Goal: Task Accomplishment & Management: Use online tool/utility

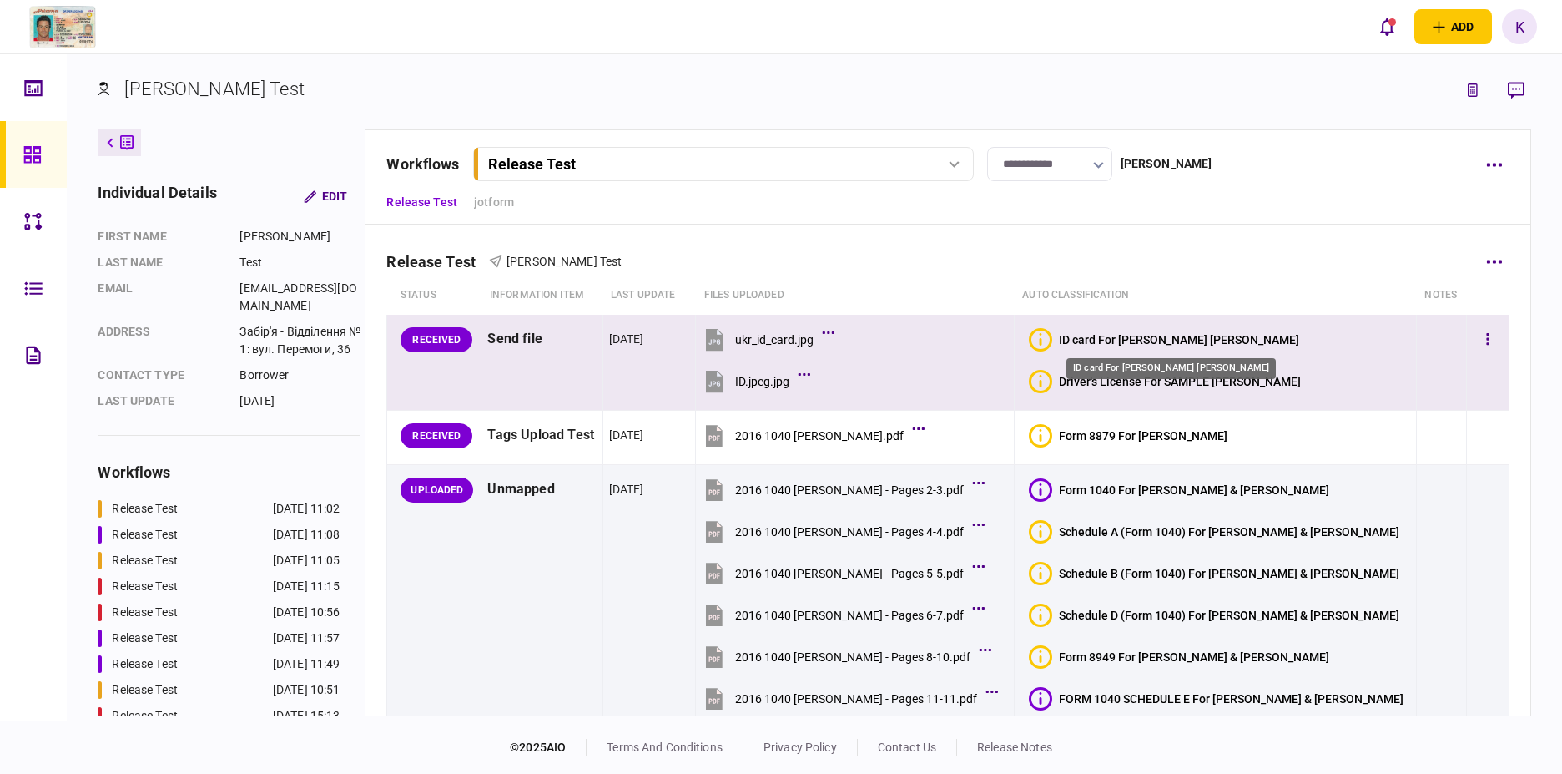
click at [1206, 340] on div "ID card For [PERSON_NAME] [PERSON_NAME]" at bounding box center [1179, 339] width 240 height 13
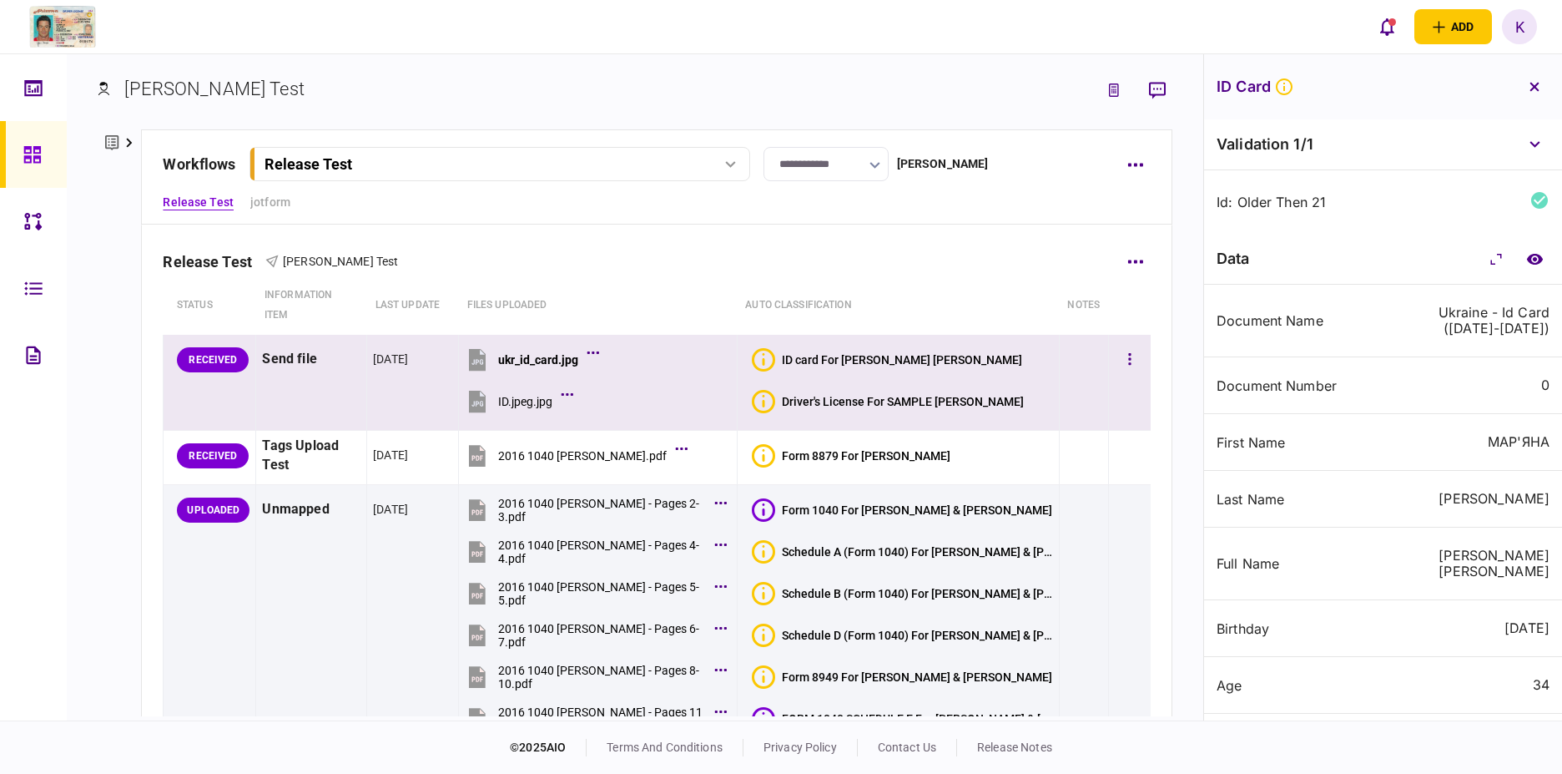
click at [867, 402] on div "Driver's License For SAMPLE [PERSON_NAME]" at bounding box center [903, 401] width 242 height 13
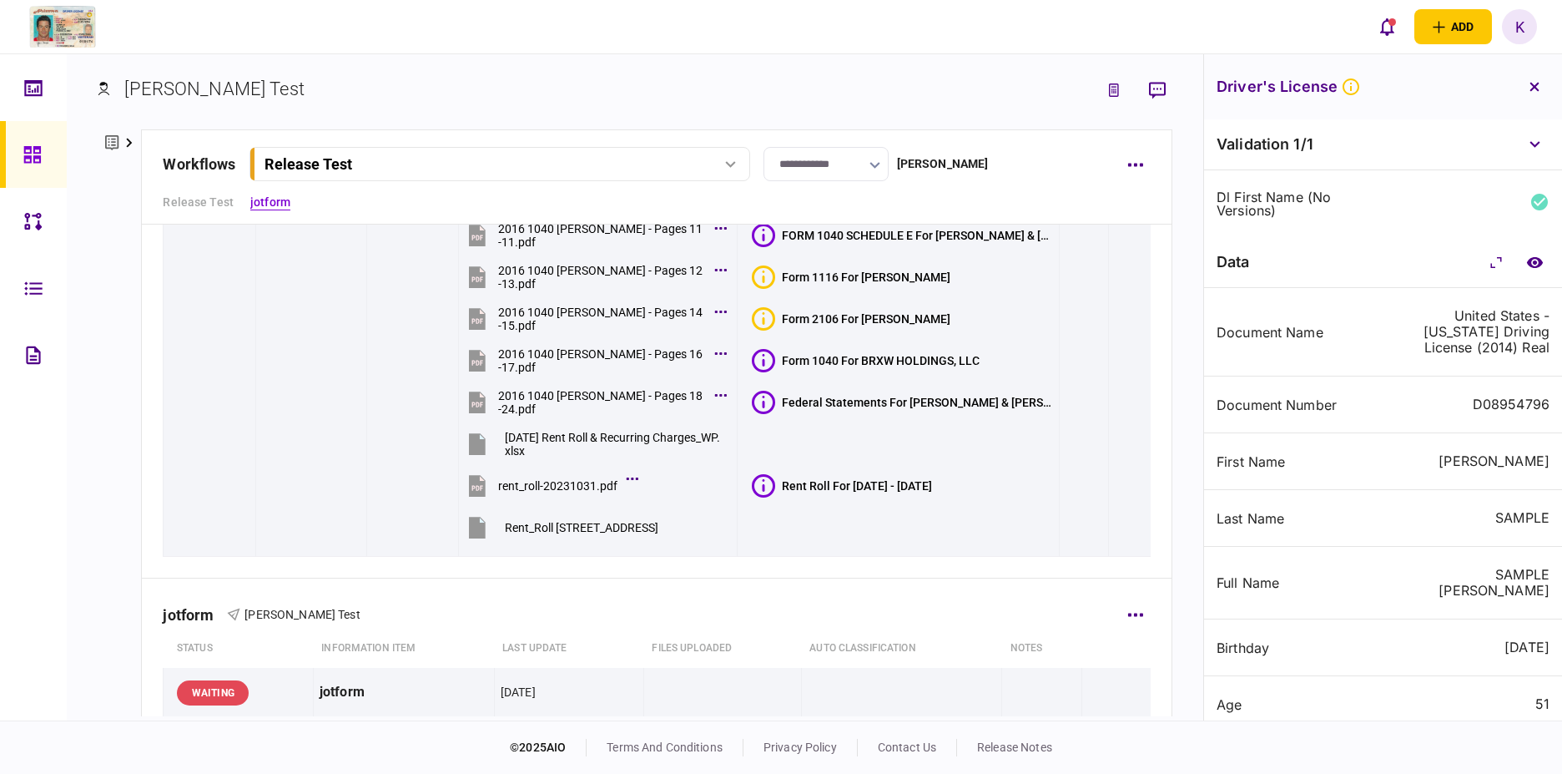
scroll to position [495, 0]
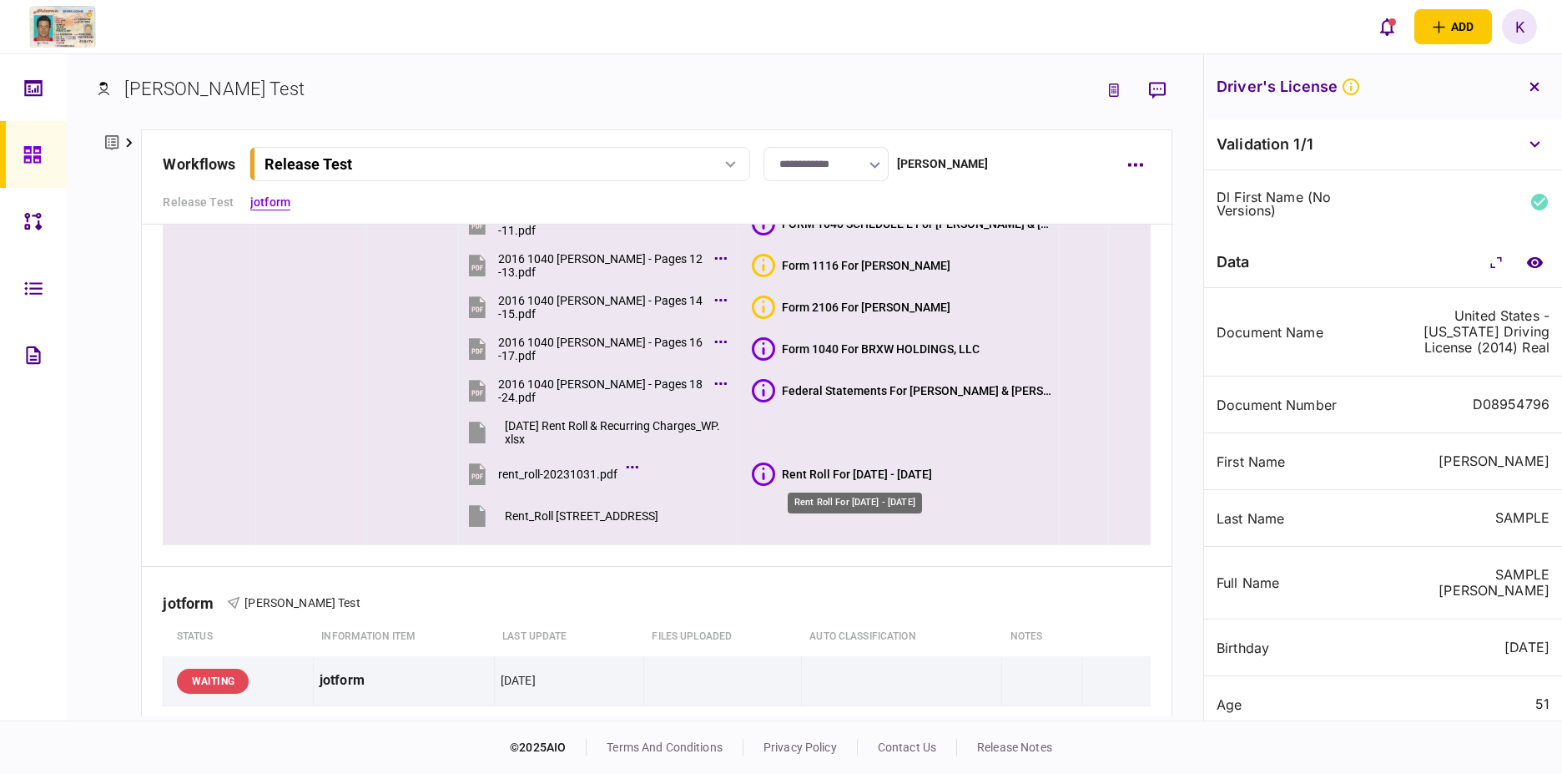
click at [829, 474] on div "Rent Roll For 06/01/2021 - 31/07/2024" at bounding box center [857, 473] width 150 height 13
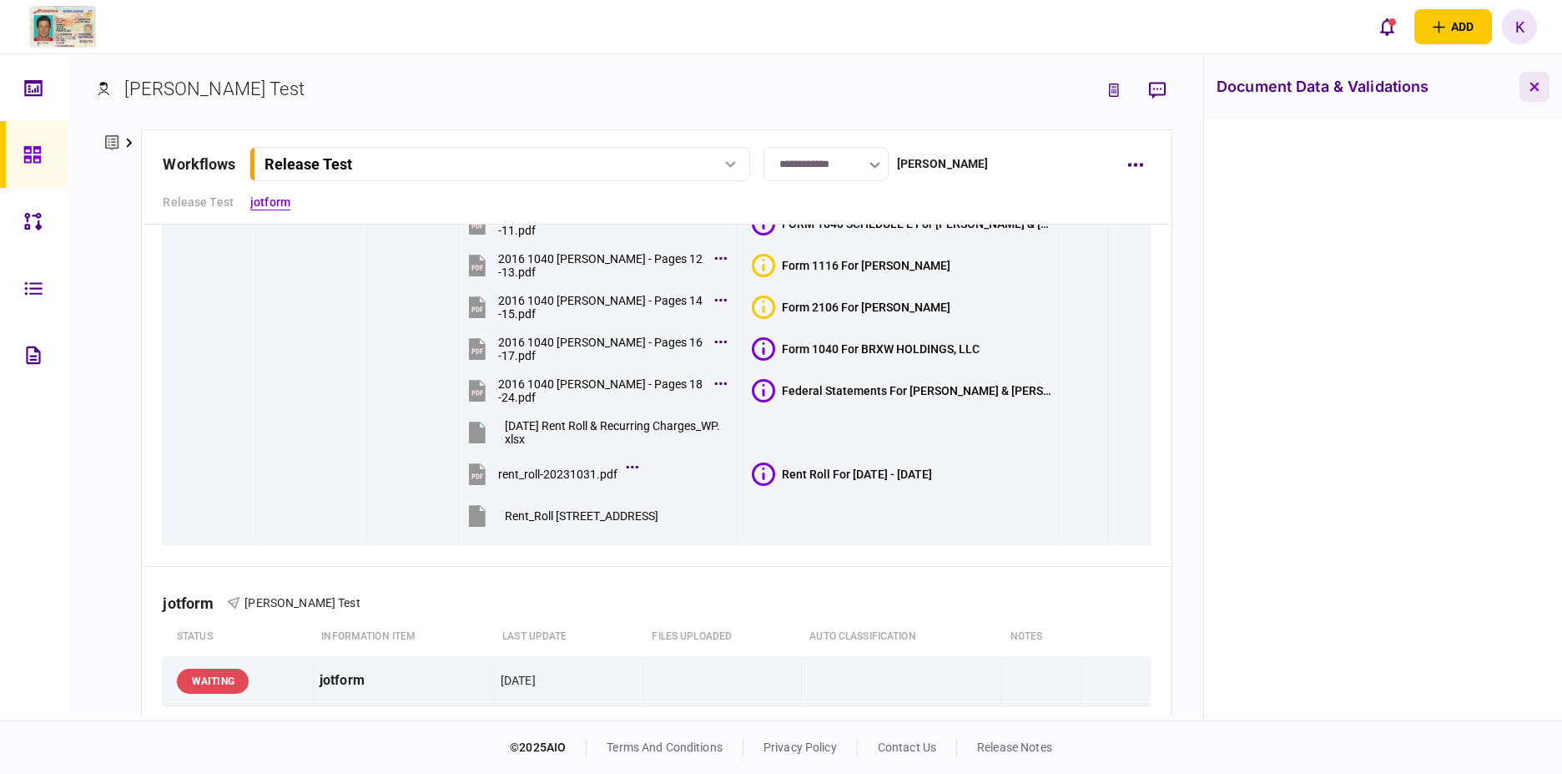
click at [1520, 83] on button "button" at bounding box center [1535, 87] width 30 height 30
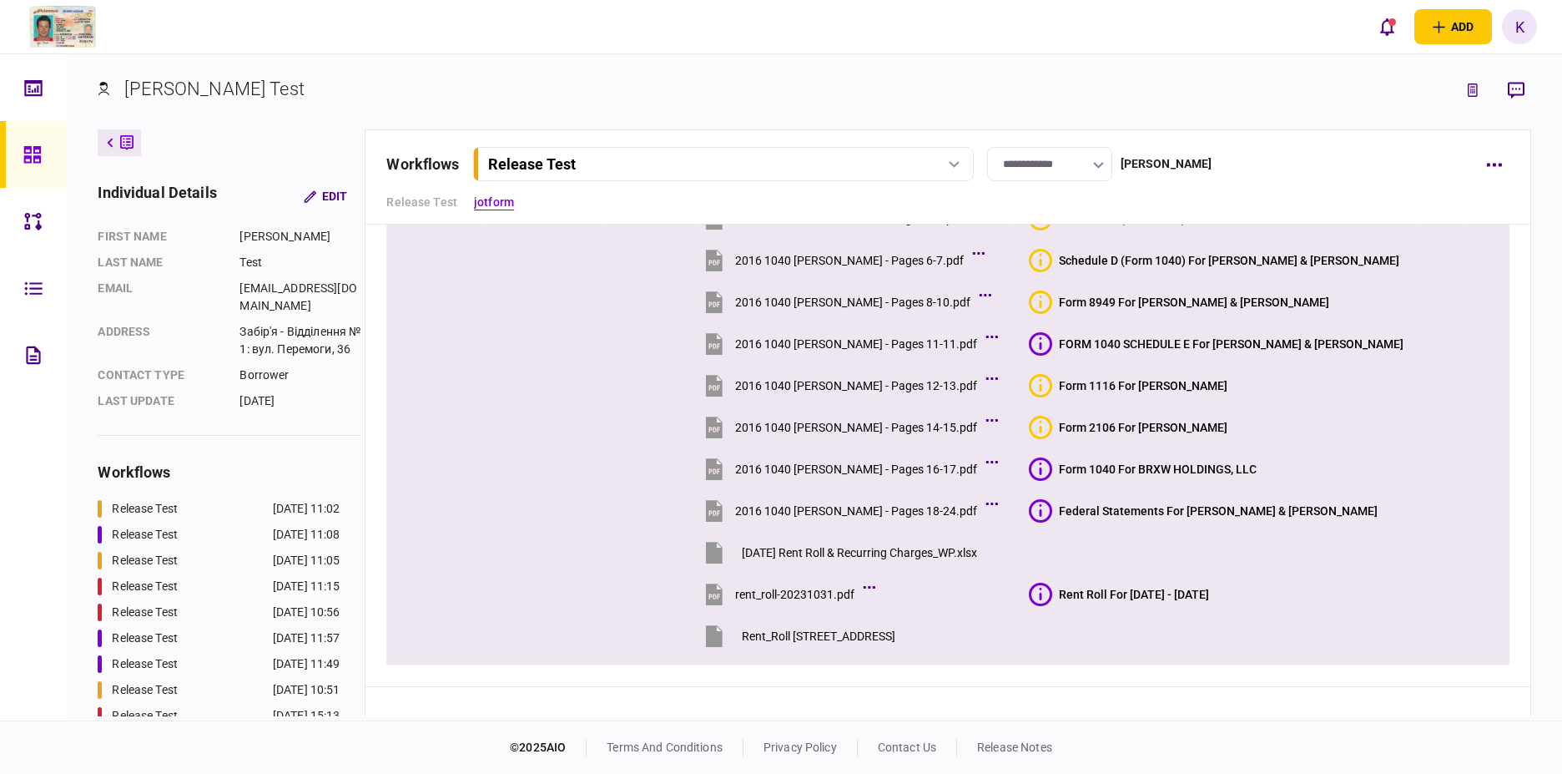
scroll to position [114, 0]
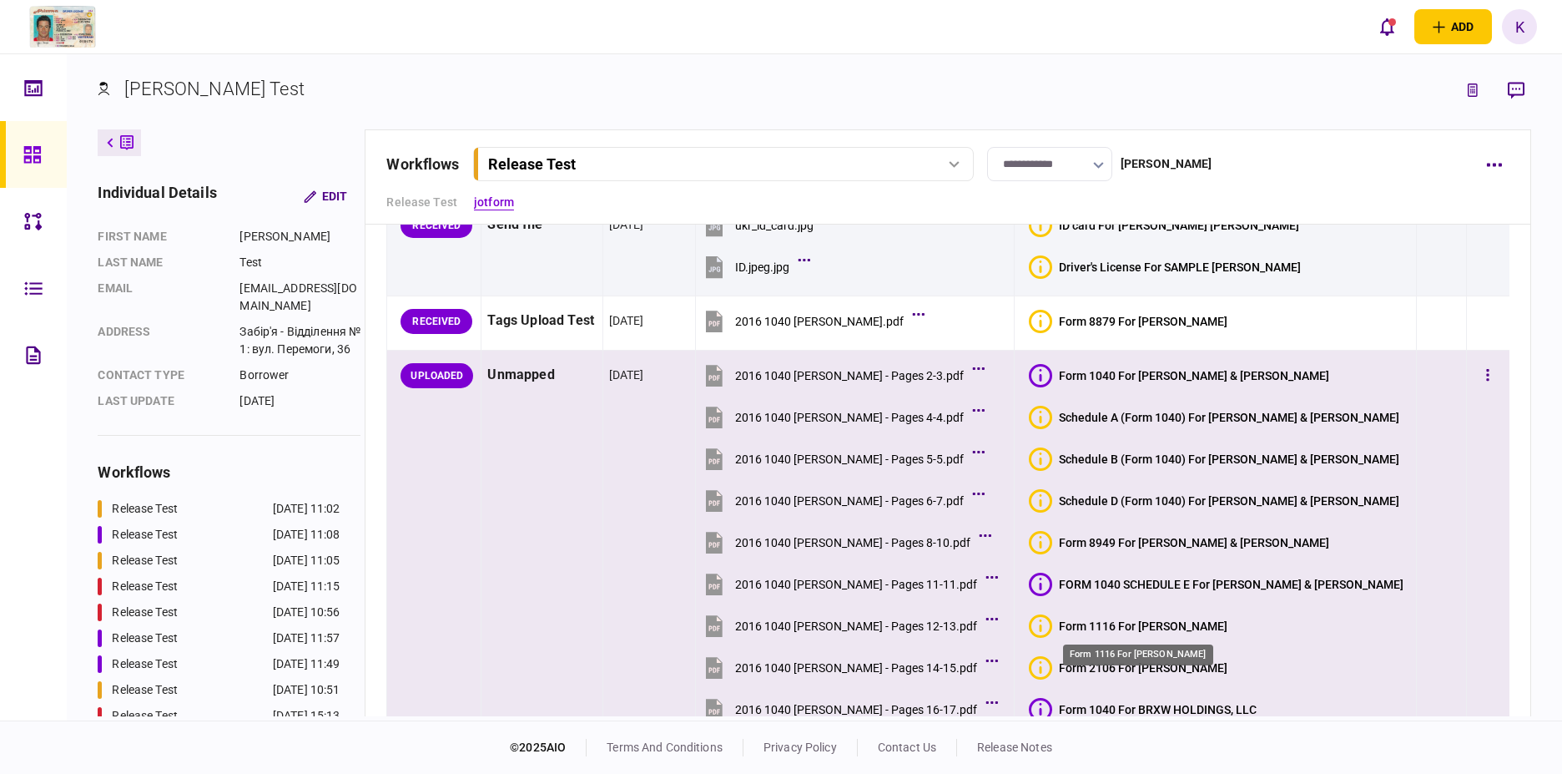
click at [1080, 627] on div "Form 1116 For MICHAEL H DUNLAP" at bounding box center [1143, 625] width 169 height 13
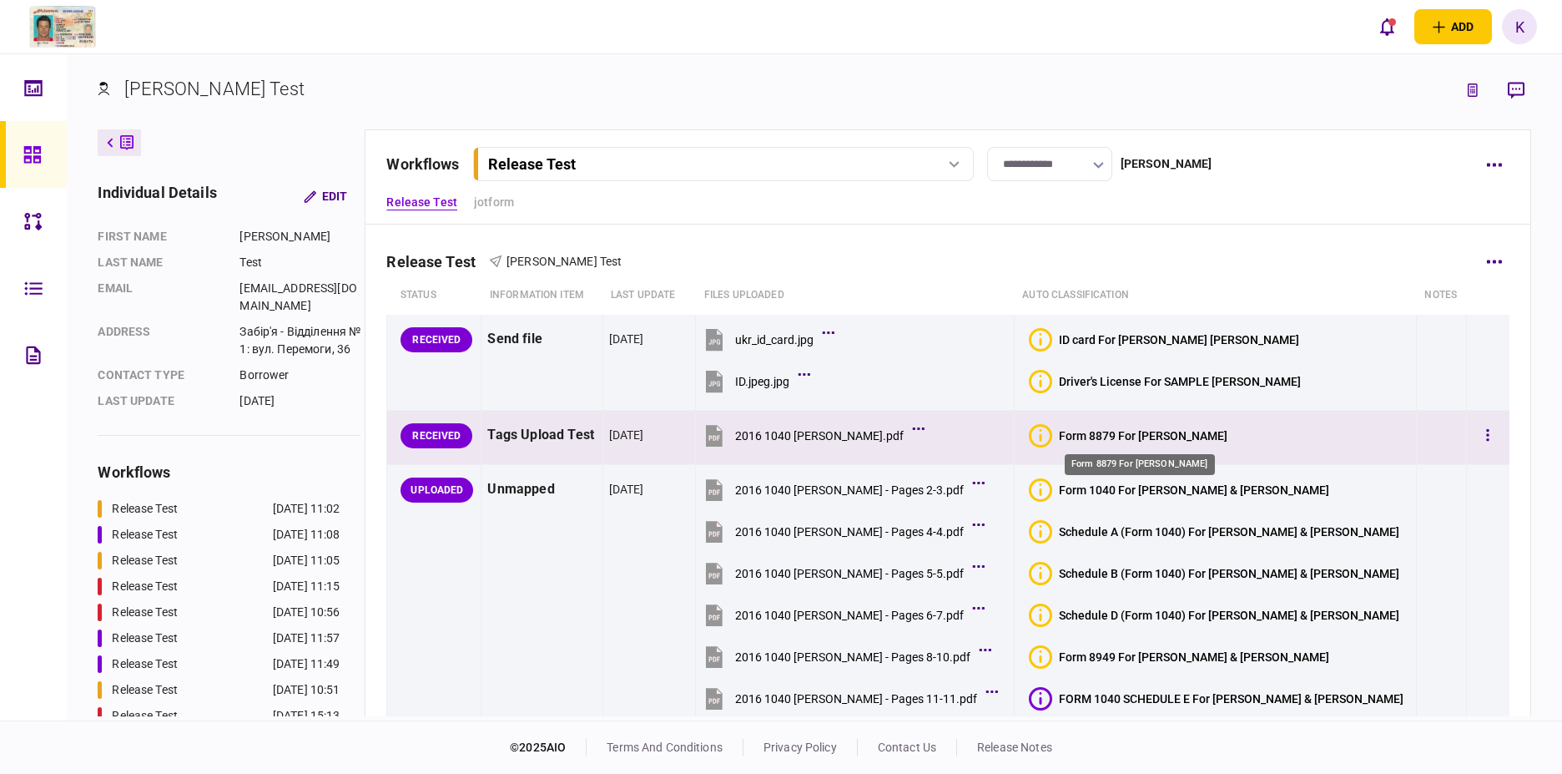
click at [1164, 438] on div "Form 8879 For [PERSON_NAME]" at bounding box center [1143, 435] width 169 height 13
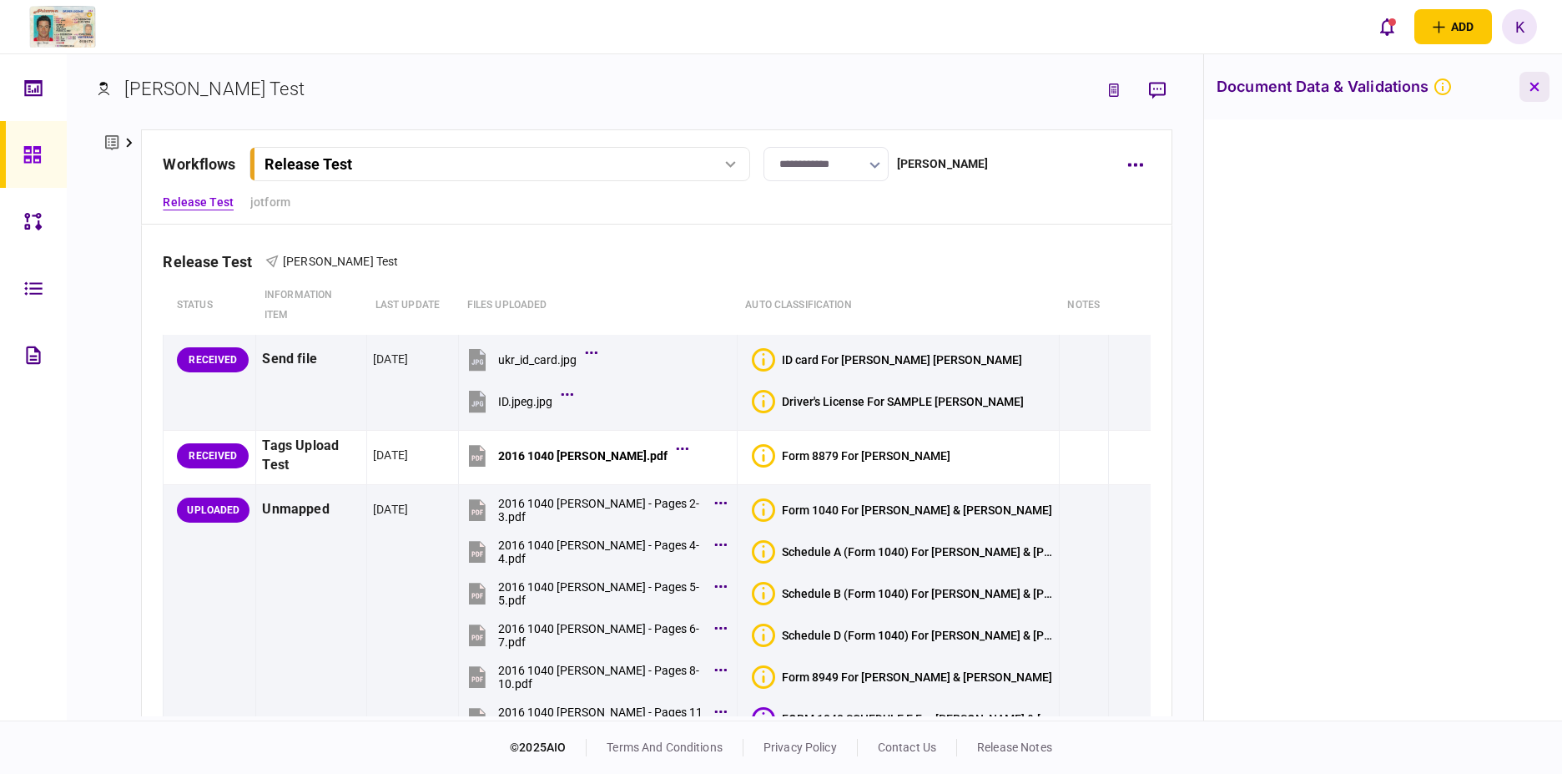
click at [1530, 84] on icon "button" at bounding box center [1535, 87] width 10 height 10
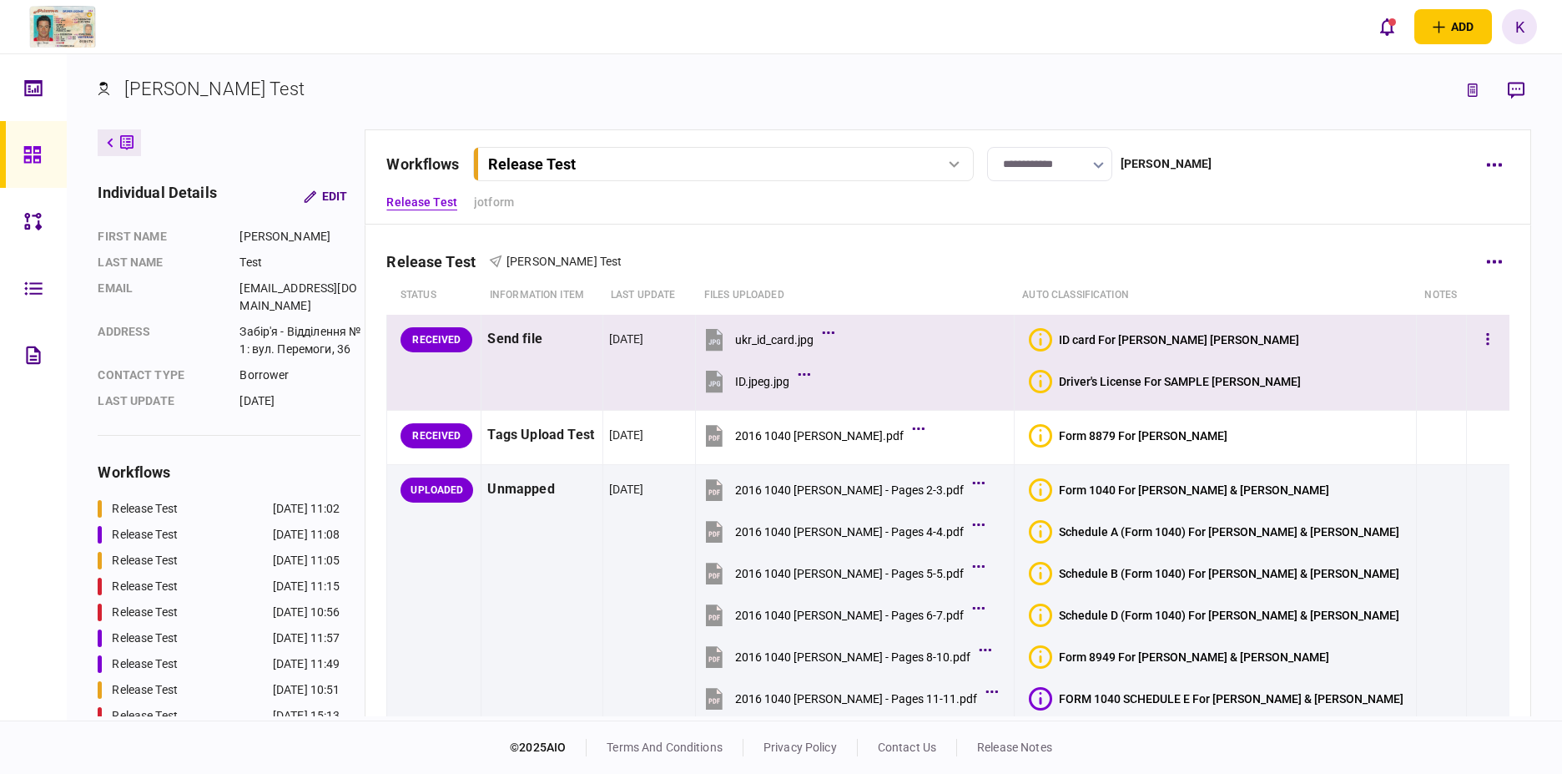
click at [1164, 340] on div "ID card For [PERSON_NAME] [PERSON_NAME]" at bounding box center [1179, 339] width 240 height 13
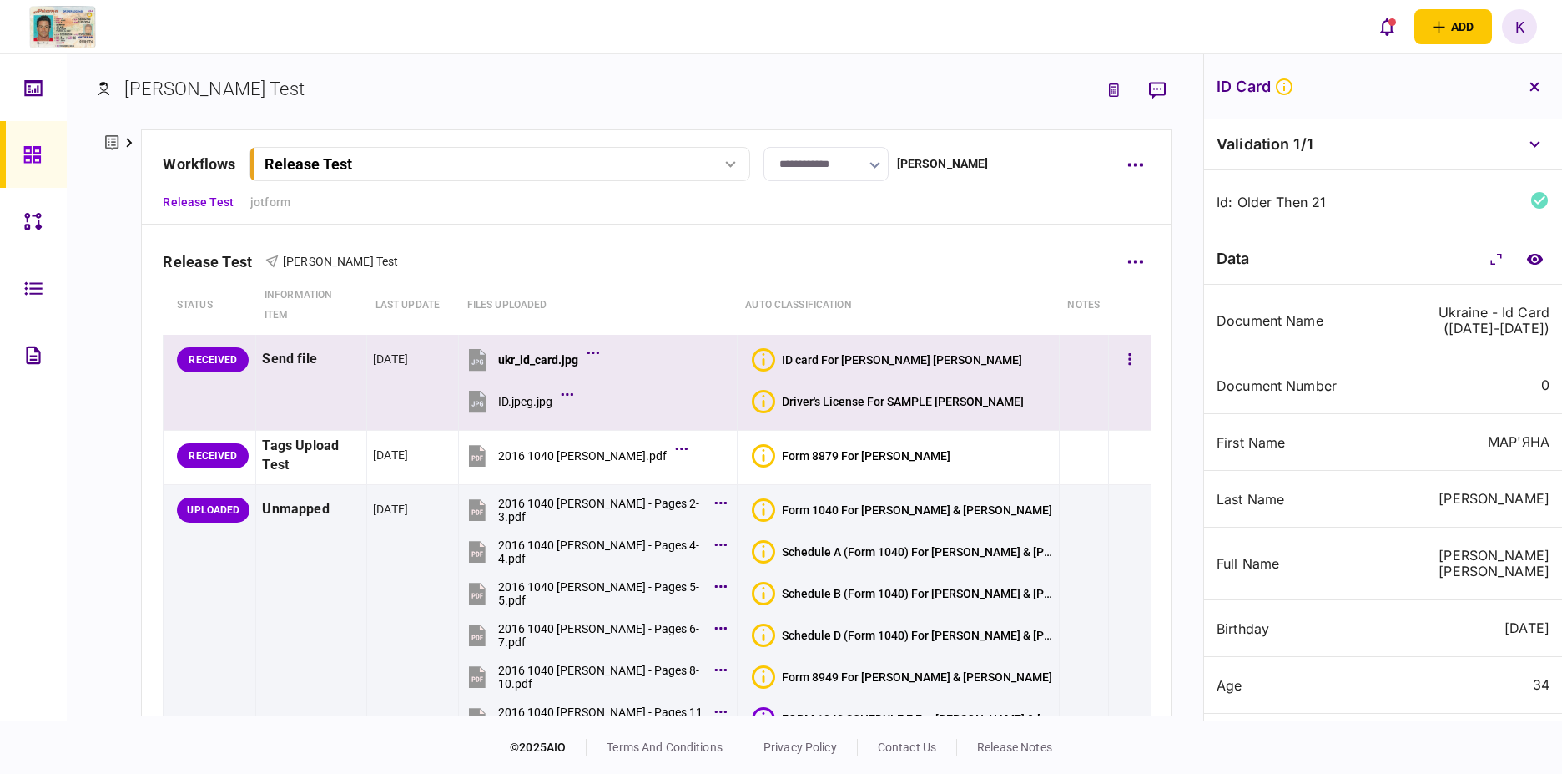
click at [895, 401] on div "Driver's License For SAMPLE [PERSON_NAME]" at bounding box center [903, 401] width 242 height 13
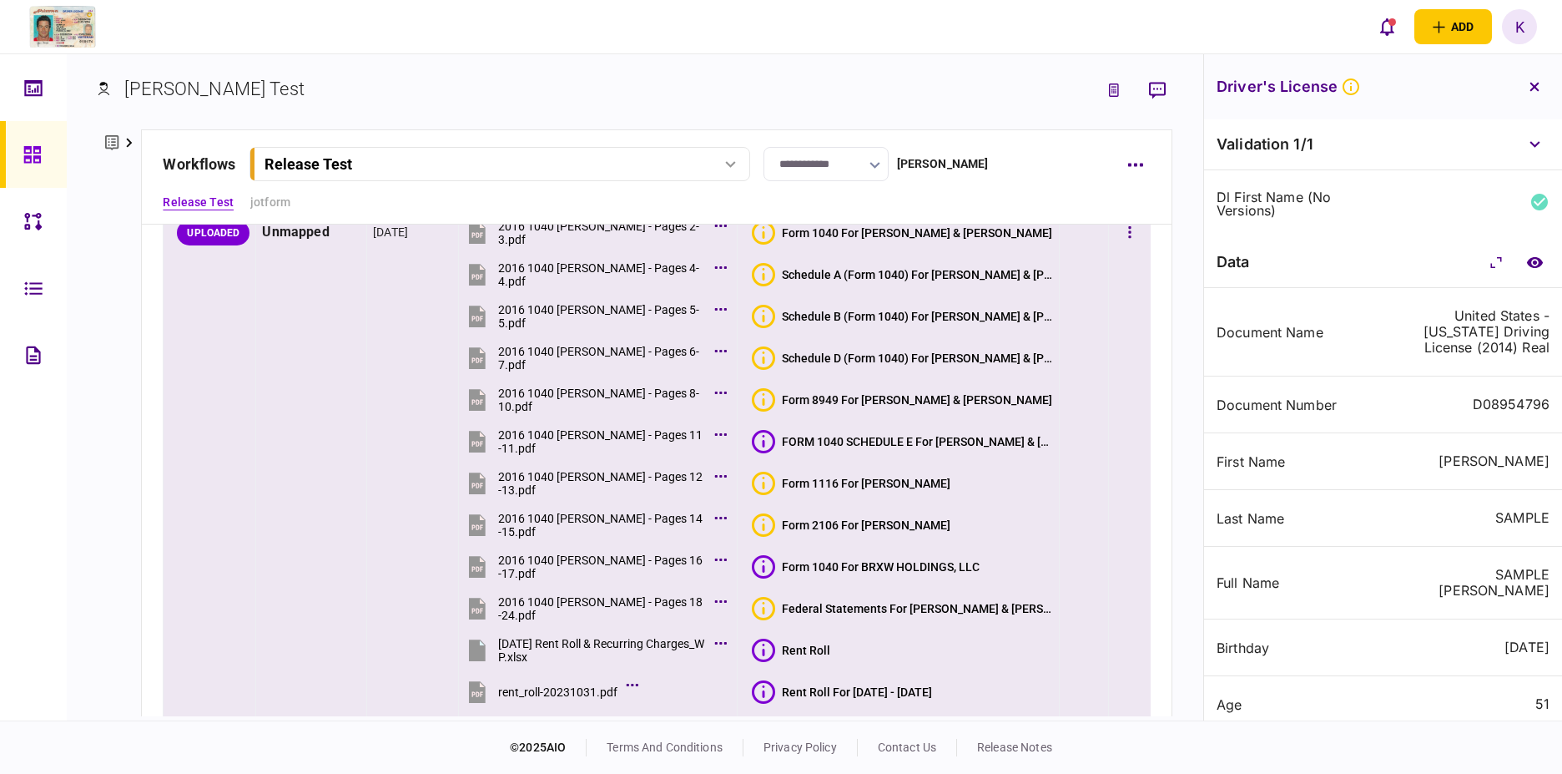
scroll to position [595, 0]
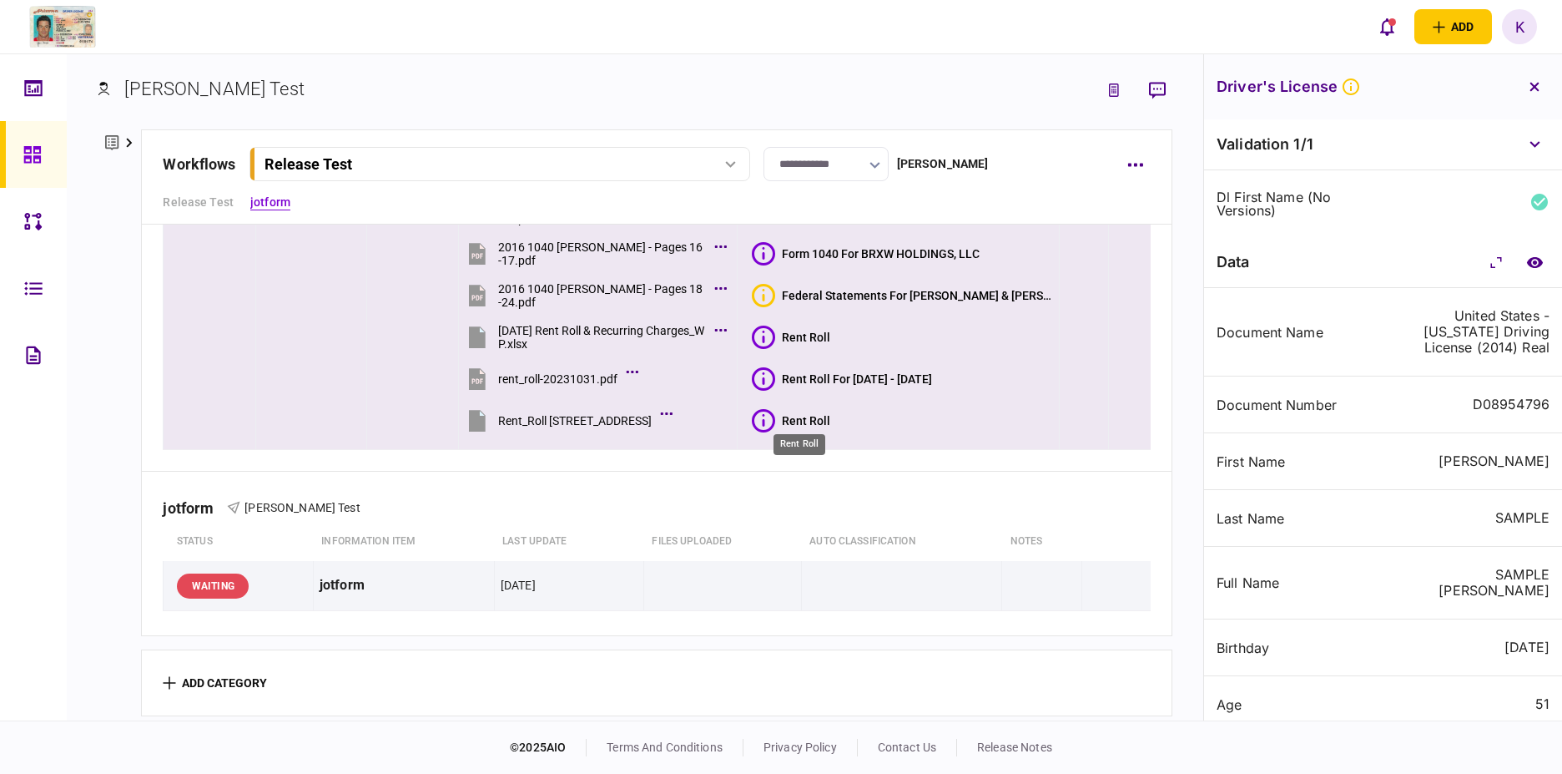
click at [784, 417] on div "Rent Roll" at bounding box center [806, 420] width 48 height 13
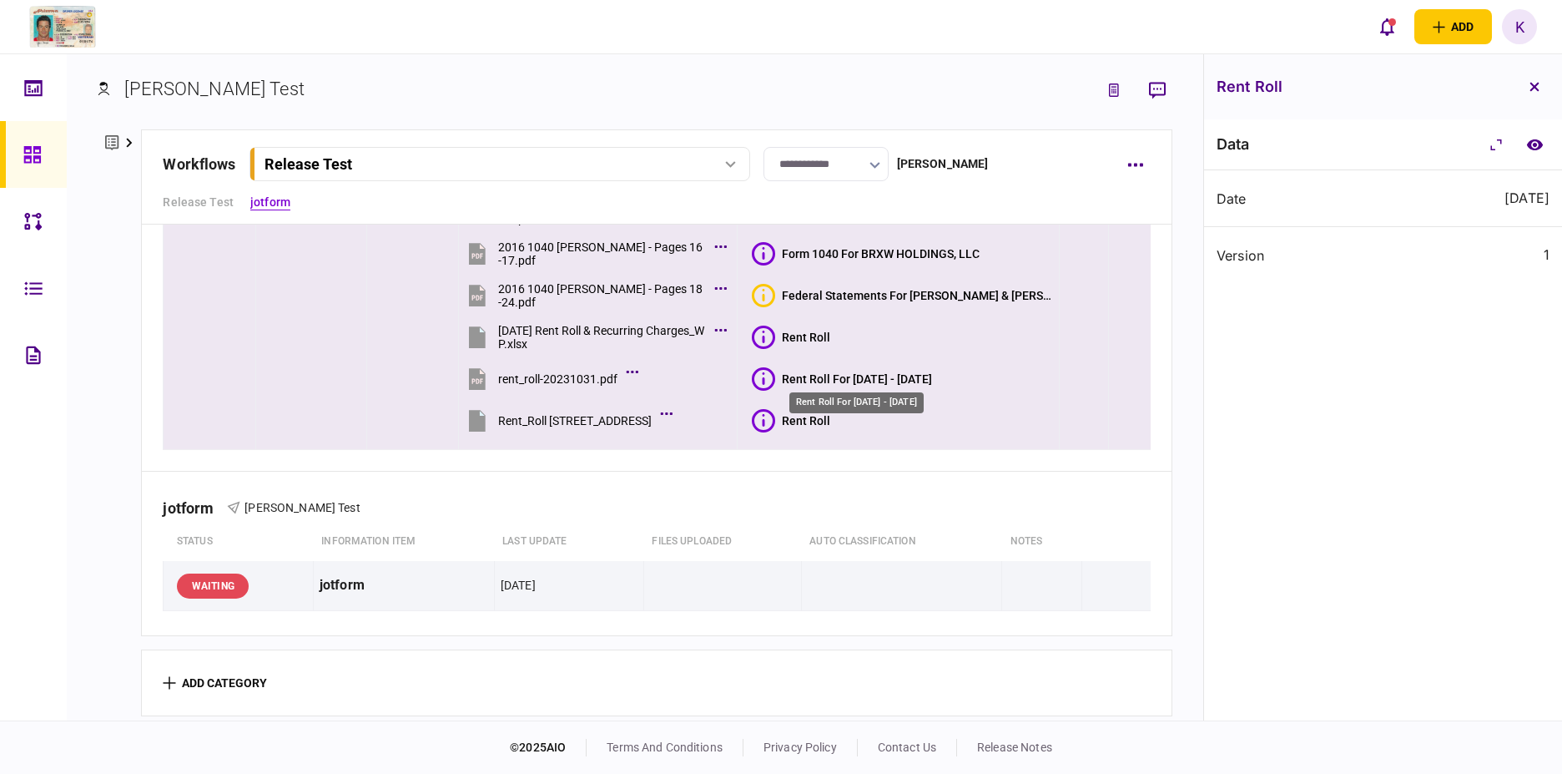
click at [852, 372] on div "Rent Roll For [DATE] - [DATE]" at bounding box center [857, 378] width 150 height 13
click at [810, 335] on div "Rent Roll" at bounding box center [806, 336] width 48 height 13
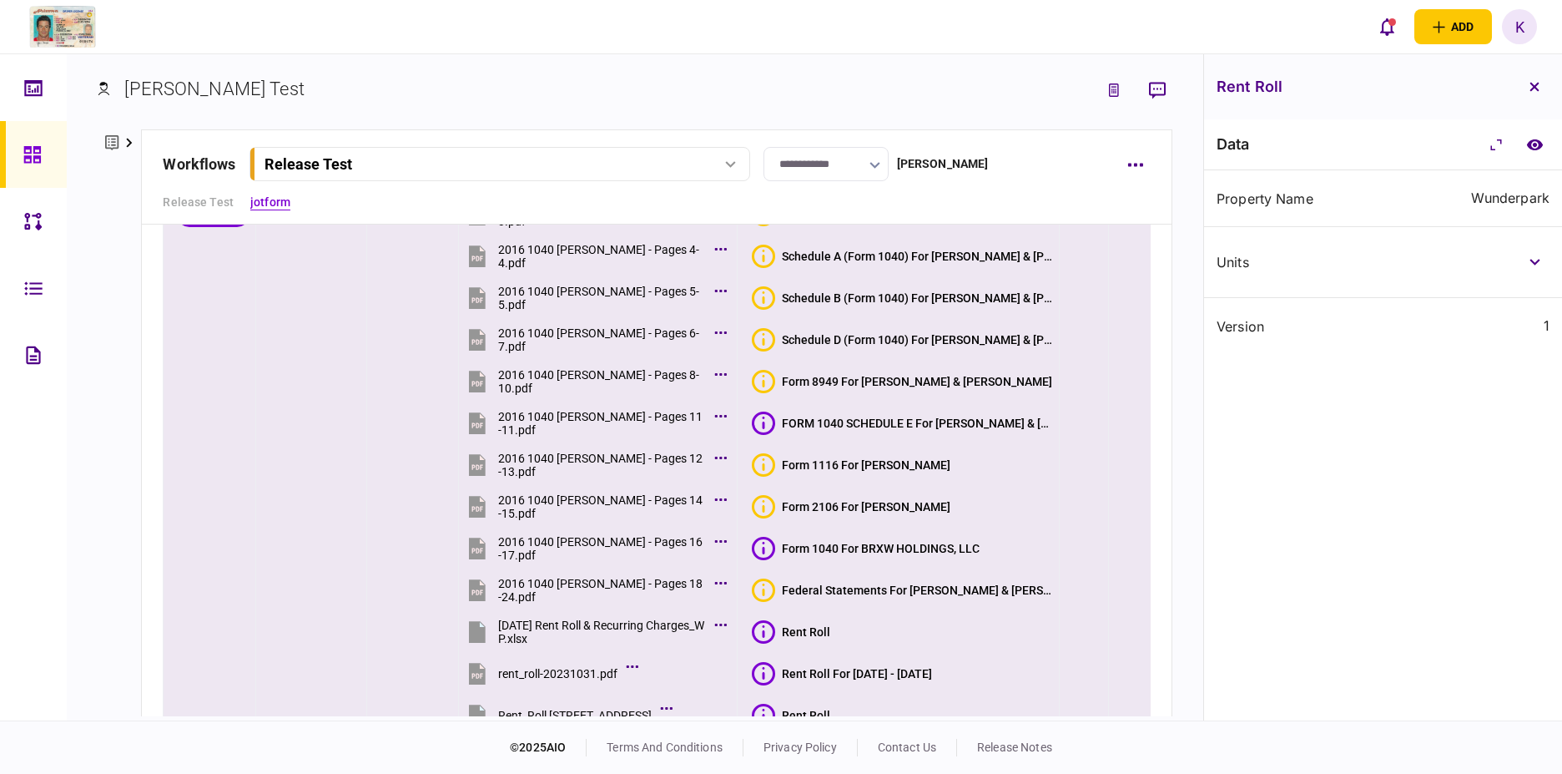
scroll to position [295, 0]
click at [839, 547] on div "Form 1040 For BRXW HOLDINGS, LLC" at bounding box center [881, 548] width 198 height 13
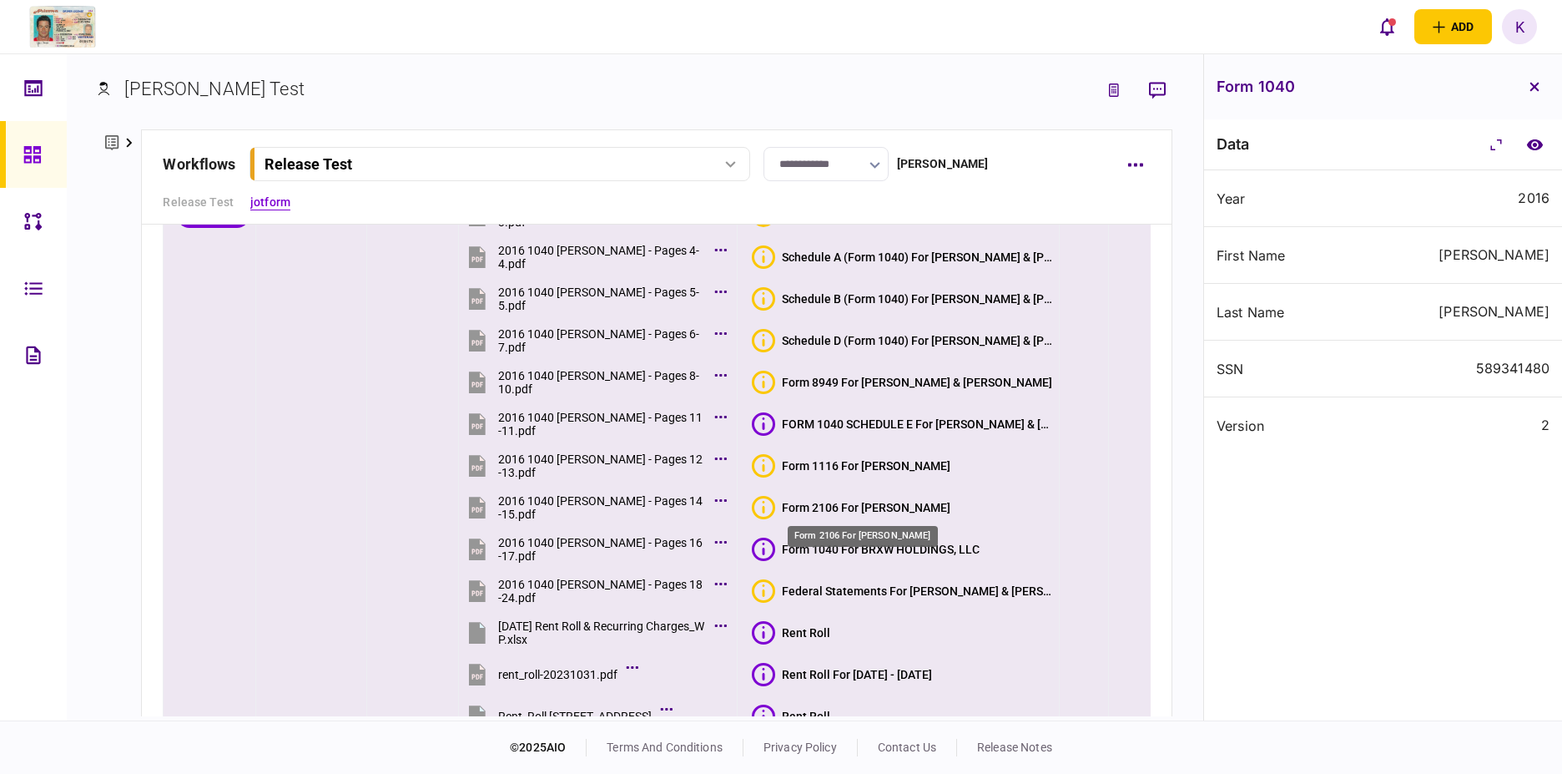
click at [836, 502] on div "Form 2106 For [PERSON_NAME]" at bounding box center [866, 507] width 169 height 13
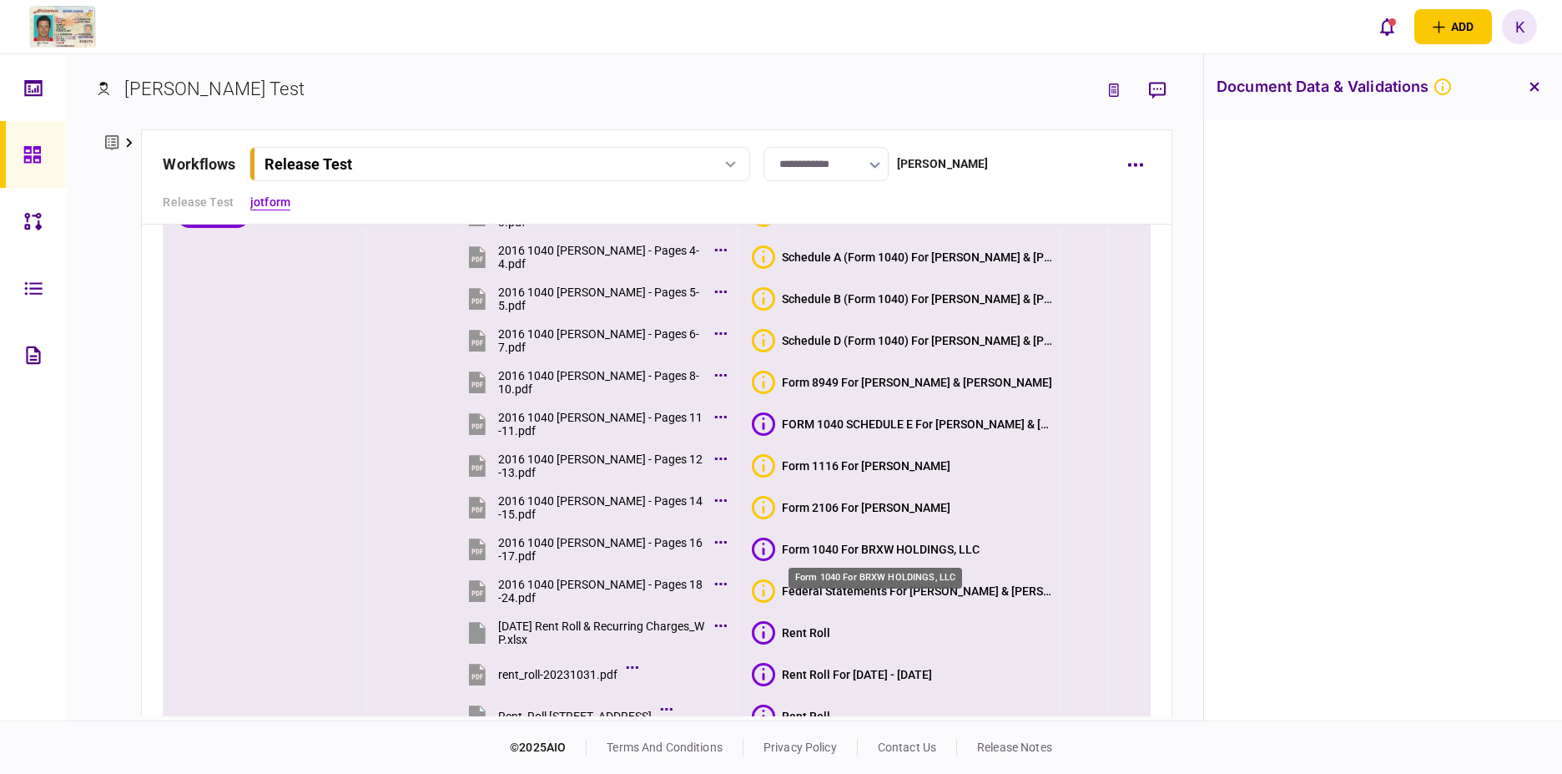
click at [849, 544] on div "Form 1040 For BRXW HOLDINGS, LLC" at bounding box center [881, 548] width 198 height 13
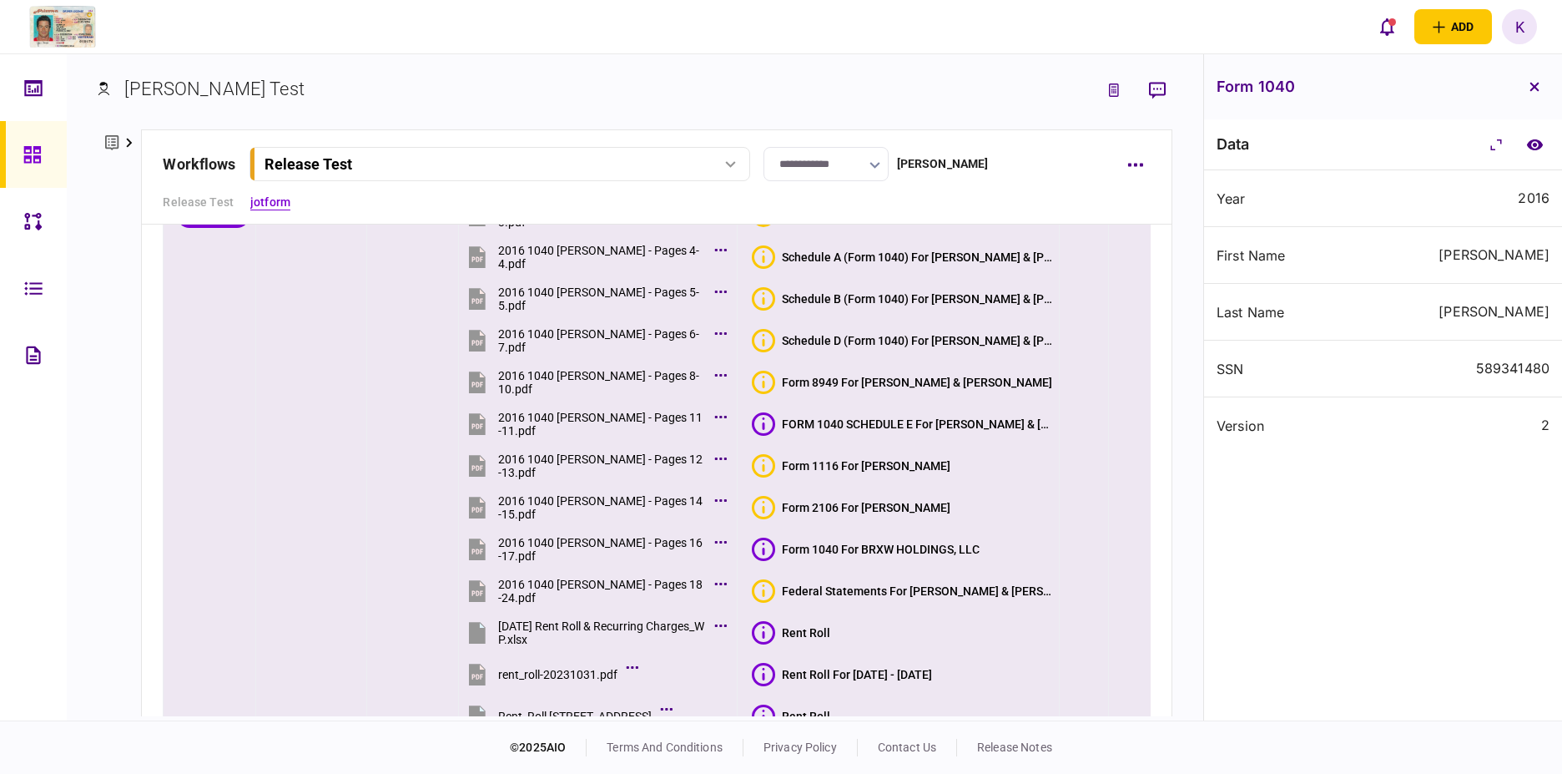
click at [839, 454] on button "Form 1116 For [PERSON_NAME]" at bounding box center [851, 465] width 199 height 23
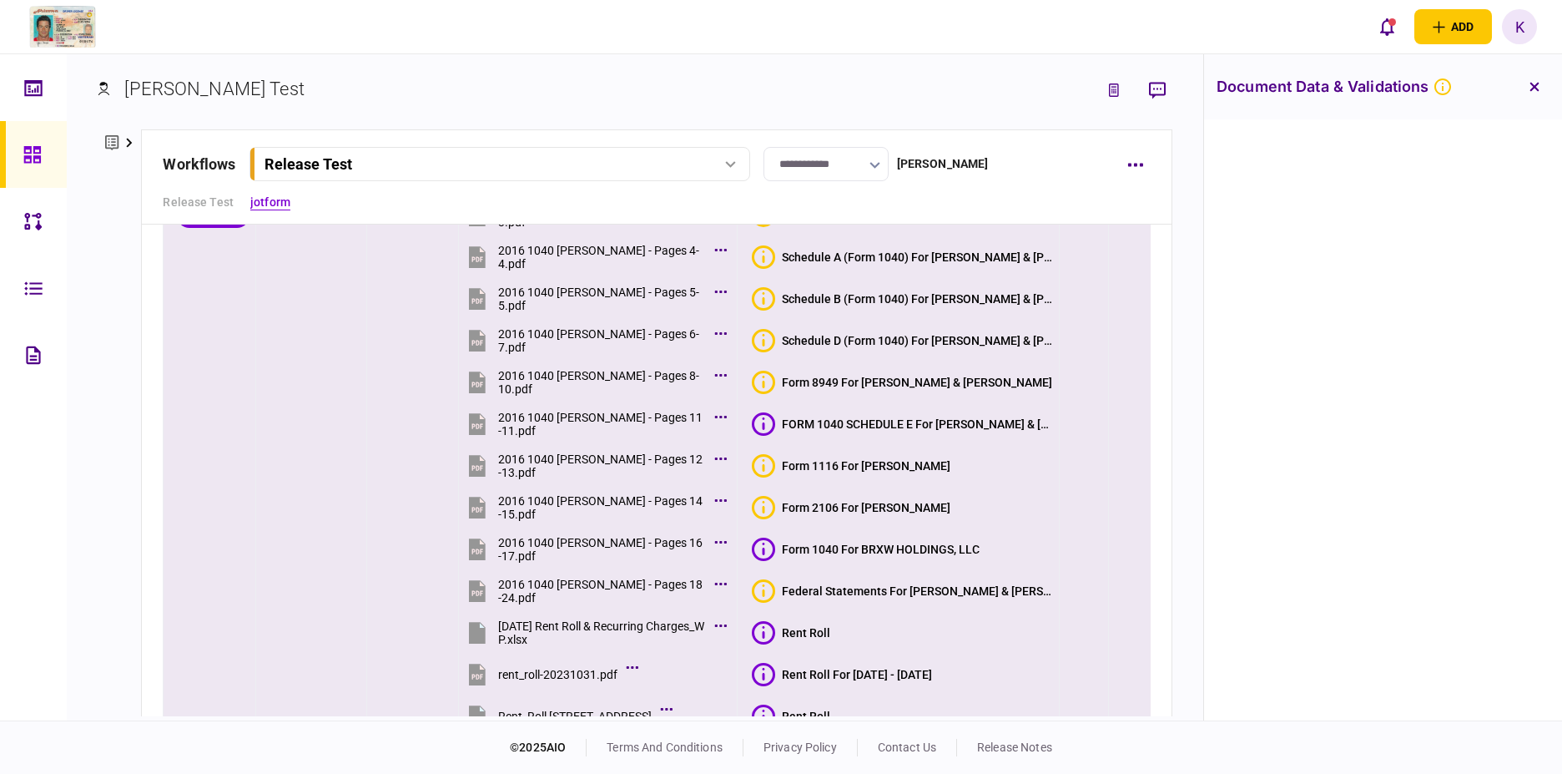
click at [848, 418] on div "FORM 1040 SCHEDULE E For [PERSON_NAME] & [PERSON_NAME]" at bounding box center [917, 423] width 271 height 13
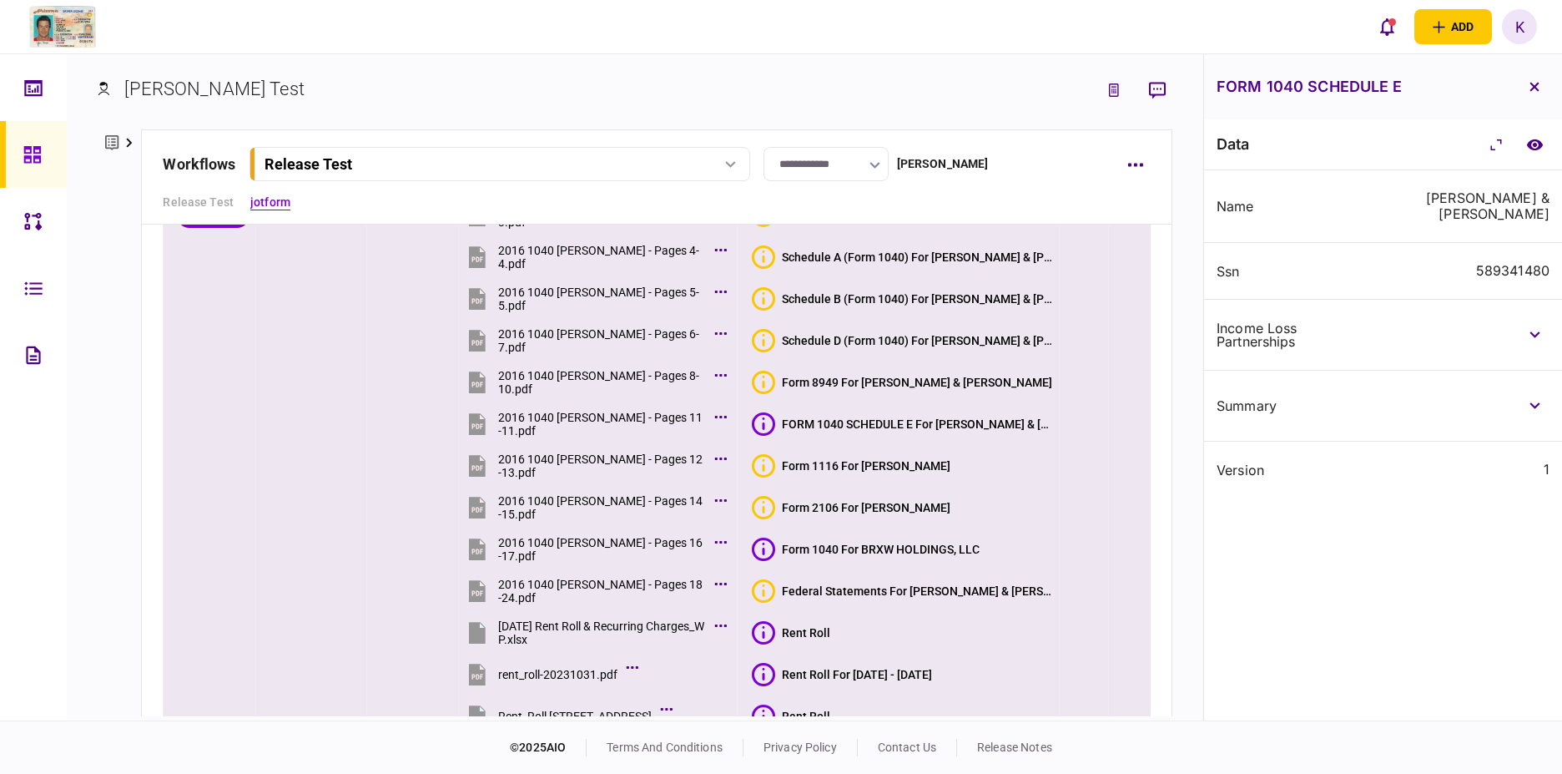
click at [395, 679] on td "[DATE]" at bounding box center [413, 467] width 92 height 555
click at [845, 421] on div "FORM 1040 SCHEDULE E For [PERSON_NAME] & [PERSON_NAME]" at bounding box center [917, 423] width 271 height 13
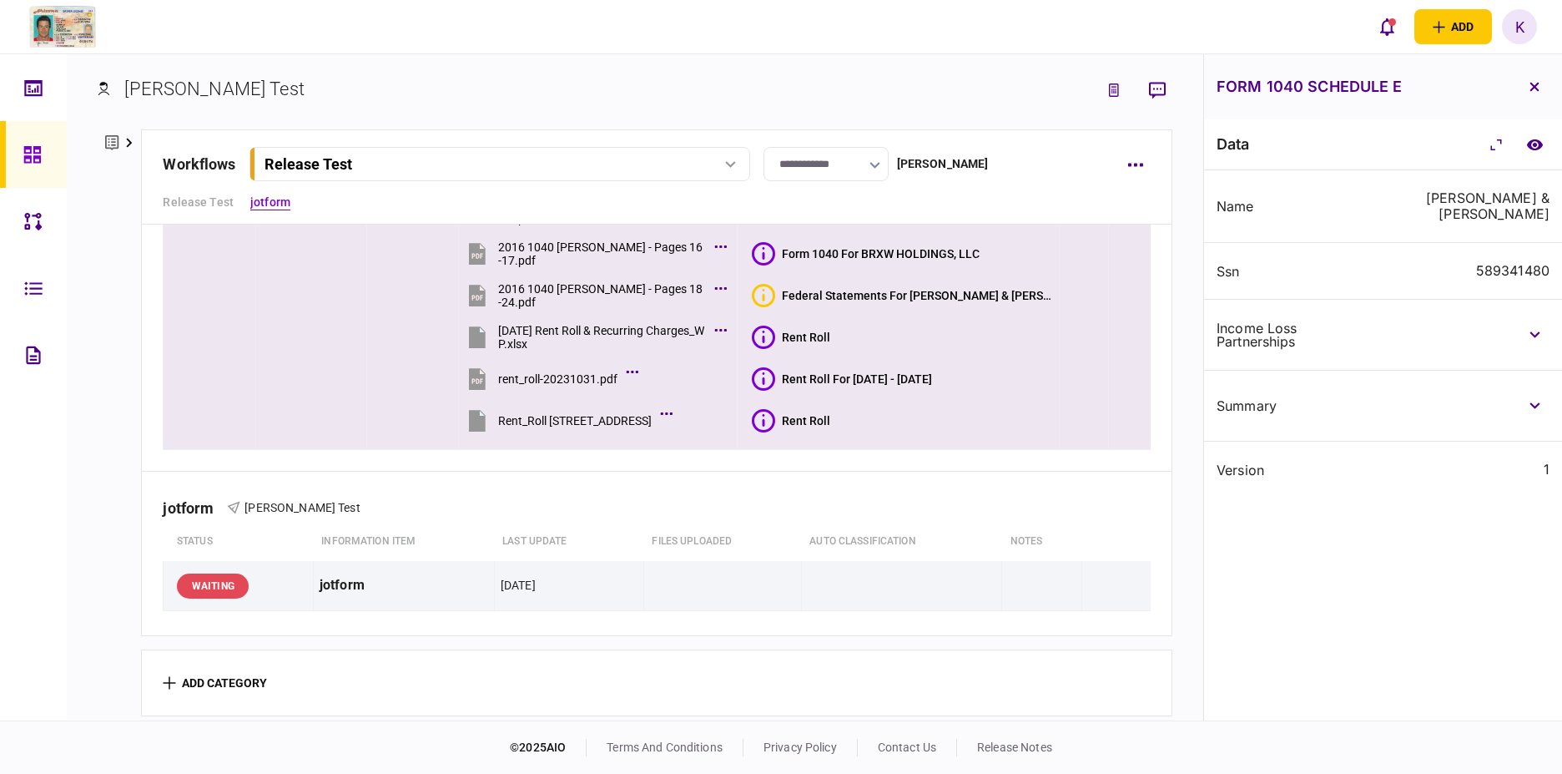
scroll to position [0, 0]
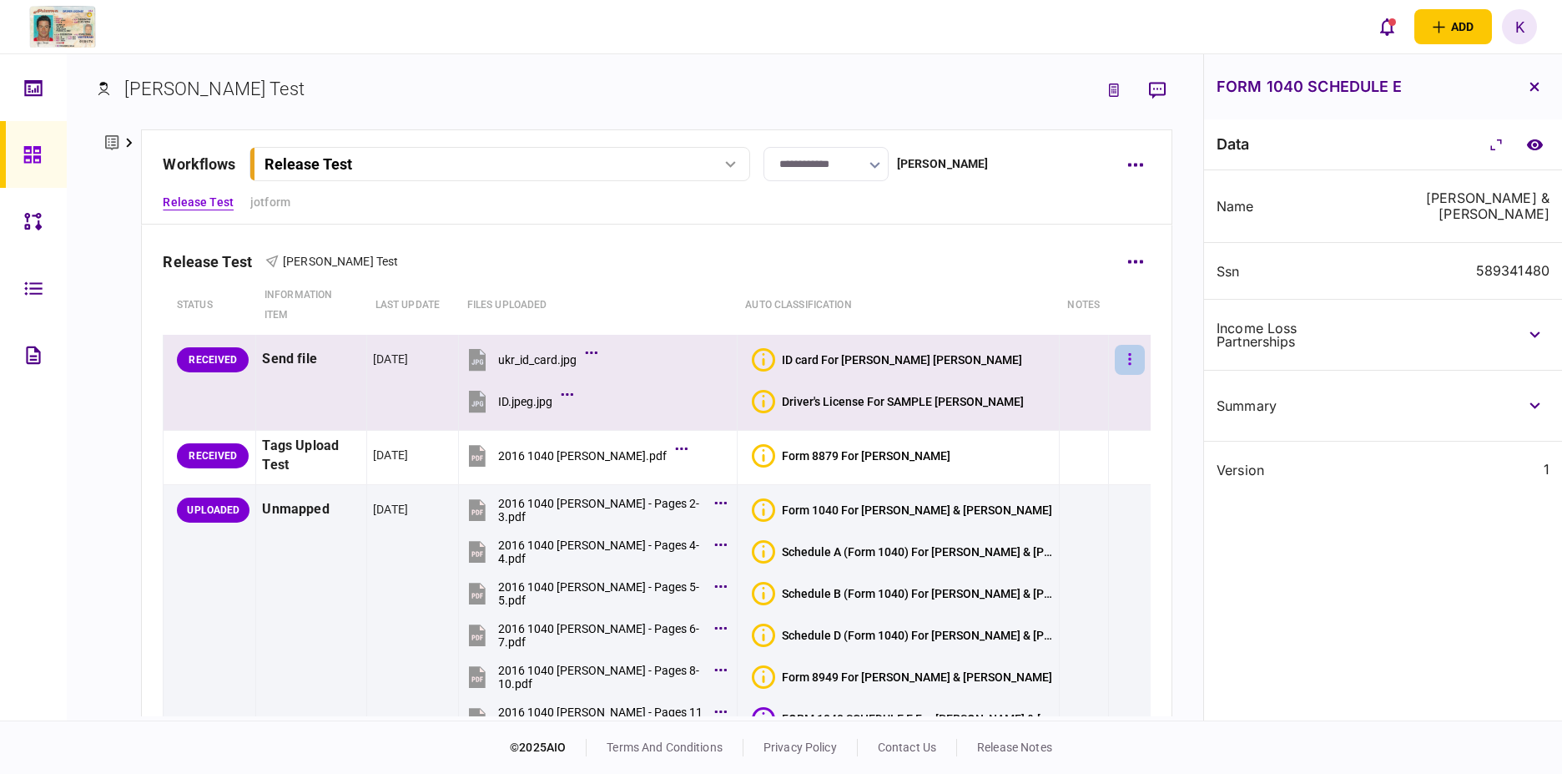
click at [1128, 361] on icon "button" at bounding box center [1129, 359] width 3 height 16
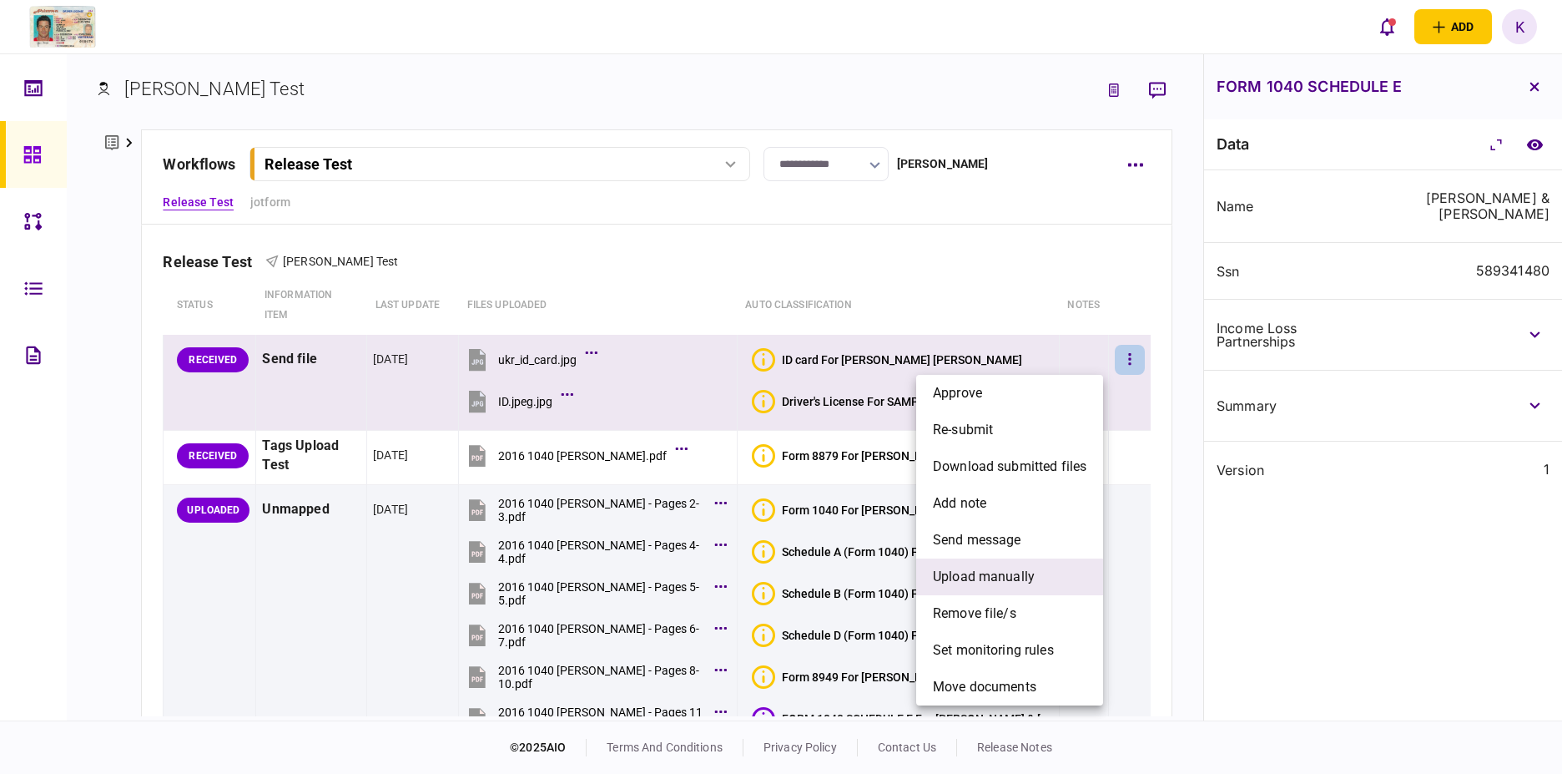
click at [971, 579] on span "upload manually" at bounding box center [984, 577] width 102 height 20
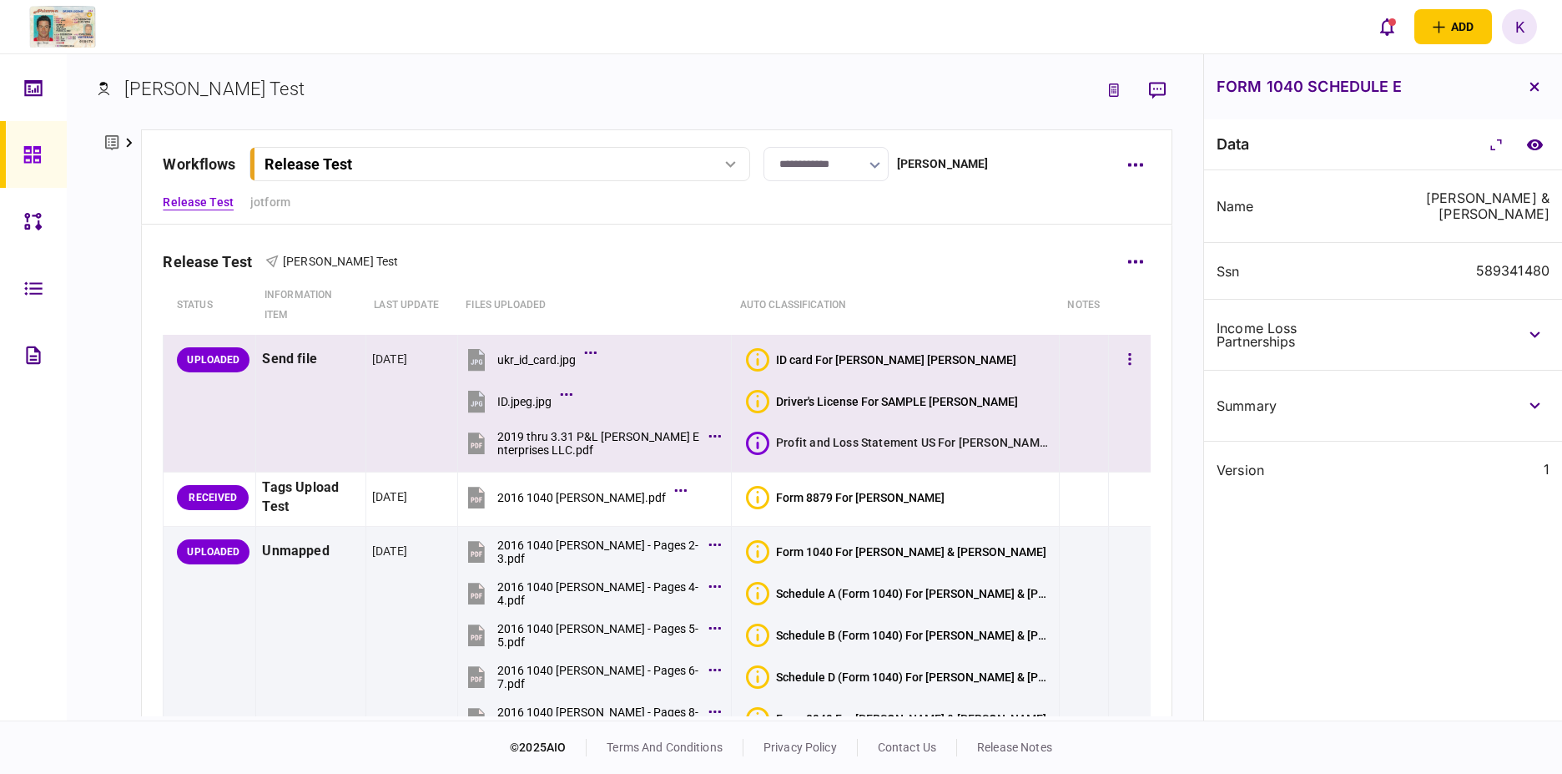
click at [759, 447] on icon at bounding box center [757, 442] width 23 height 23
click at [717, 436] on icon at bounding box center [714, 436] width 13 height 4
click at [723, 496] on div "classification-data.json" at bounding box center [737, 512] width 118 height 34
click at [708, 486] on button "classification-data.json" at bounding box center [712, 489] width 225 height 58
drag, startPoint x: 71, startPoint y: 647, endPoint x: 83, endPoint y: 638, distance: 15.0
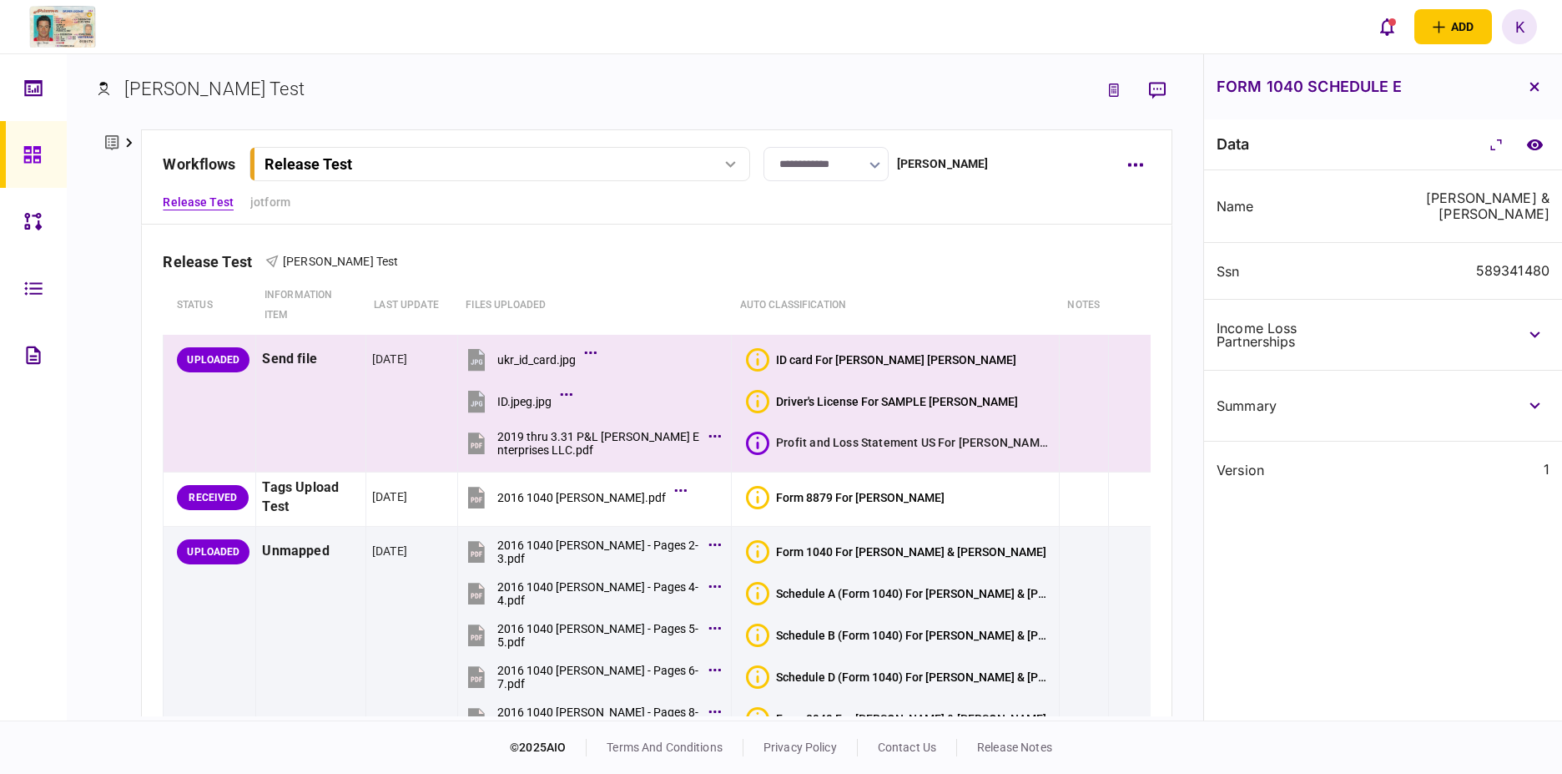
click at [72, 646] on div "Kate Test individual details Edit First name Kate Last name Test email katyatys…" at bounding box center [635, 387] width 1137 height 666
click at [320, 719] on div "Kate Test individual details Edit First name Kate Last name Test email katyatys…" at bounding box center [635, 387] width 1137 height 666
click at [1481, 694] on div "data name MICHAEL H & MICHELLE M DUNLAP ssn 589341480 income loss partnerships …" at bounding box center [1383, 419] width 358 height 601
click at [806, 361] on div "ID card For [PERSON_NAME] [PERSON_NAME]" at bounding box center [896, 359] width 240 height 13
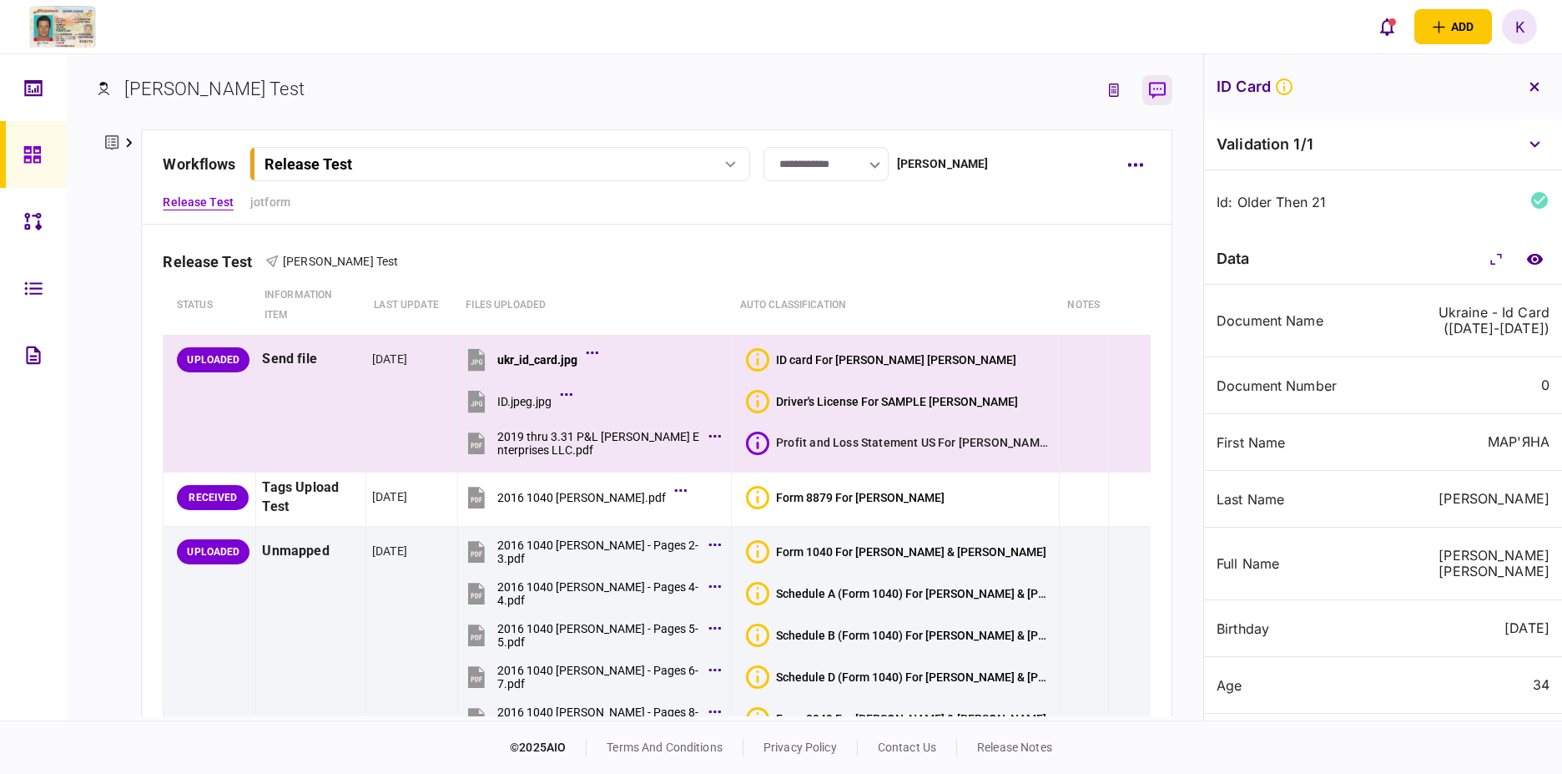
click at [1162, 91] on icon "button" at bounding box center [1157, 91] width 17 height 18
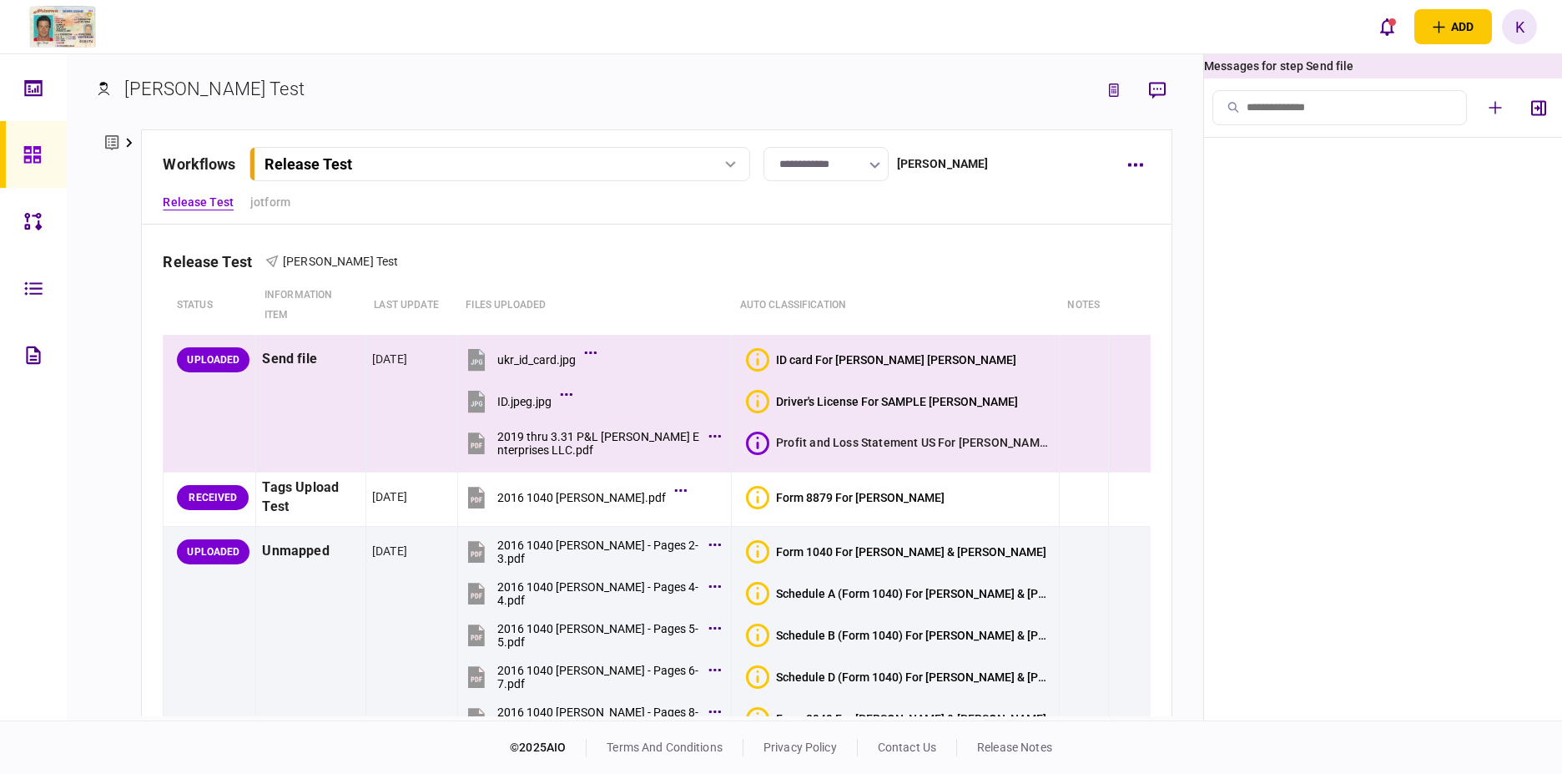
click at [1335, 68] on div "Messages for step Send file" at bounding box center [1383, 66] width 358 height 24
click at [1158, 88] on icon "button" at bounding box center [1157, 91] width 17 height 18
click at [1166, 83] on button "button" at bounding box center [1157, 90] width 30 height 30
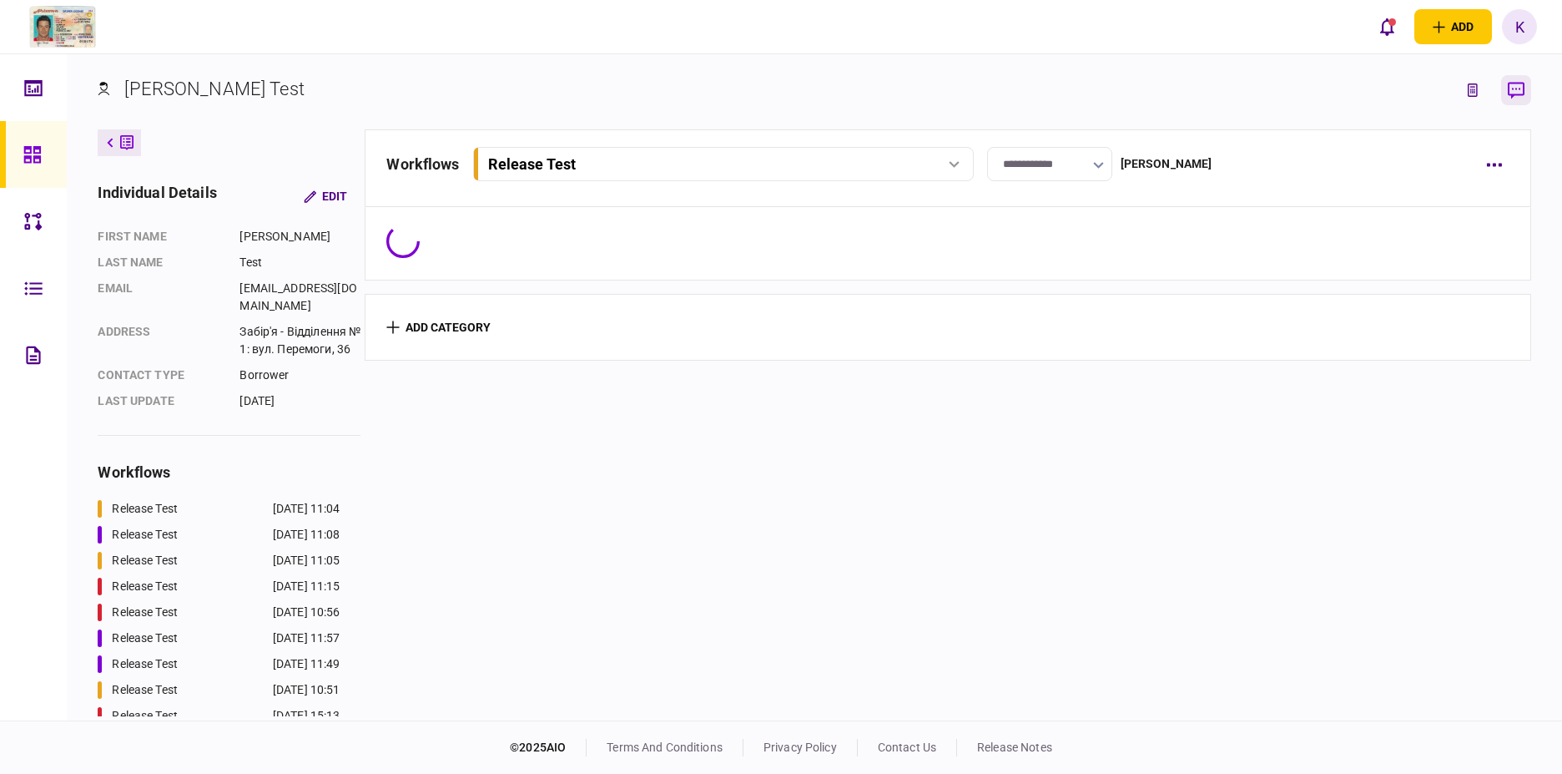
click at [1515, 98] on icon "button" at bounding box center [1516, 91] width 17 height 18
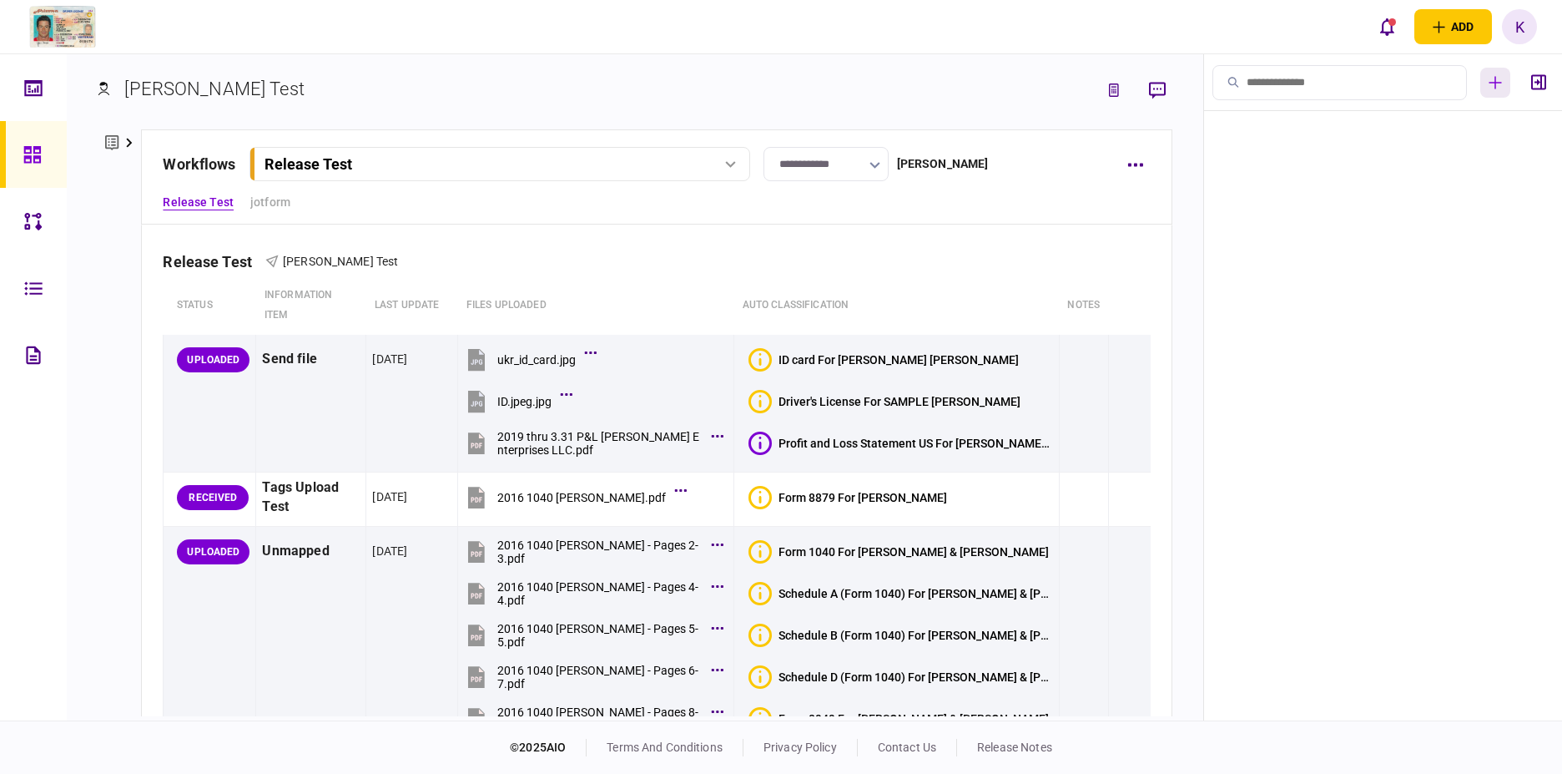
click at [1493, 88] on icon "button" at bounding box center [1495, 82] width 13 height 13
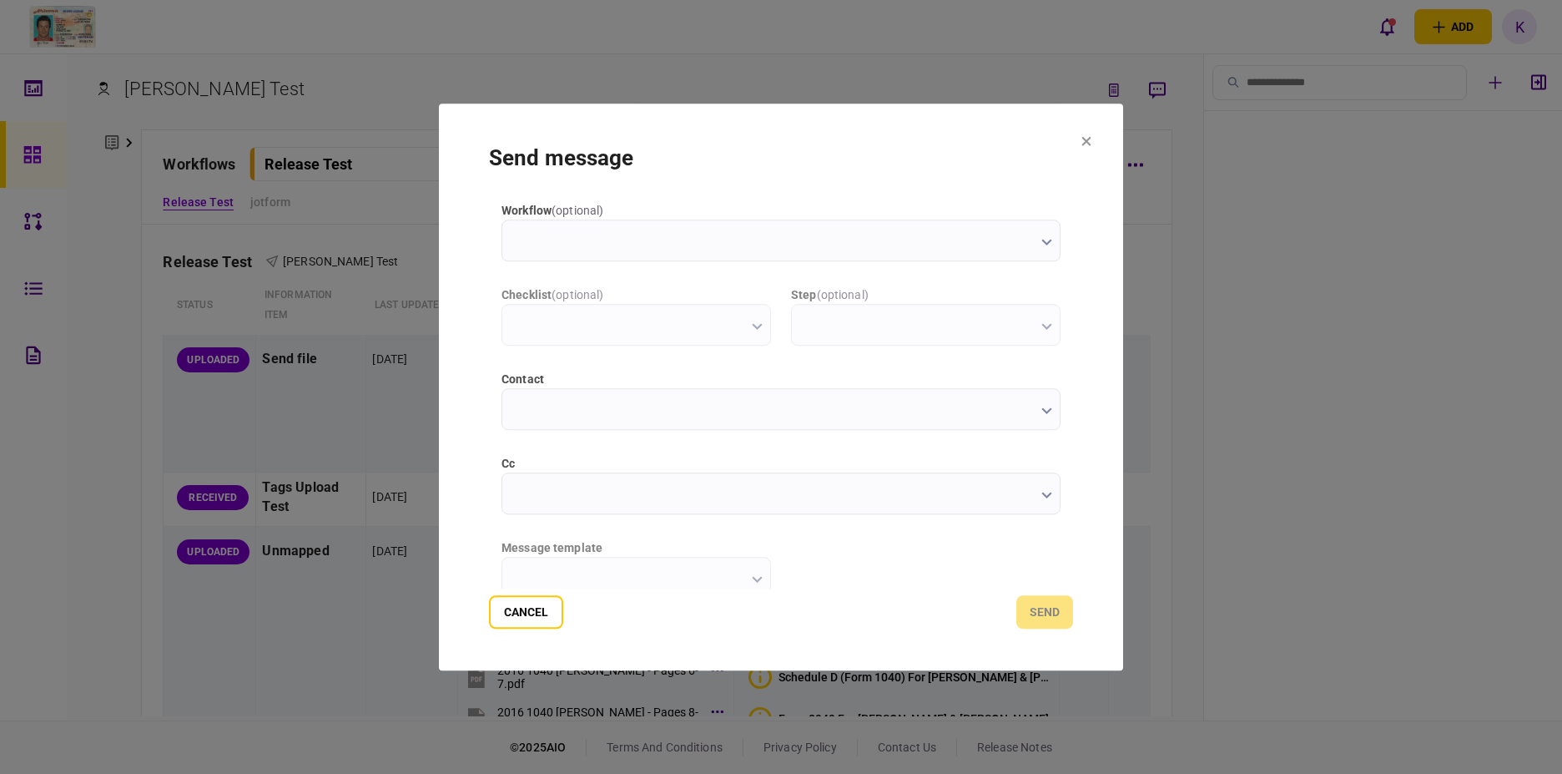
click at [648, 248] on input "workflow ( optional )" at bounding box center [781, 240] width 559 height 42
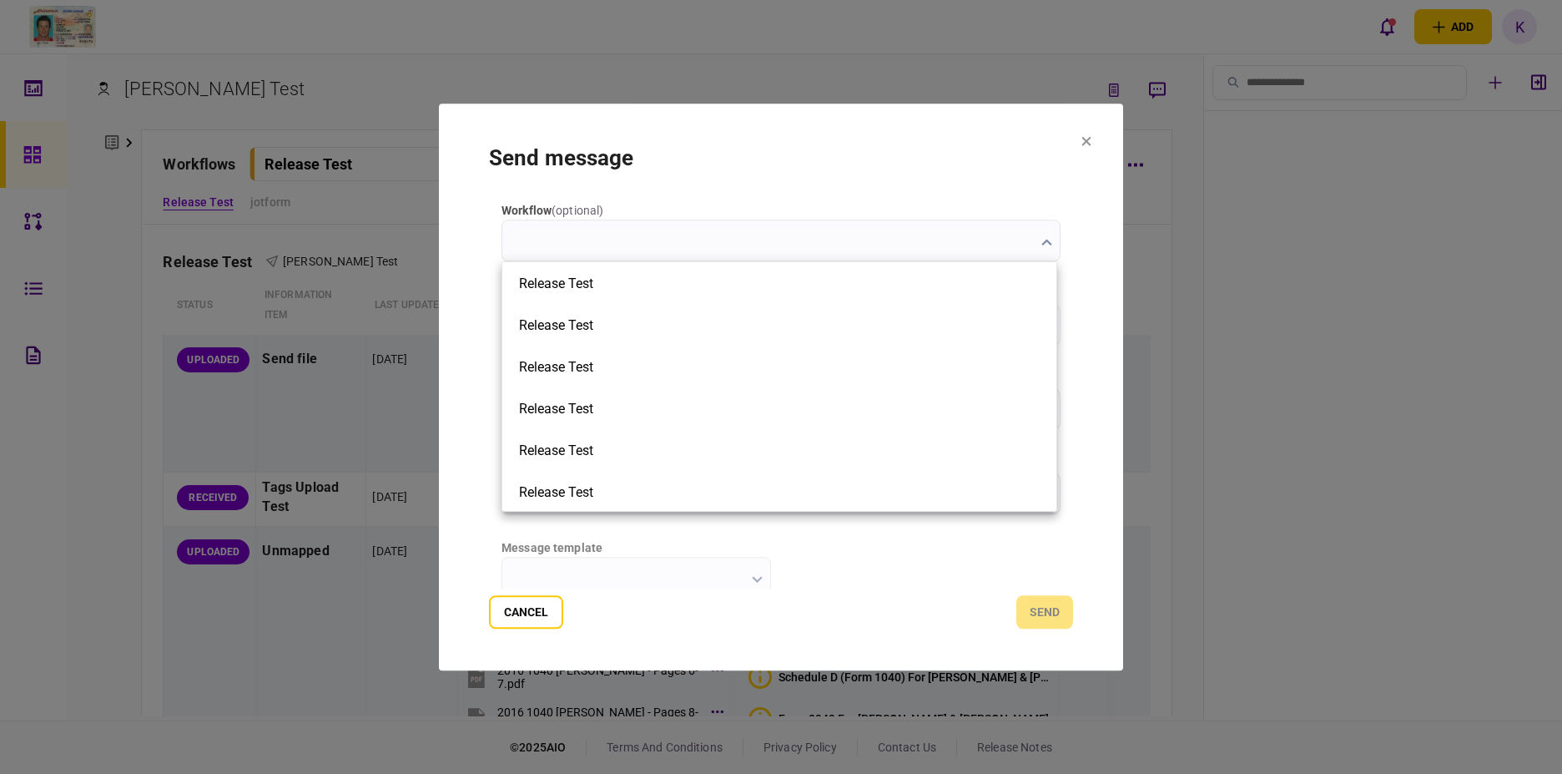
click at [283, 240] on div at bounding box center [781, 387] width 1562 height 774
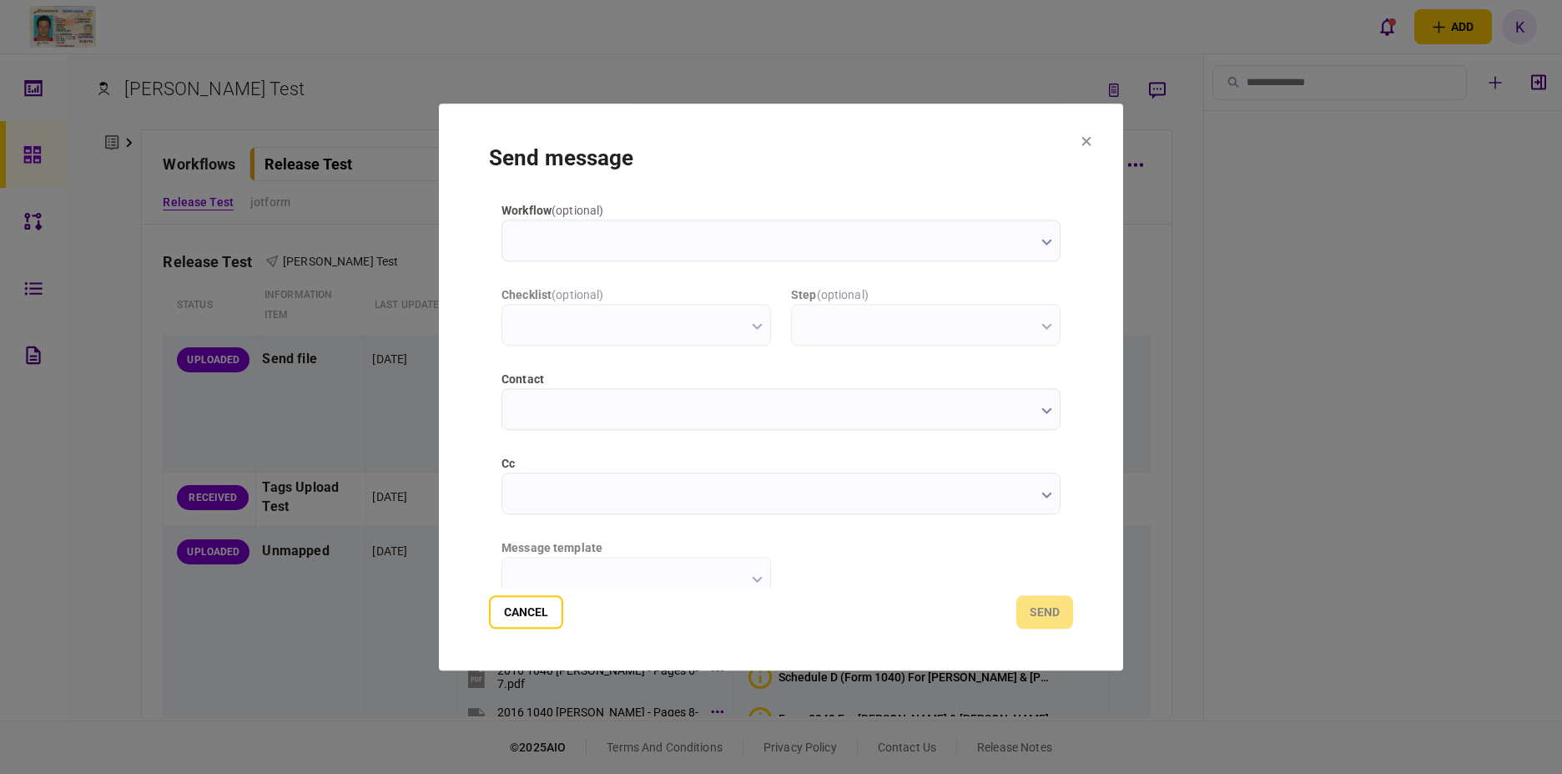
click at [1086, 135] on button at bounding box center [1086, 141] width 10 height 13
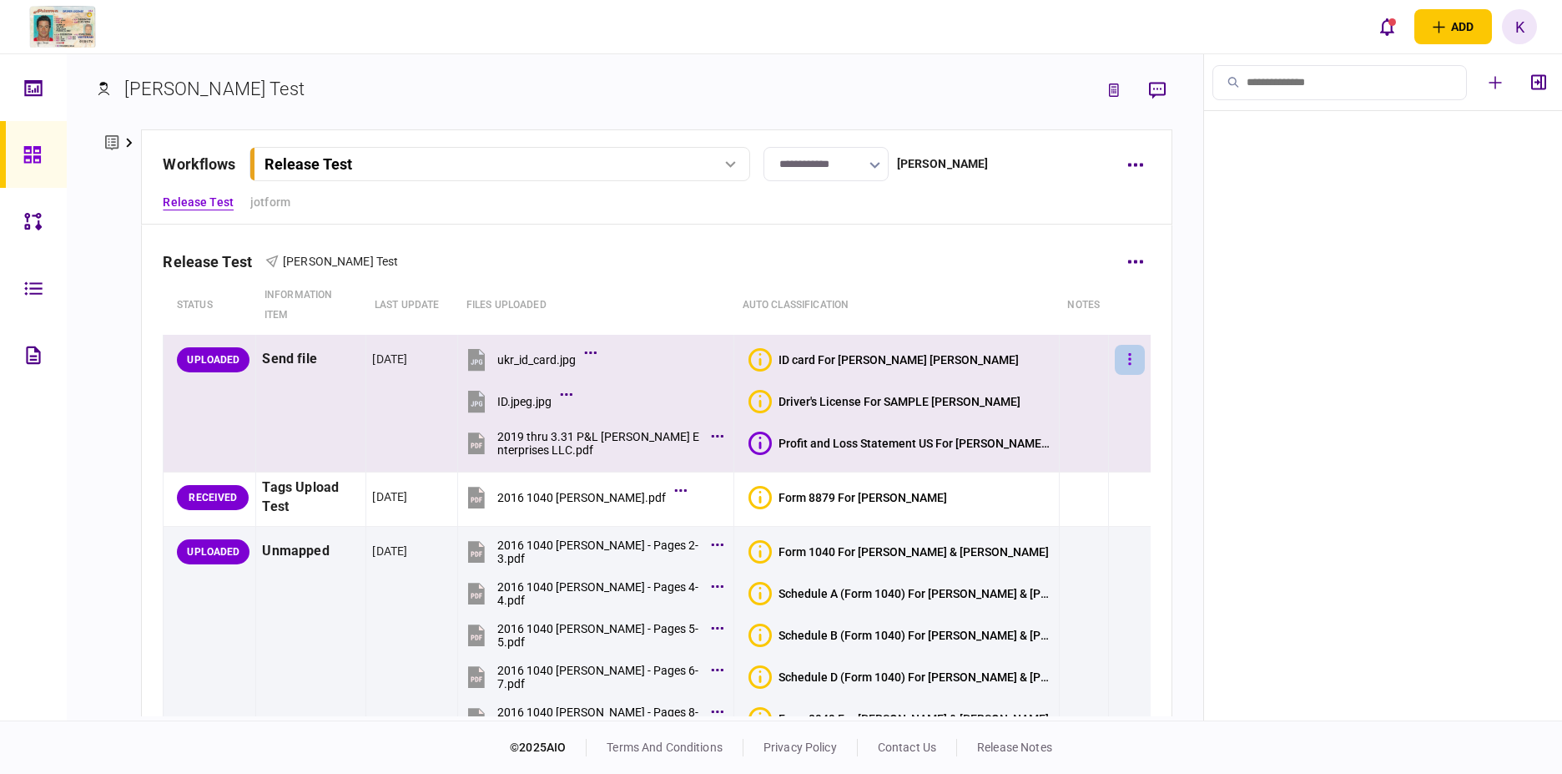
click at [1115, 364] on button "button" at bounding box center [1130, 360] width 30 height 30
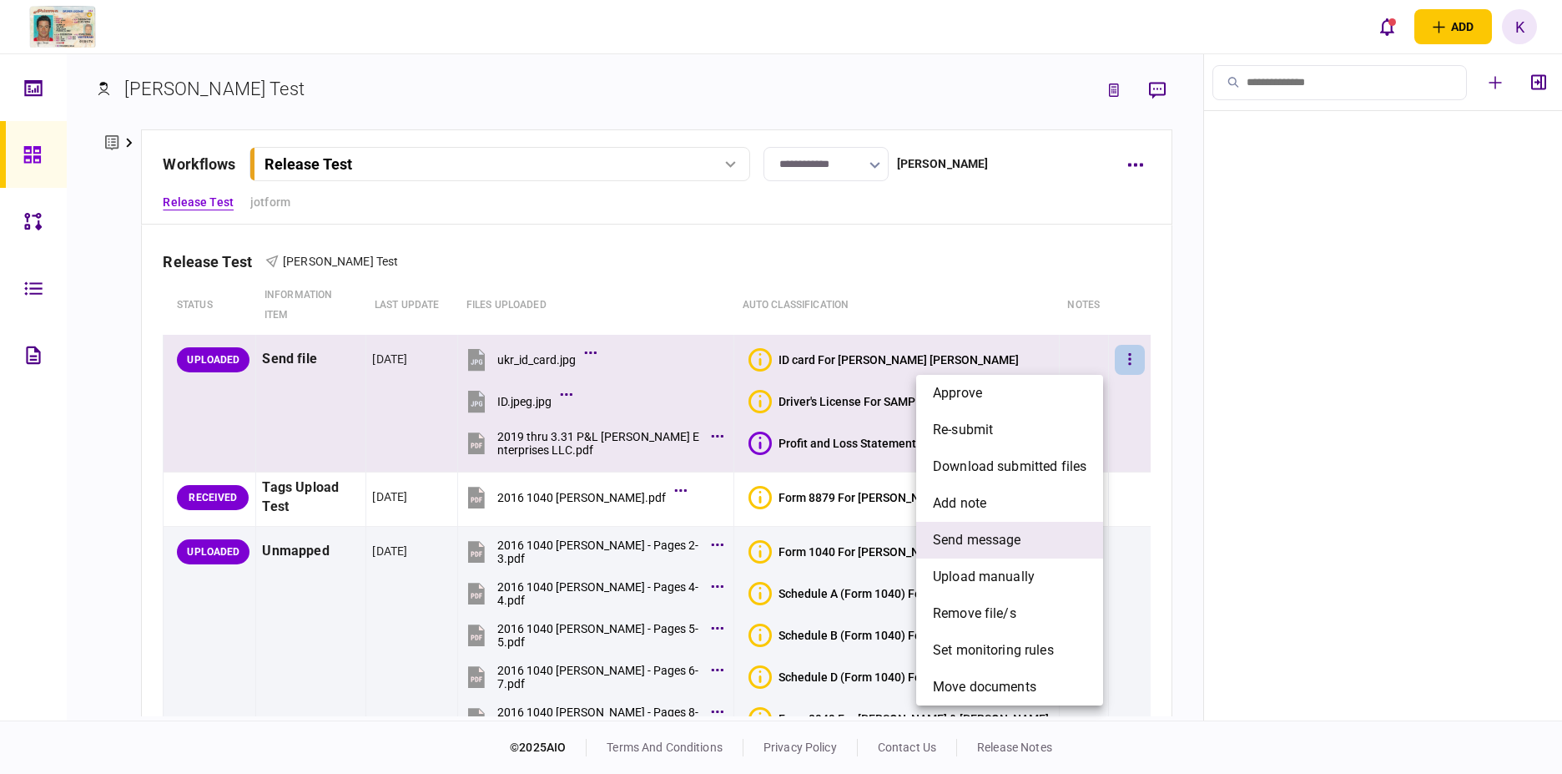
click at [1041, 541] on li "send message" at bounding box center [1009, 540] width 187 height 37
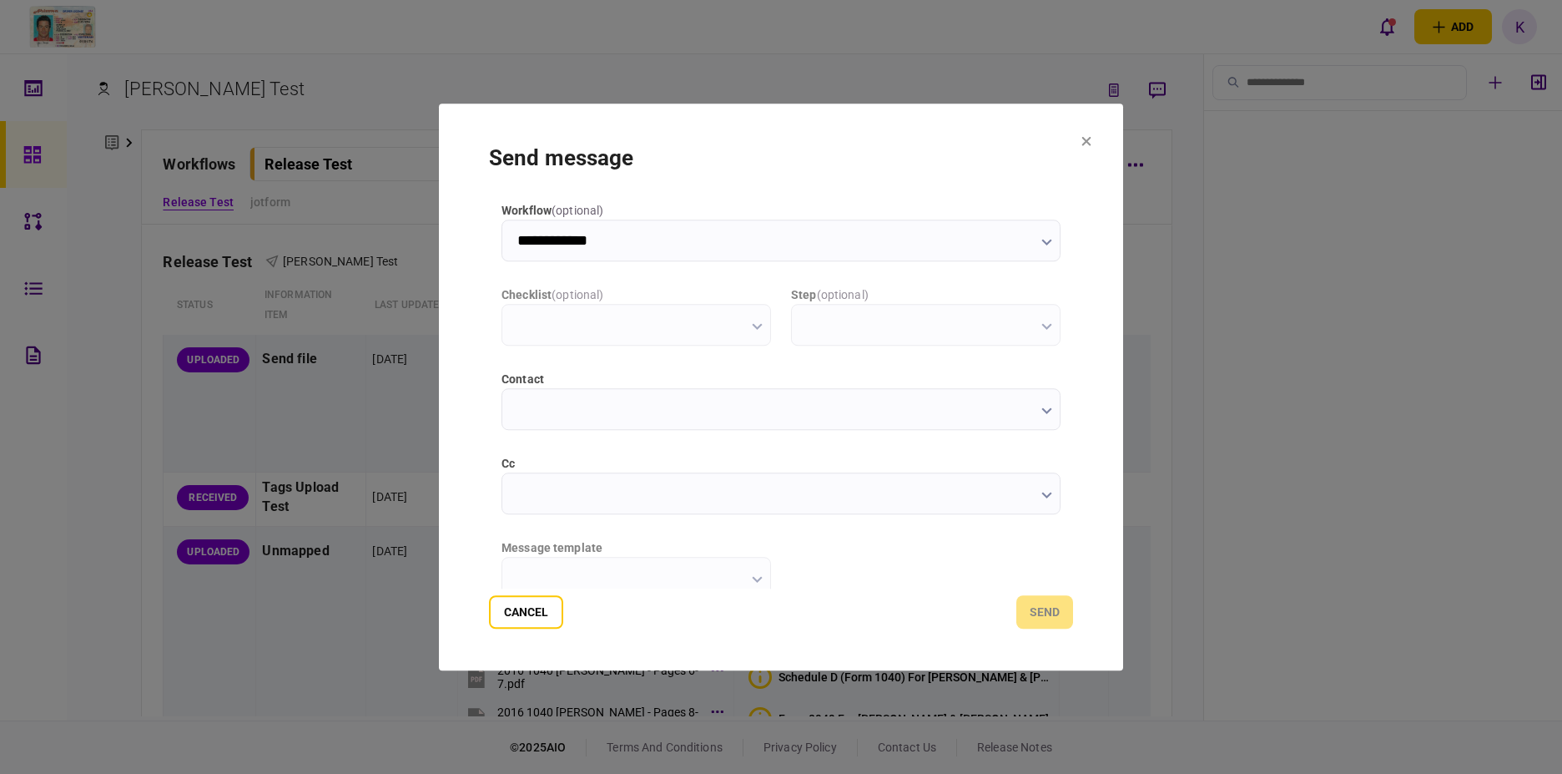
click at [623, 406] on input "contact" at bounding box center [781, 409] width 559 height 42
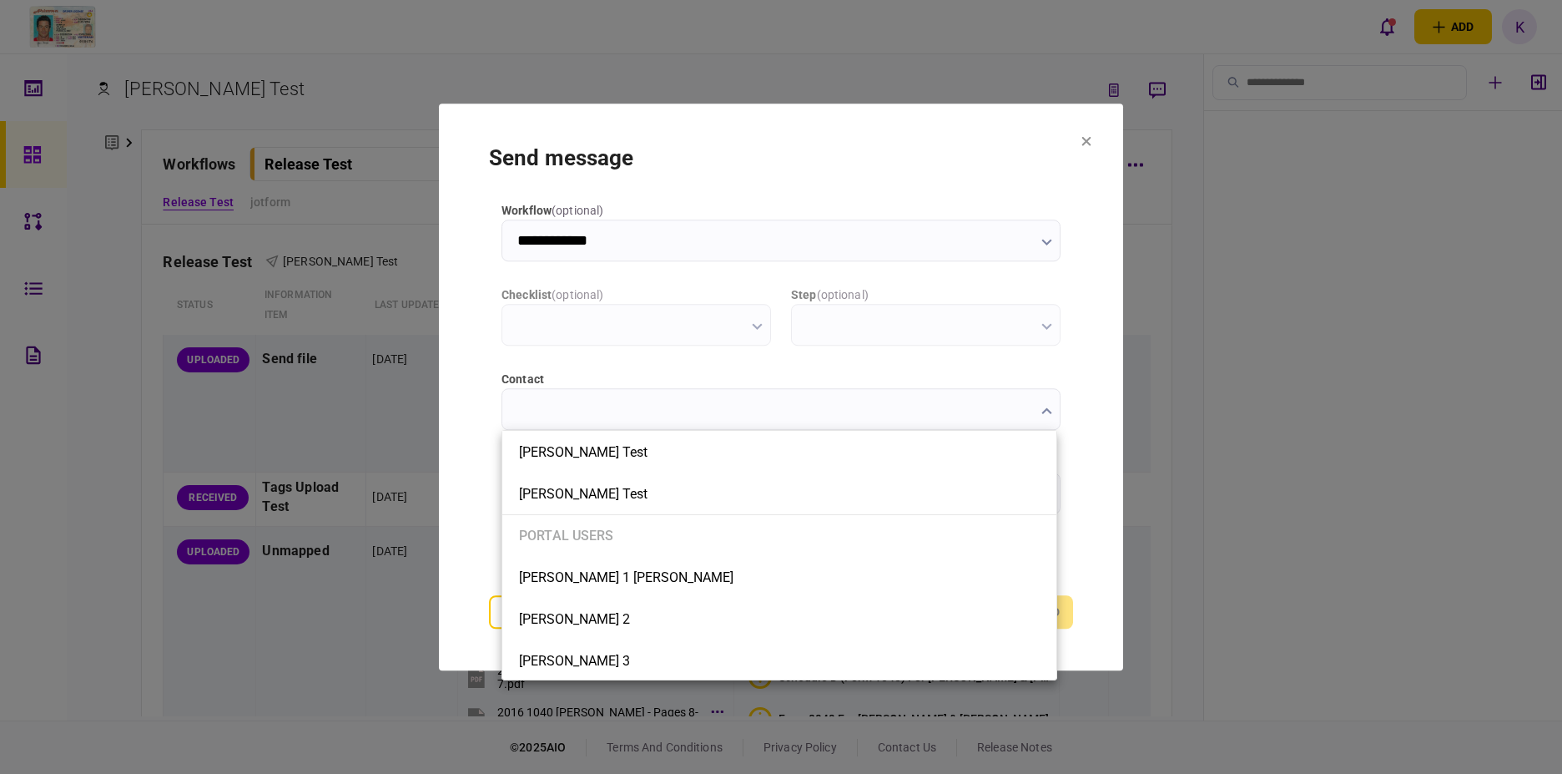
type input "**********"
type input "*********"
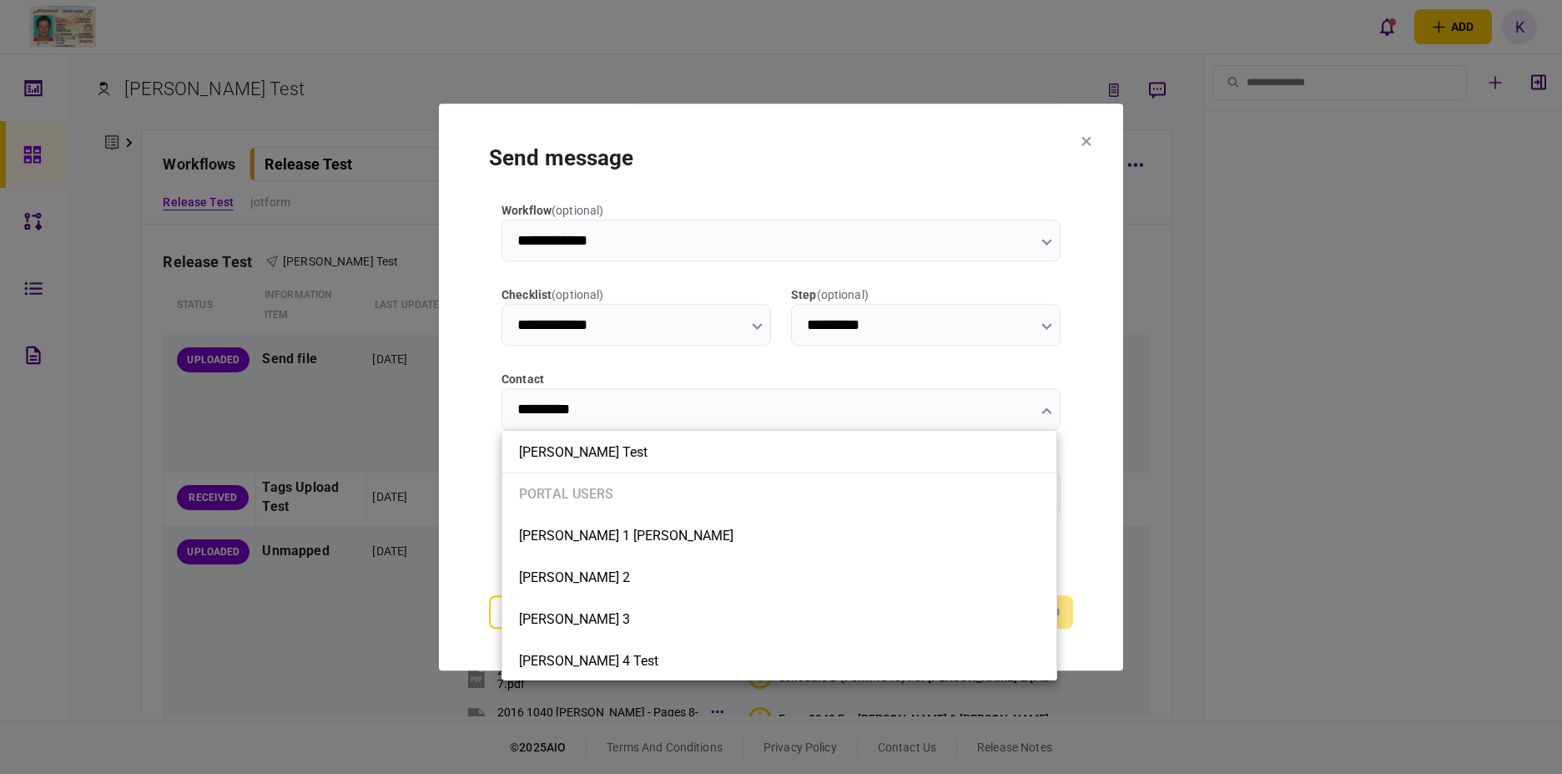
click at [446, 409] on div at bounding box center [781, 387] width 1562 height 774
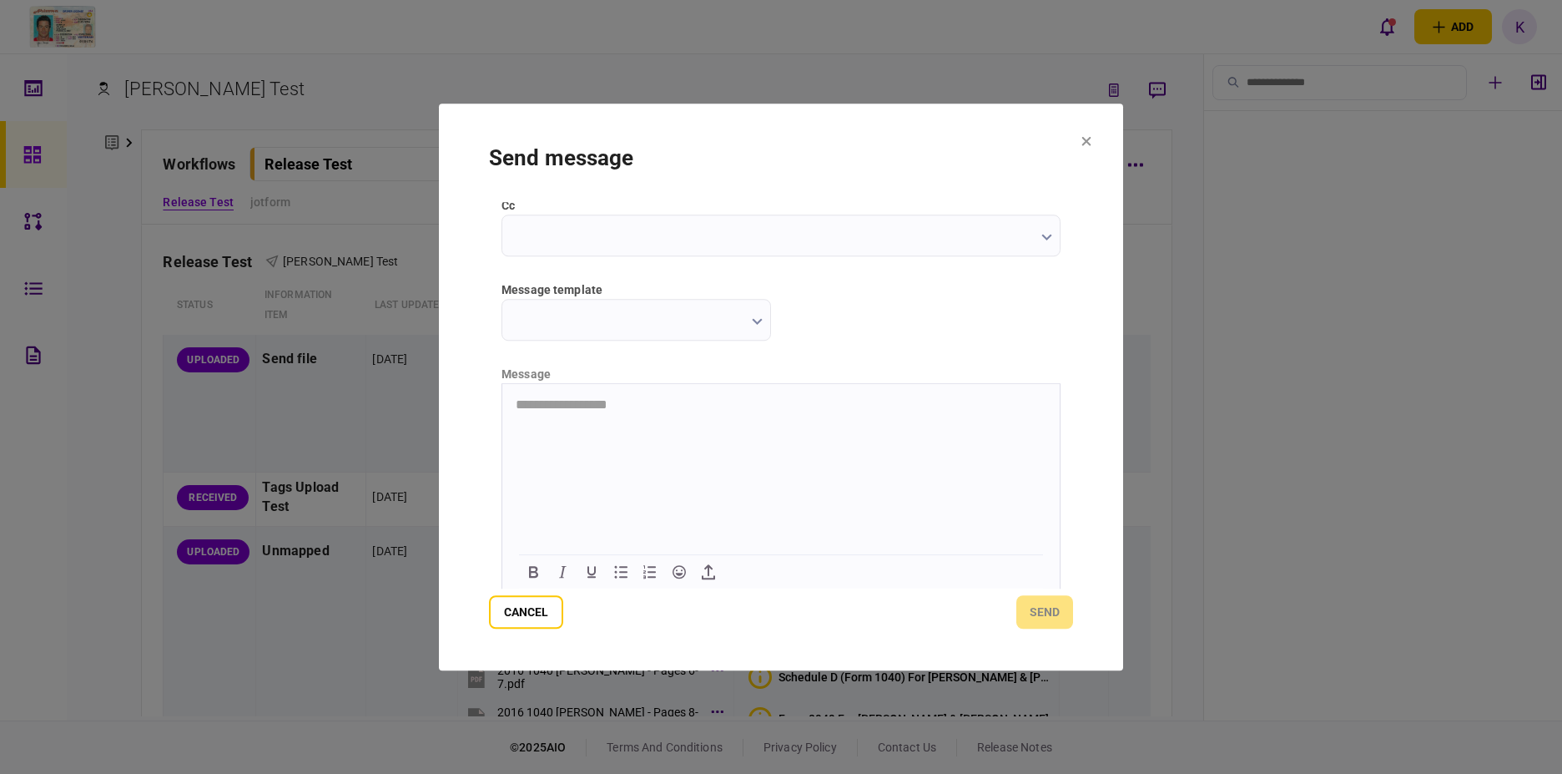
scroll to position [260, 0]
click at [564, 422] on html "**********" at bounding box center [780, 402] width 557 height 42
click at [752, 321] on icon "button" at bounding box center [757, 318] width 11 height 7
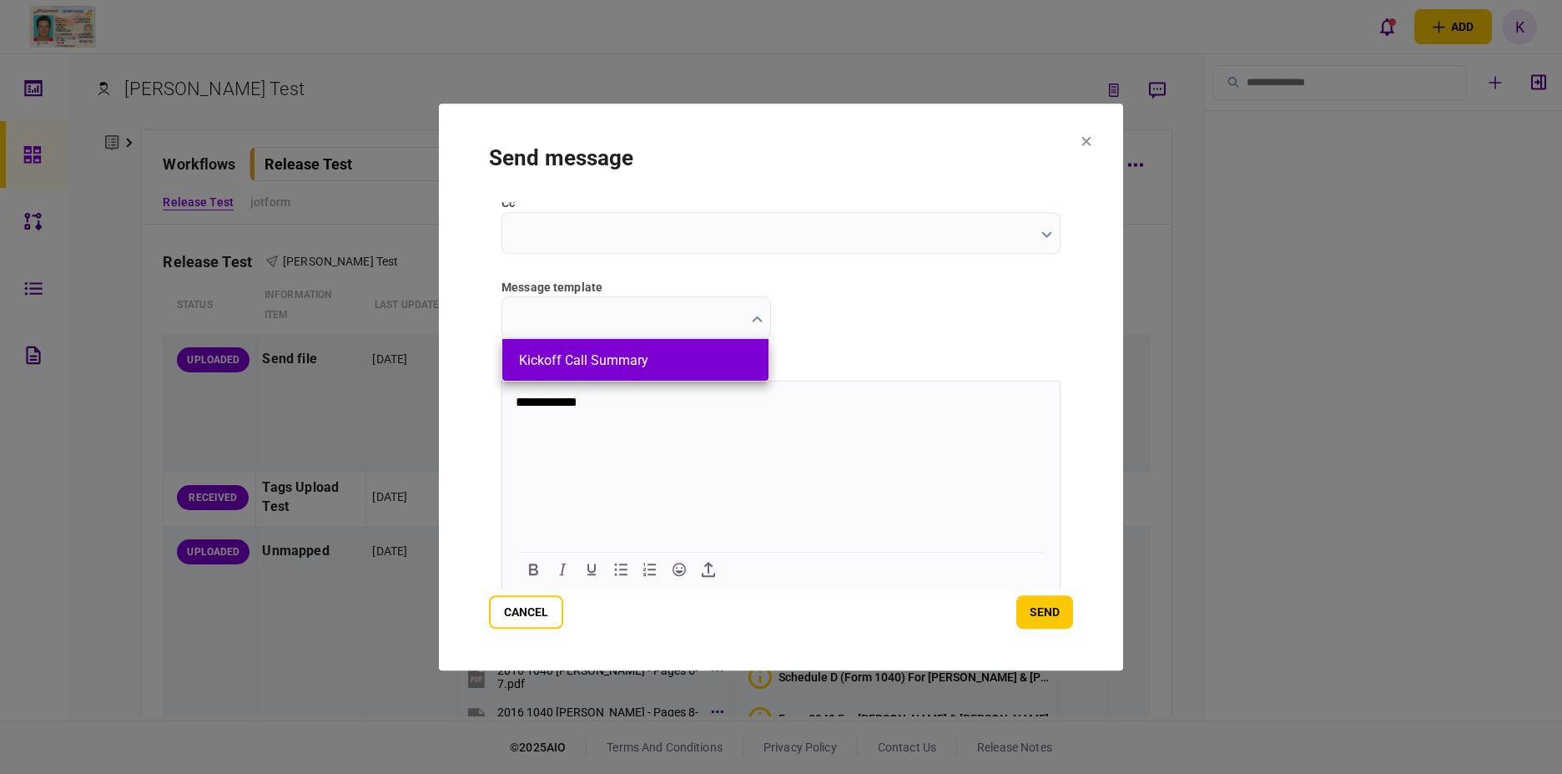
click at [744, 360] on button "Kickoff Call Summary" at bounding box center [635, 360] width 233 height 16
type input "**********"
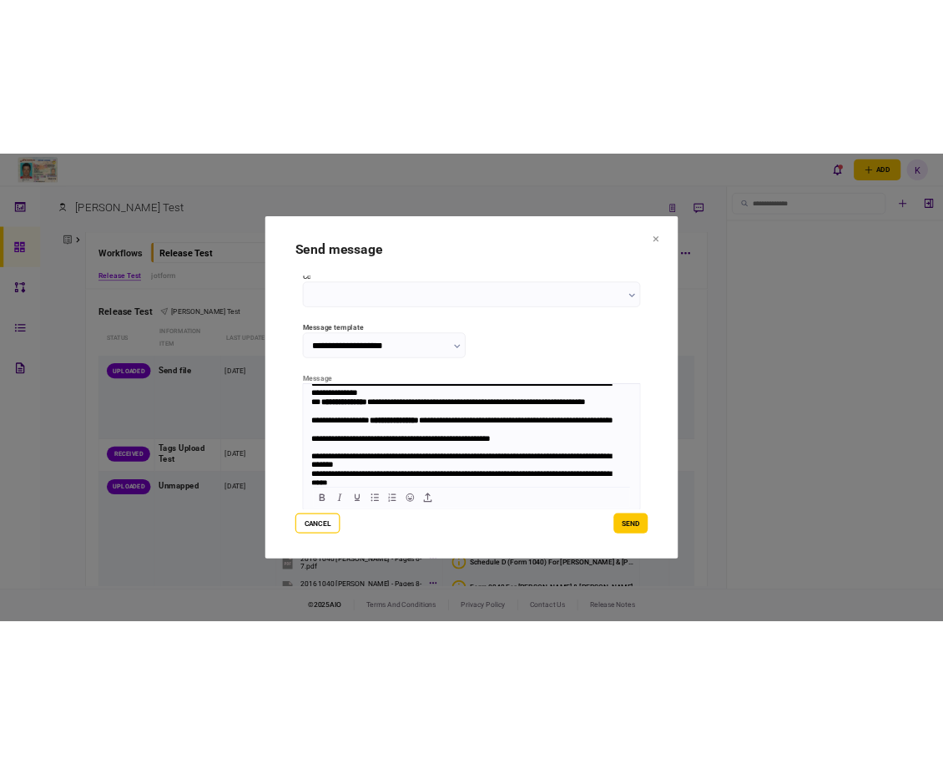
scroll to position [0, 0]
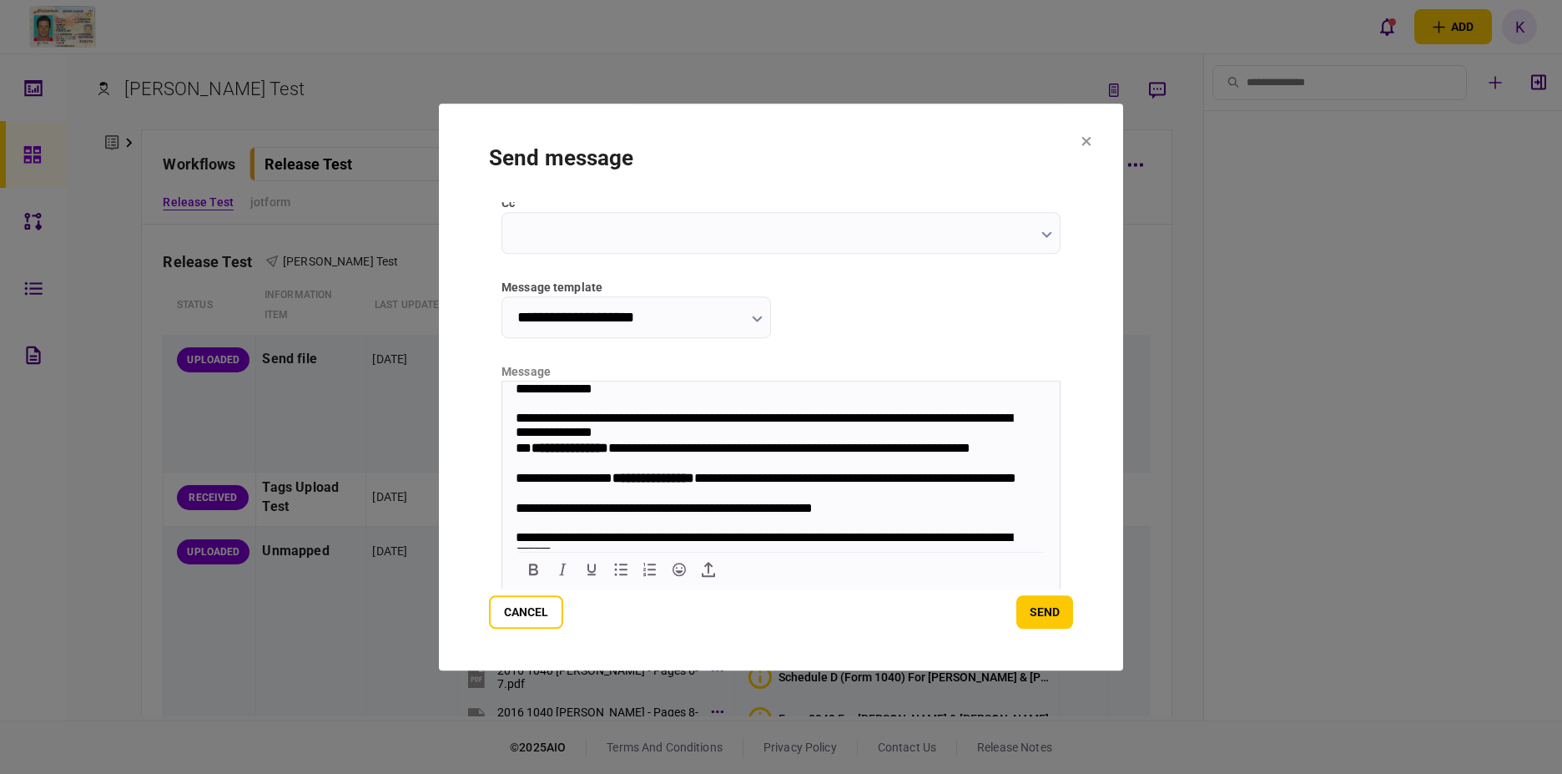
click at [707, 322] on input "**********" at bounding box center [637, 317] width 270 height 42
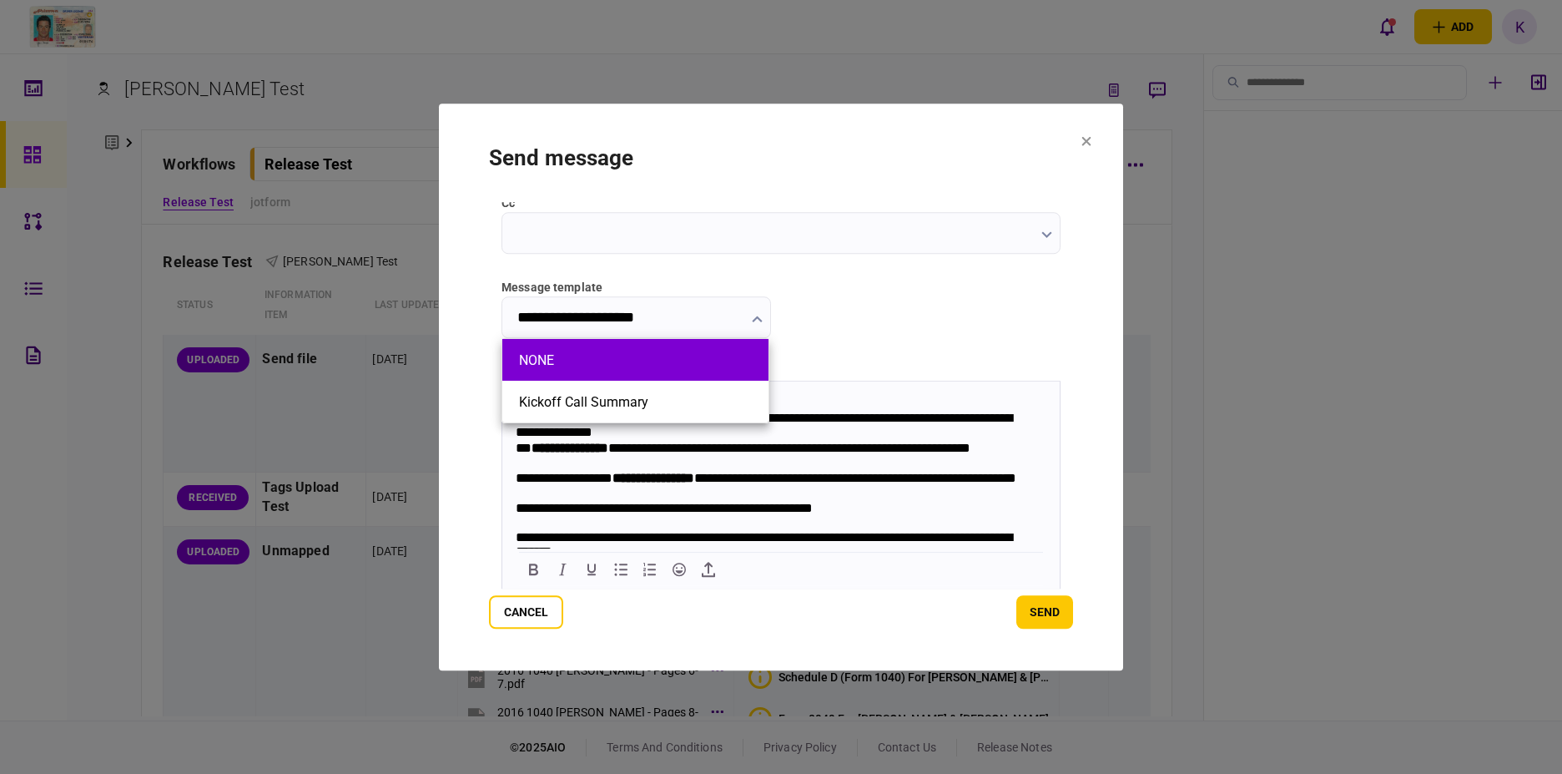
click at [679, 368] on li "NONE" at bounding box center [635, 360] width 266 height 42
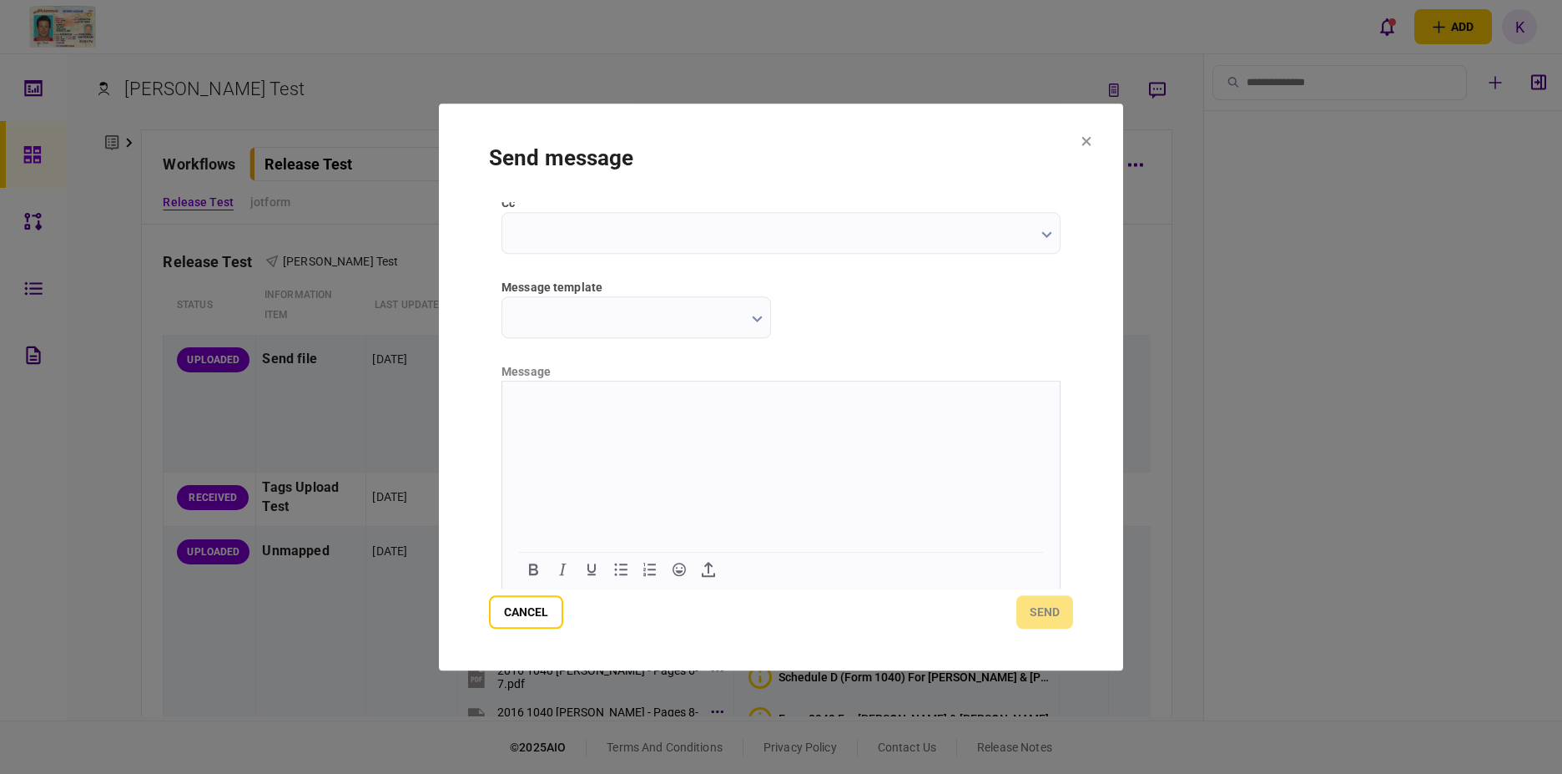
click at [708, 323] on input "message template" at bounding box center [637, 317] width 270 height 42
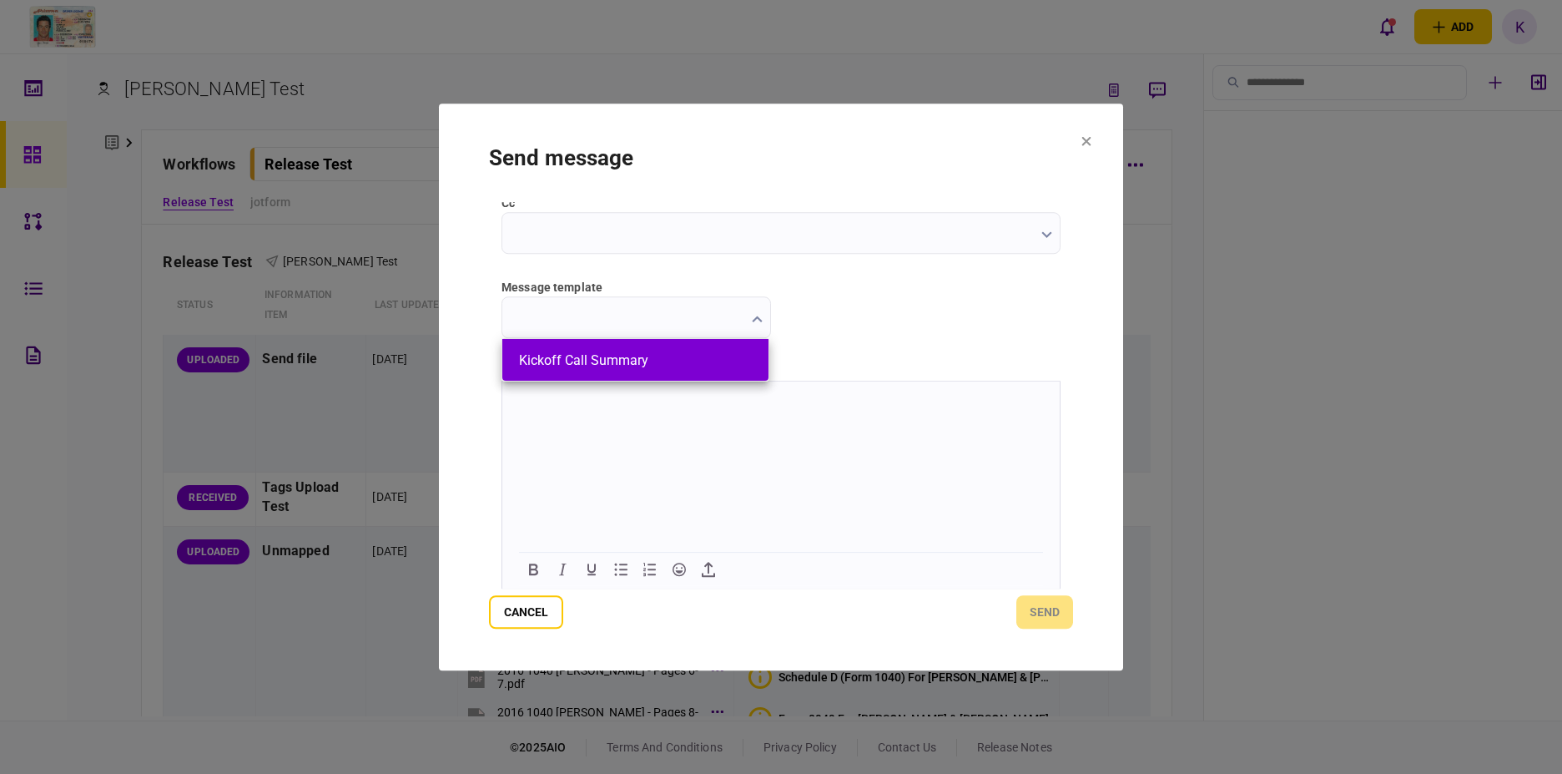
click at [700, 366] on button "Kickoff Call Summary" at bounding box center [635, 360] width 233 height 16
type input "**********"
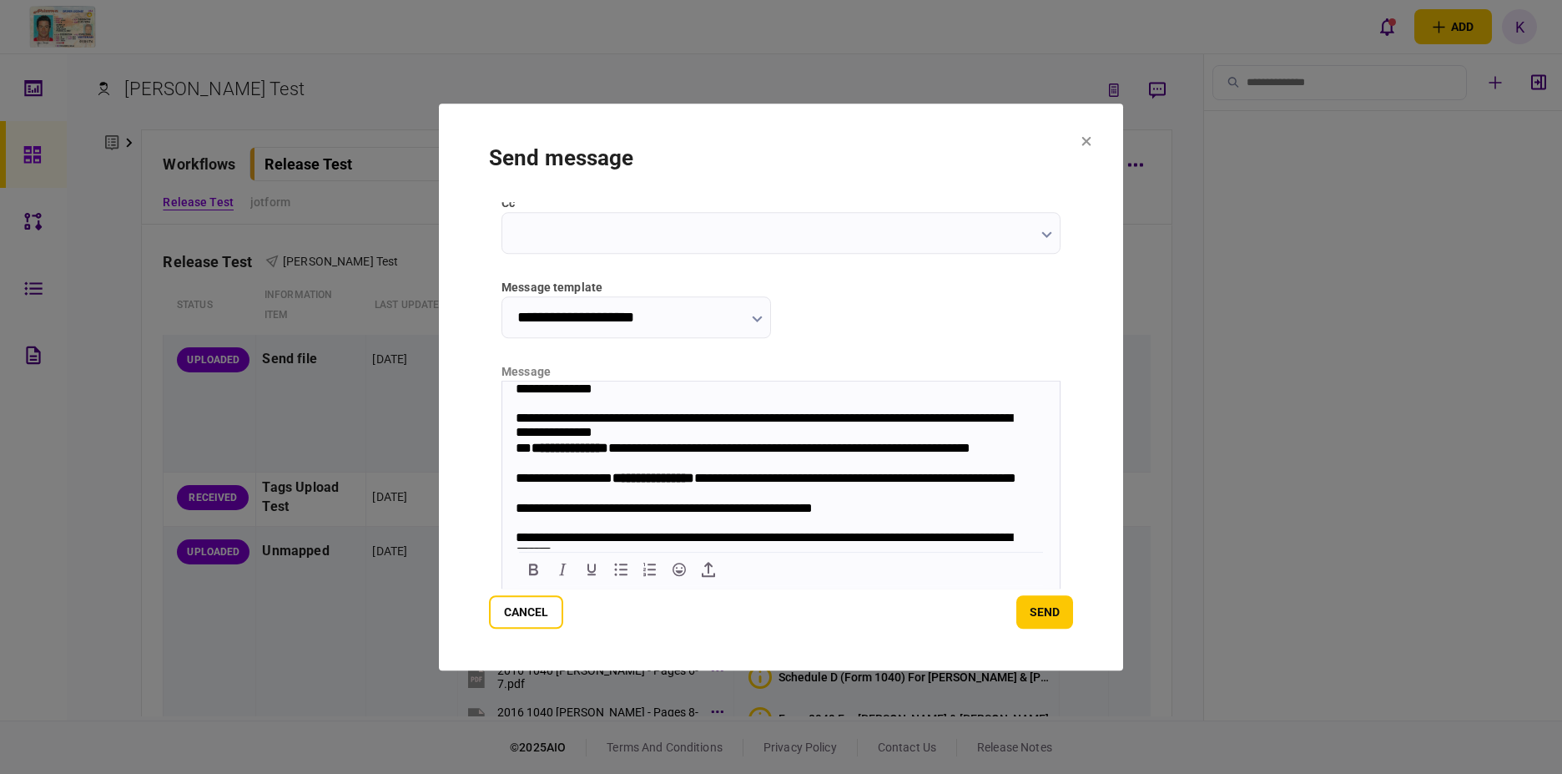
click at [1284, 279] on div at bounding box center [781, 387] width 1562 height 774
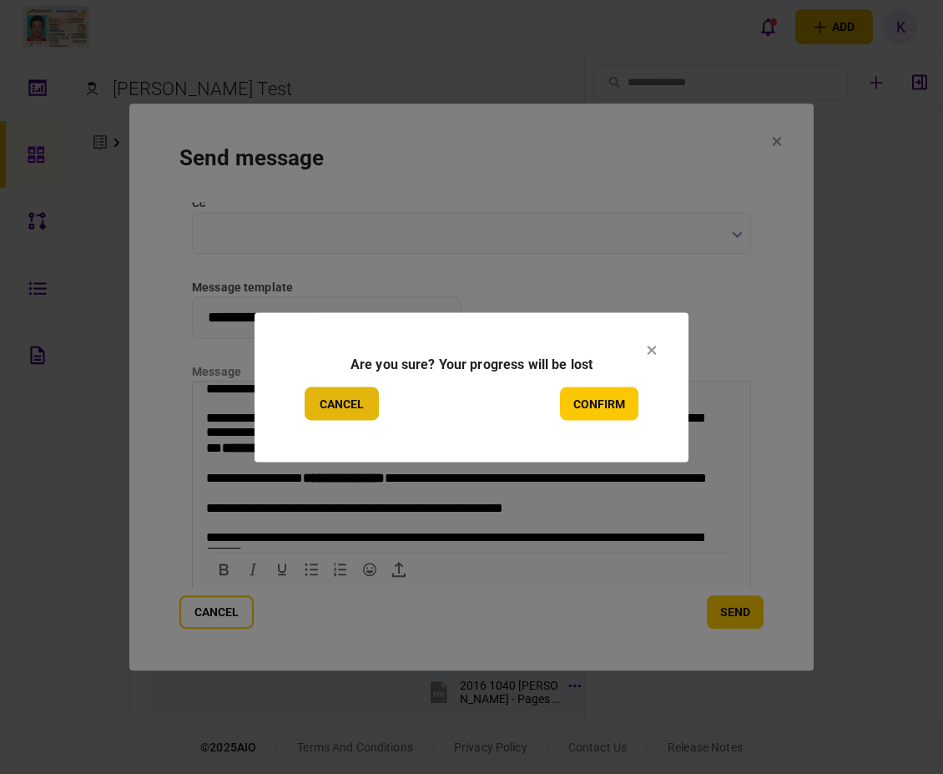
click at [365, 402] on button "Cancel" at bounding box center [342, 402] width 74 height 33
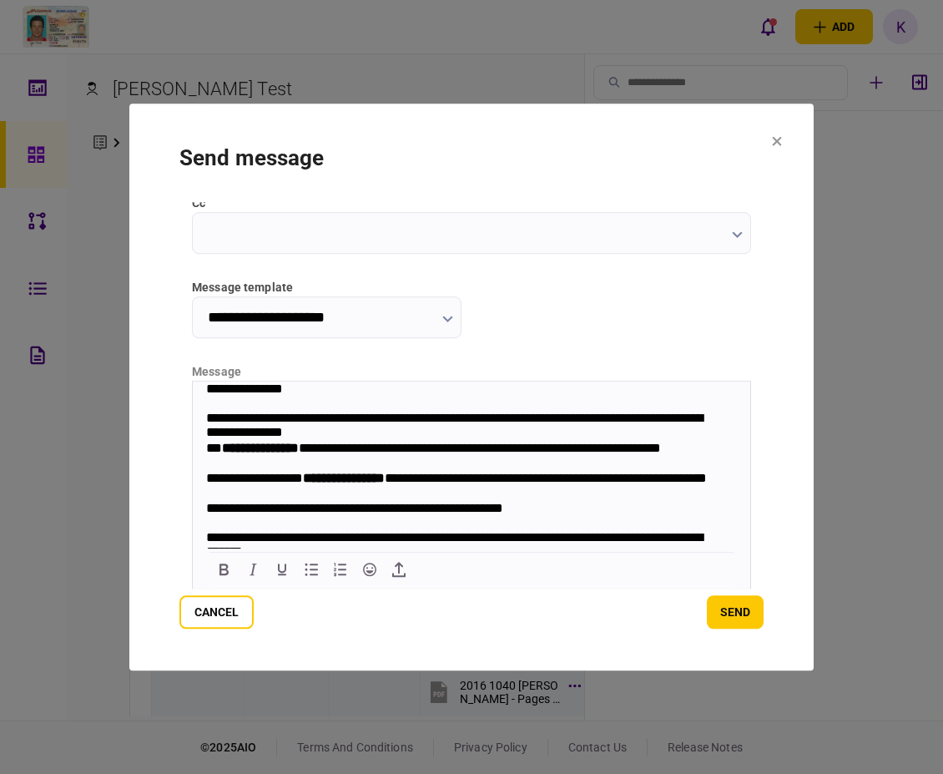
click at [780, 137] on icon at bounding box center [777, 140] width 9 height 9
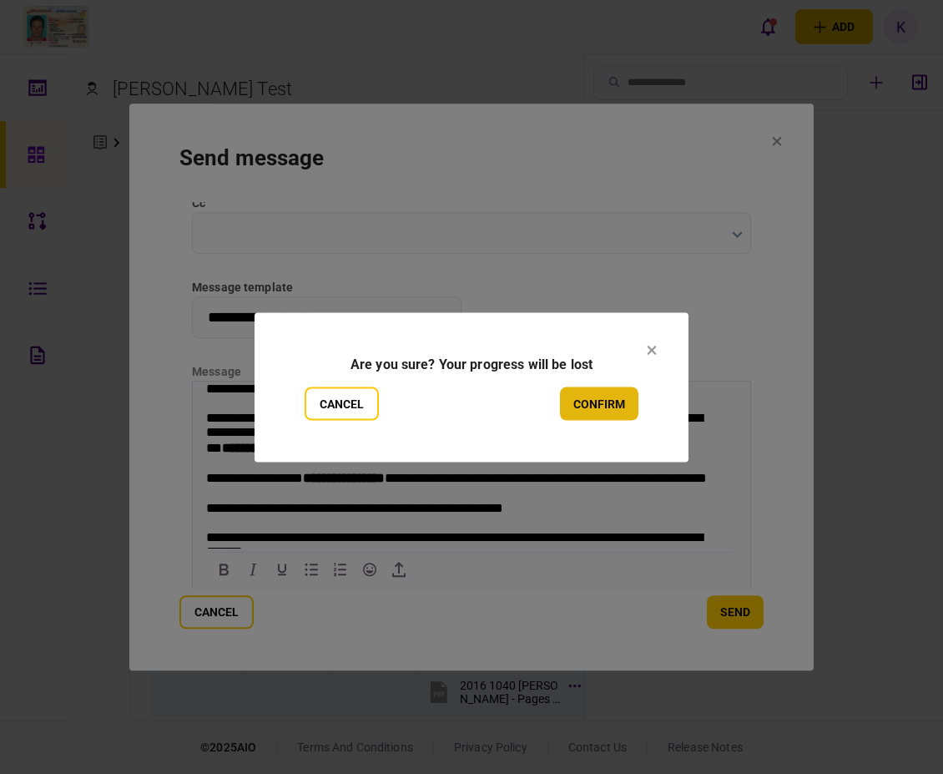
click at [622, 407] on button "confirm" at bounding box center [599, 402] width 78 height 33
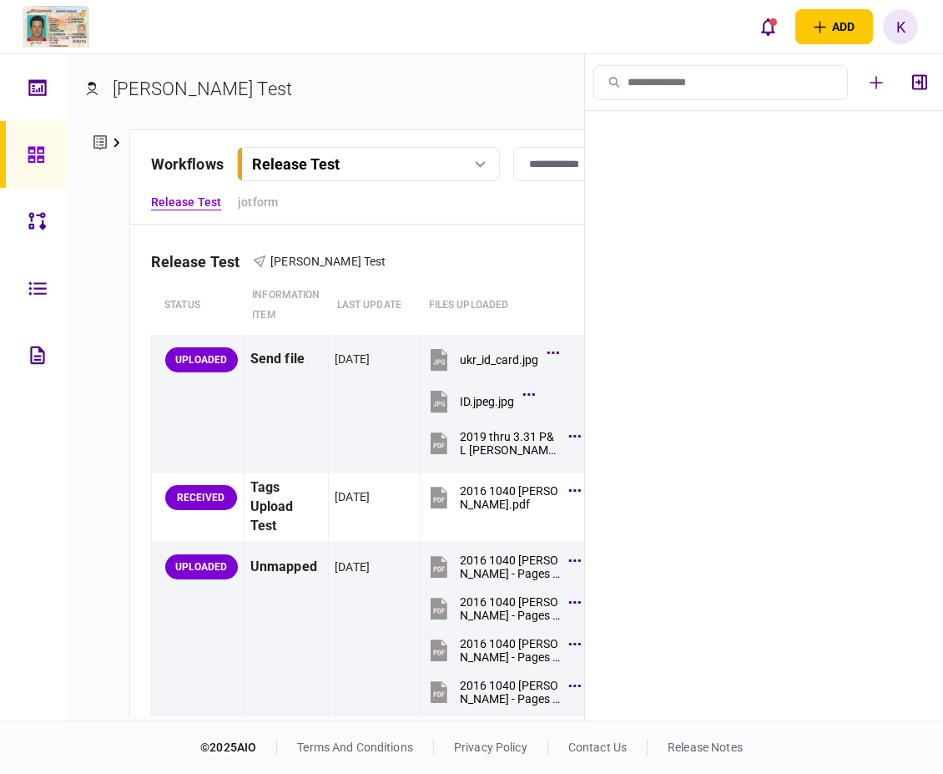
scroll to position [0, 244]
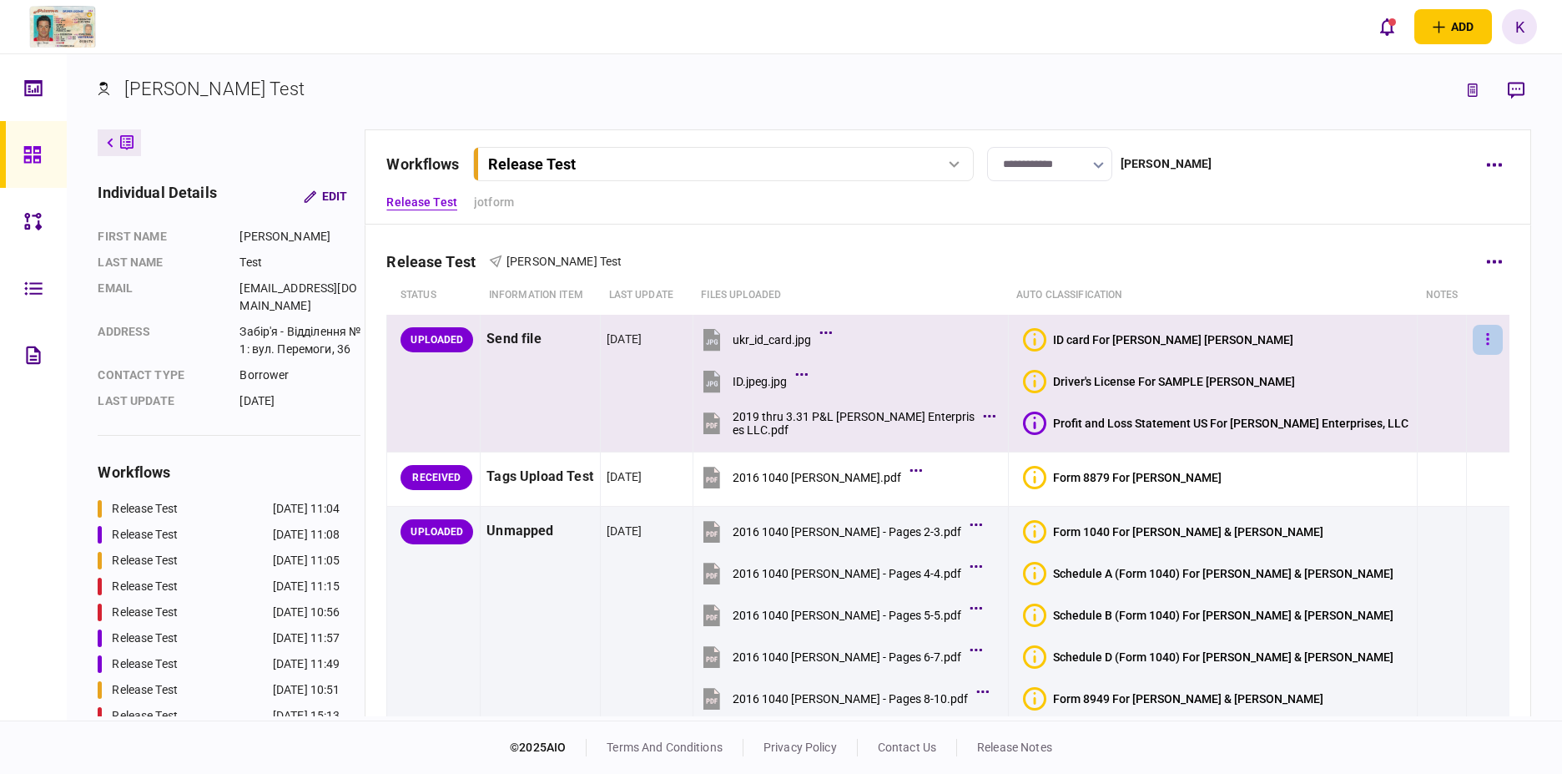
click at [942, 343] on icon "button" at bounding box center [1487, 339] width 3 height 16
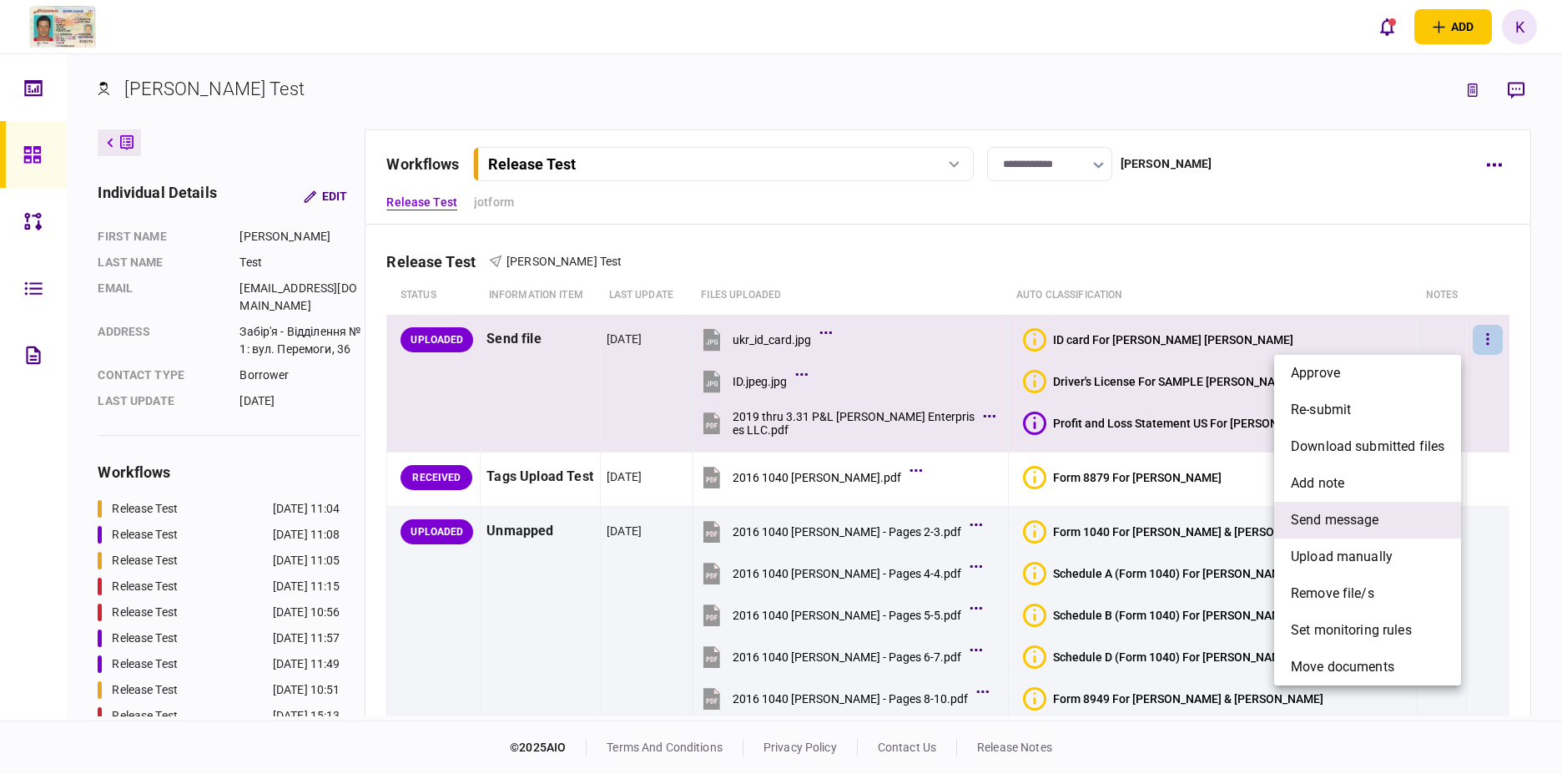
click at [942, 524] on span "send message" at bounding box center [1335, 520] width 88 height 20
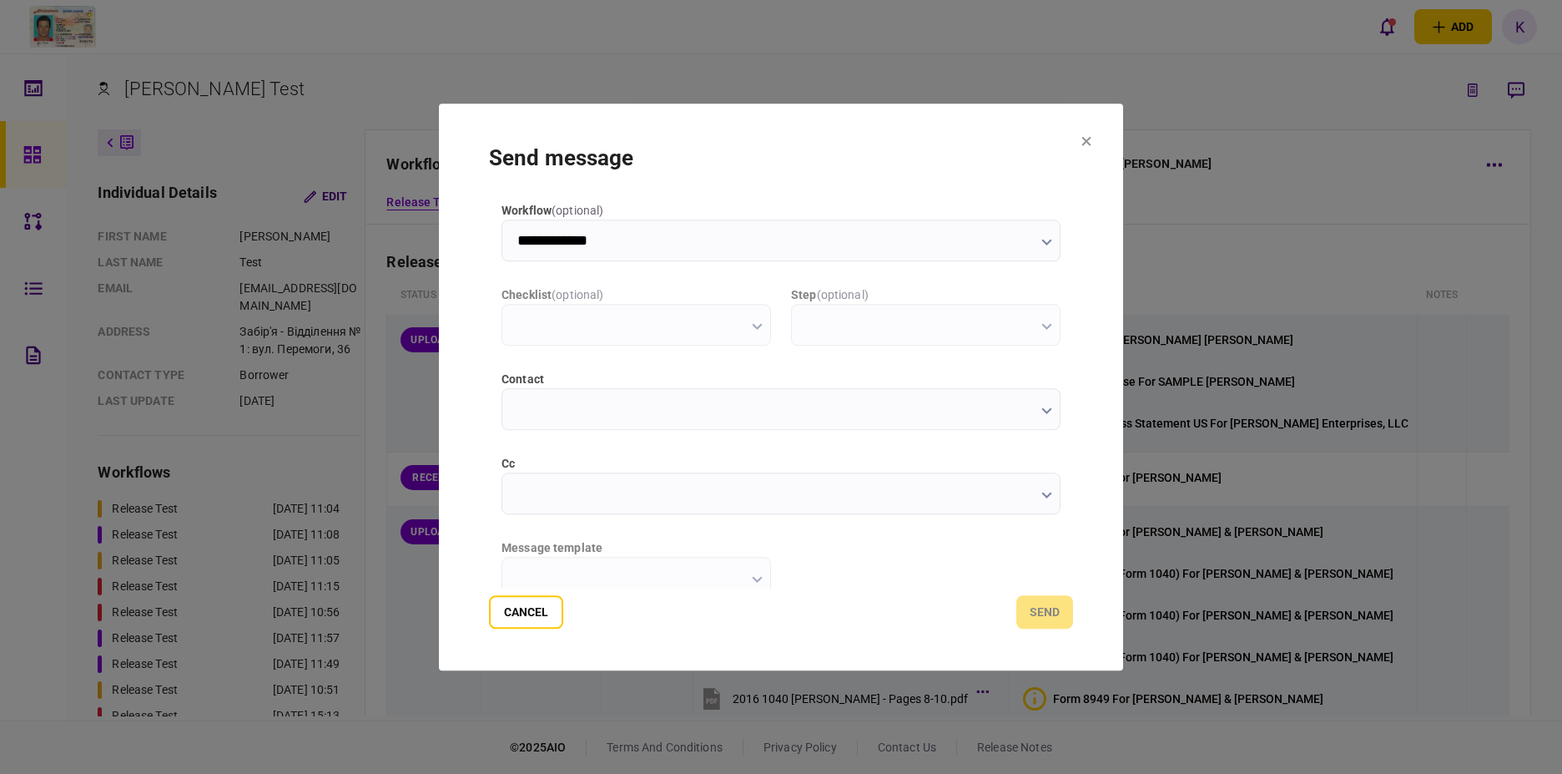
type input "**********"
type input "*********"
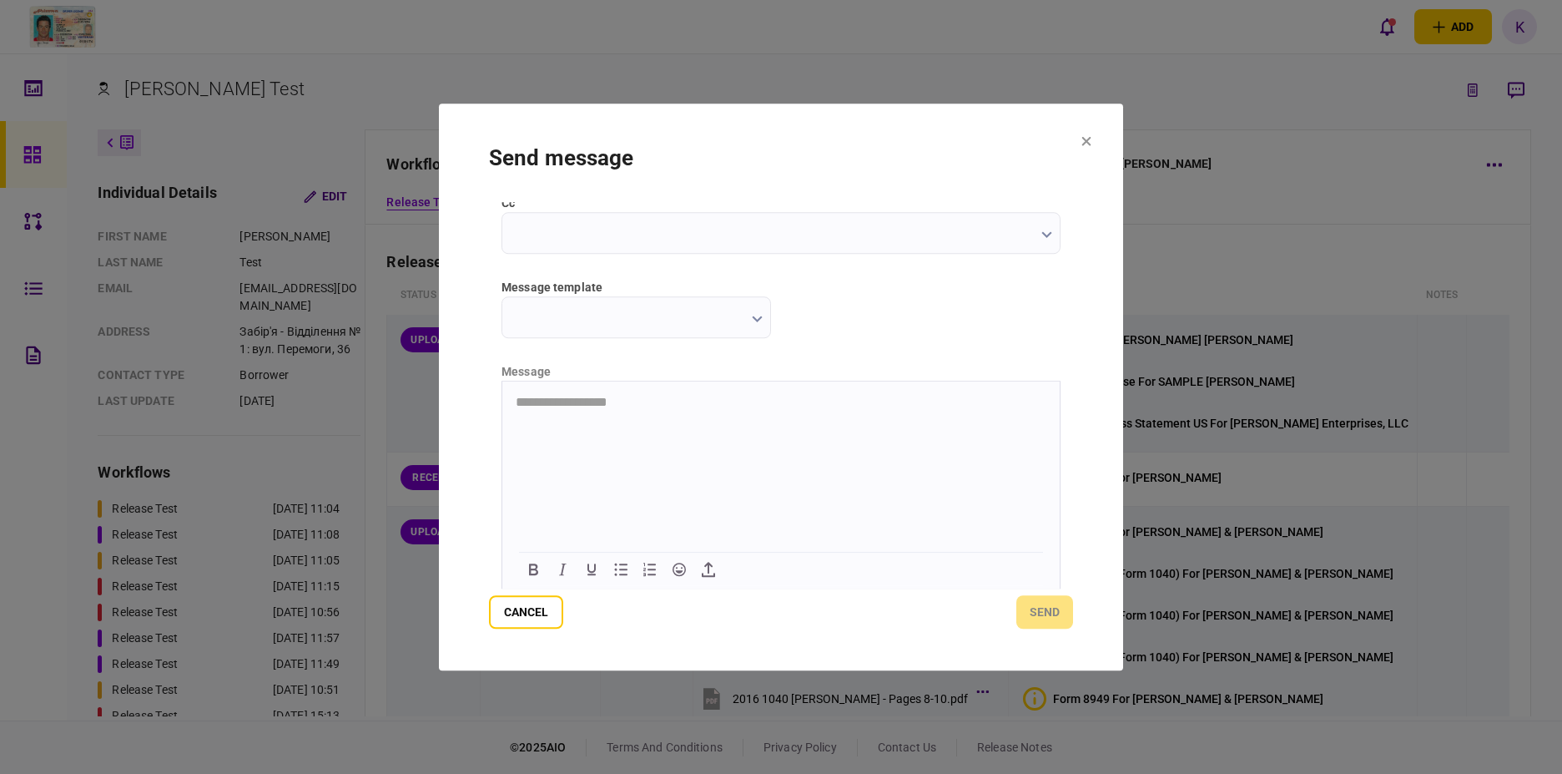
click at [686, 313] on input "message template" at bounding box center [637, 317] width 270 height 42
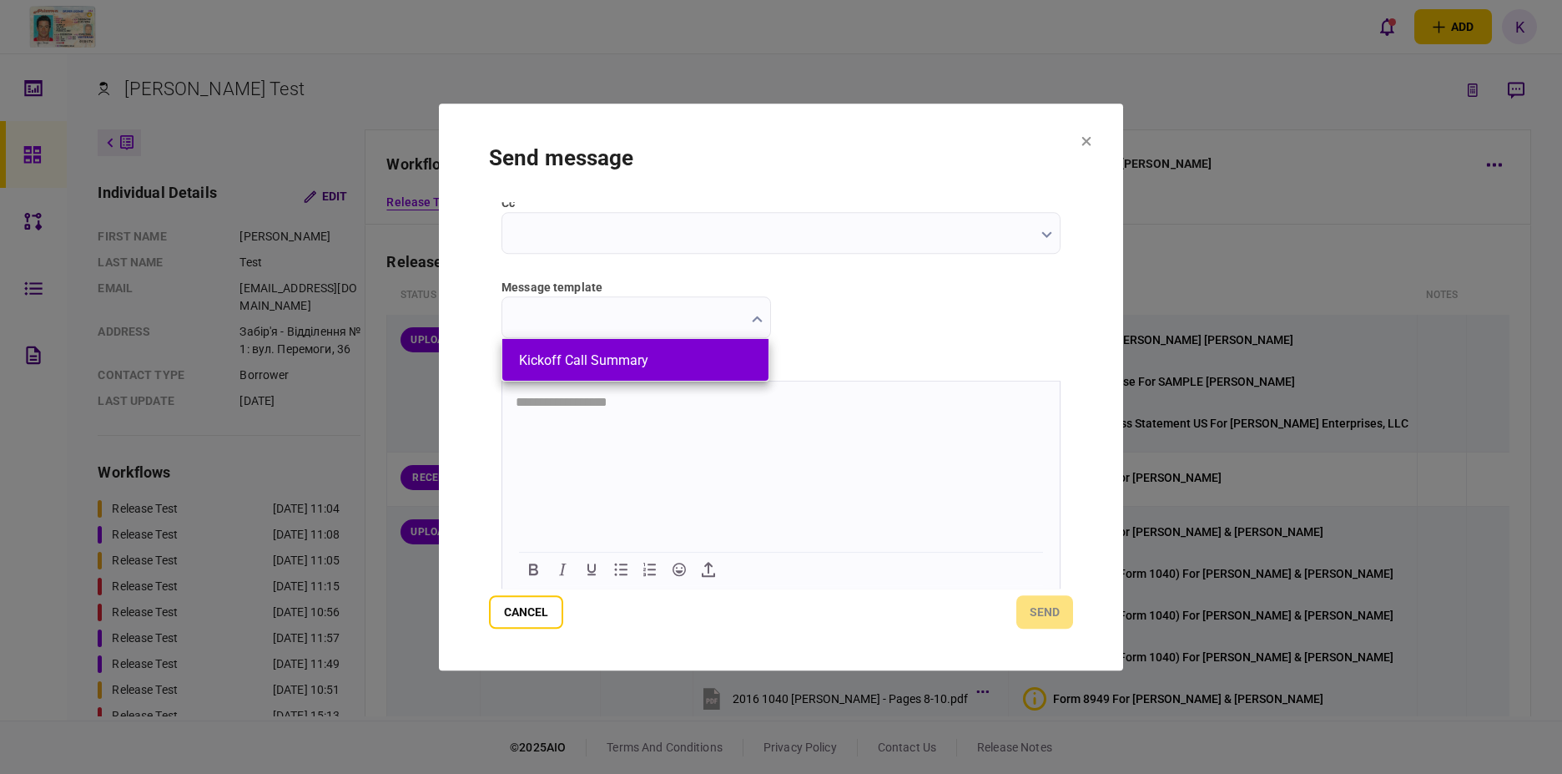
click at [681, 360] on button "Kickoff Call Summary" at bounding box center [635, 360] width 233 height 16
type input "**********"
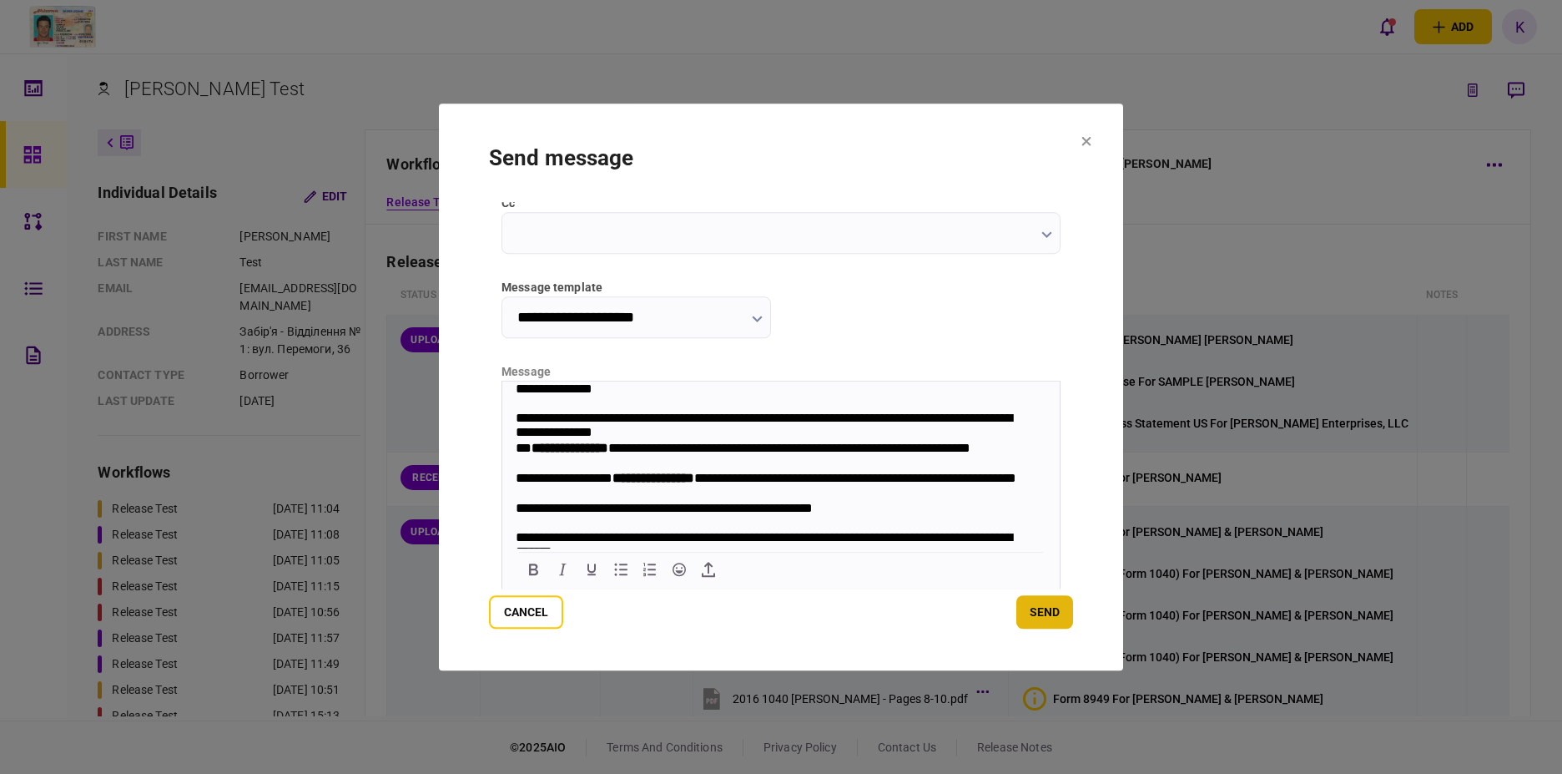
click at [942, 607] on button "send" at bounding box center [1044, 611] width 57 height 33
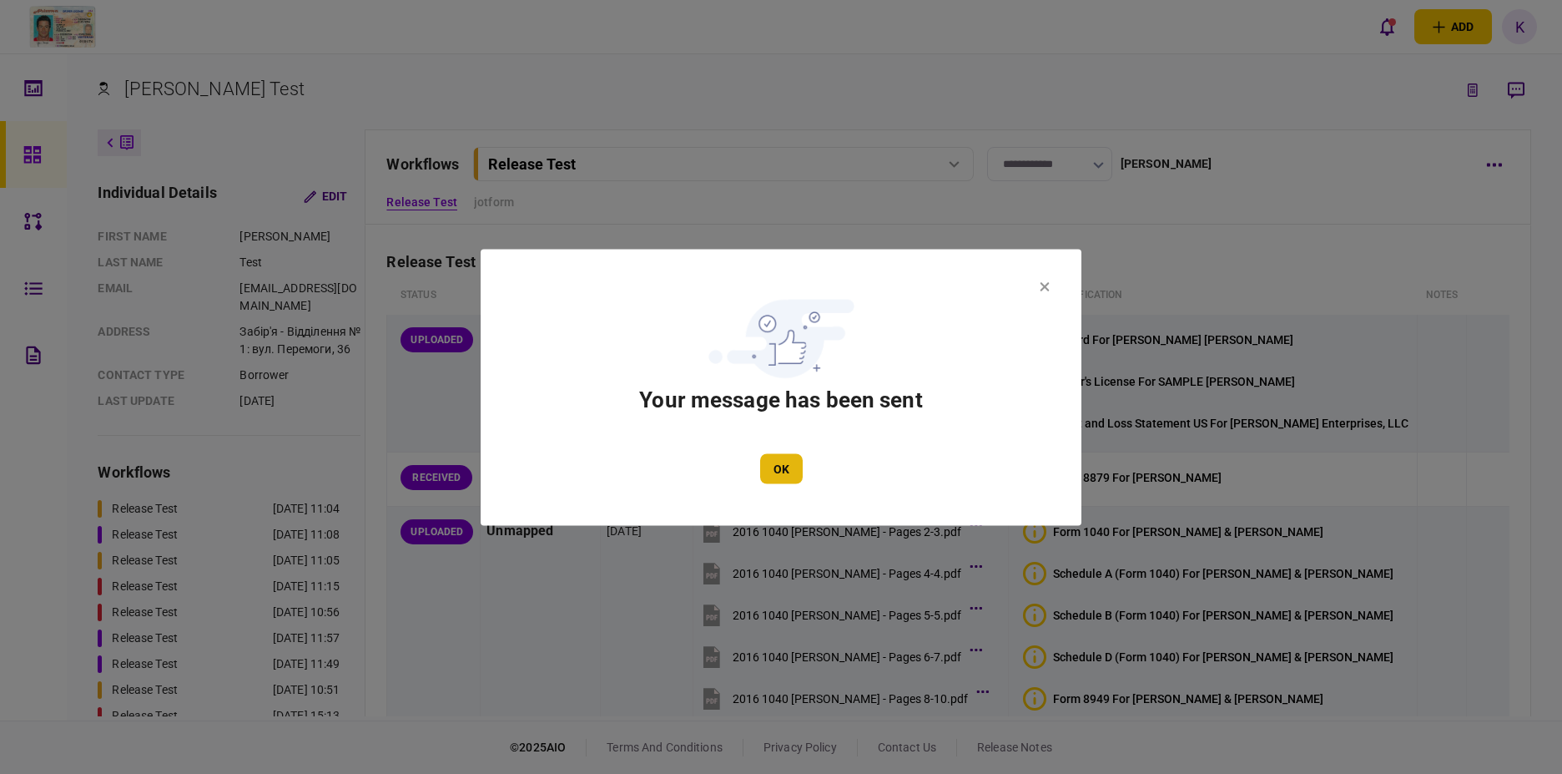
click at [791, 466] on button "OK" at bounding box center [781, 468] width 43 height 30
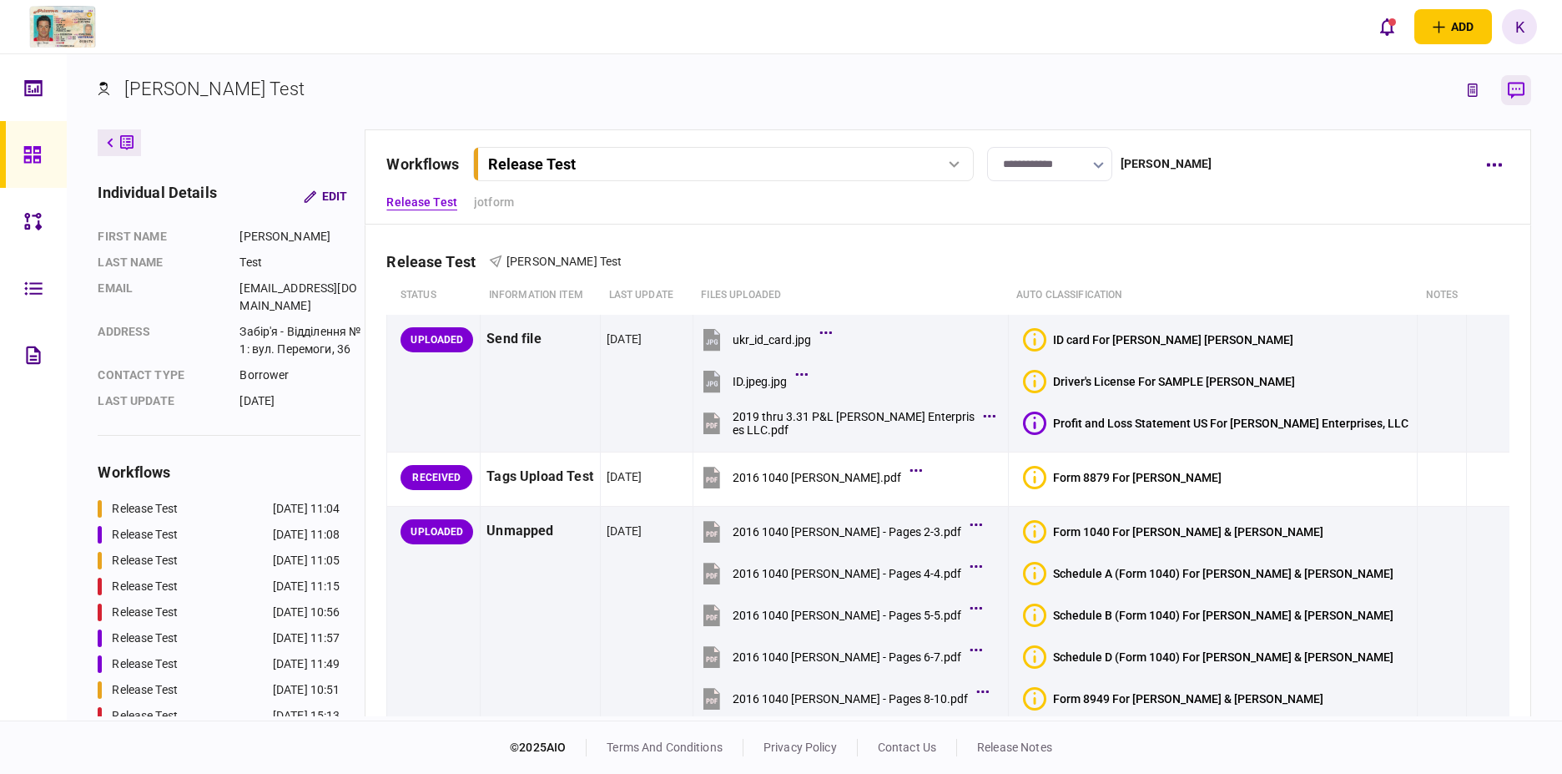
click at [942, 90] on icon "button" at bounding box center [1516, 91] width 17 height 18
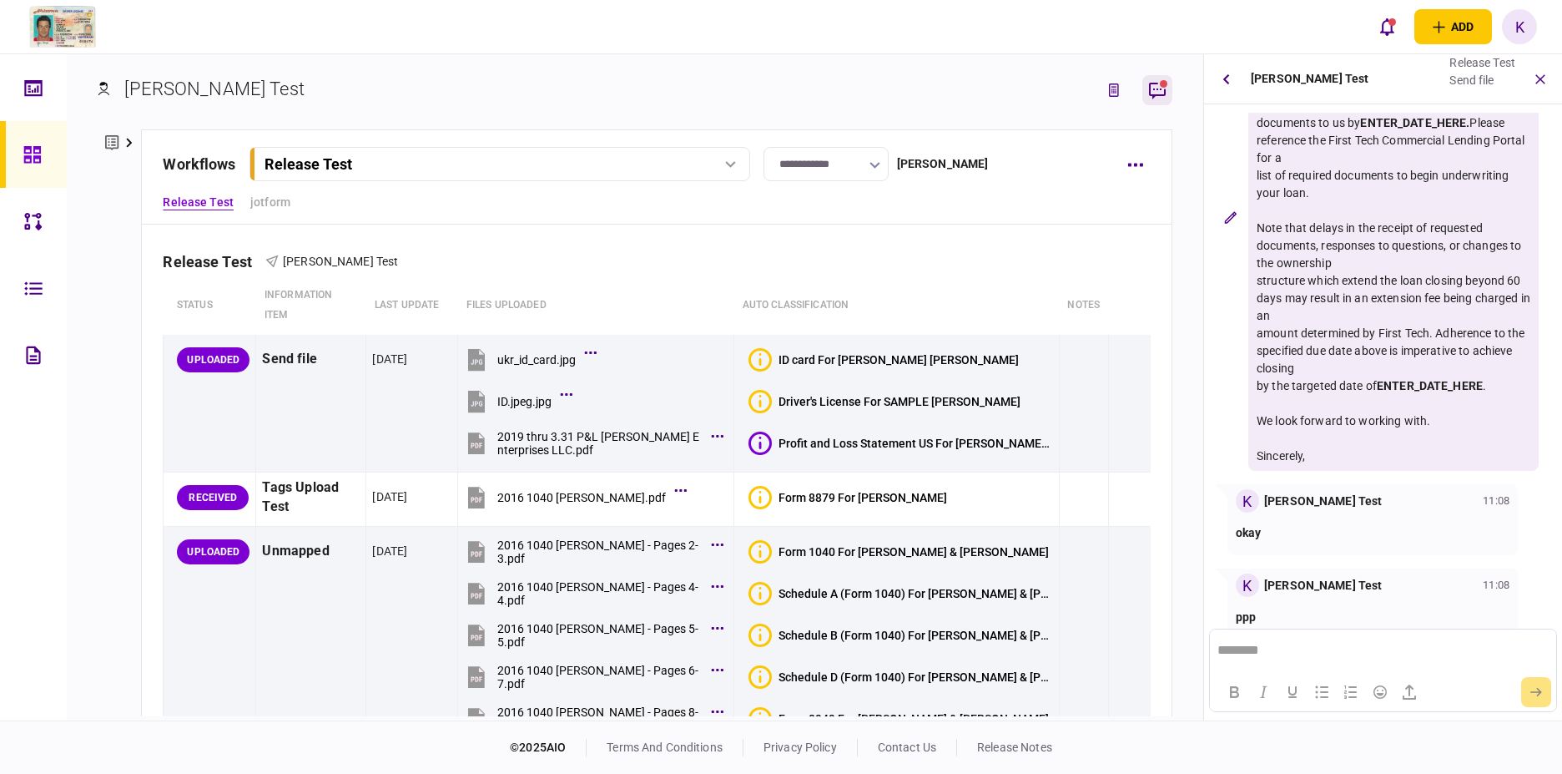
scroll to position [196, 0]
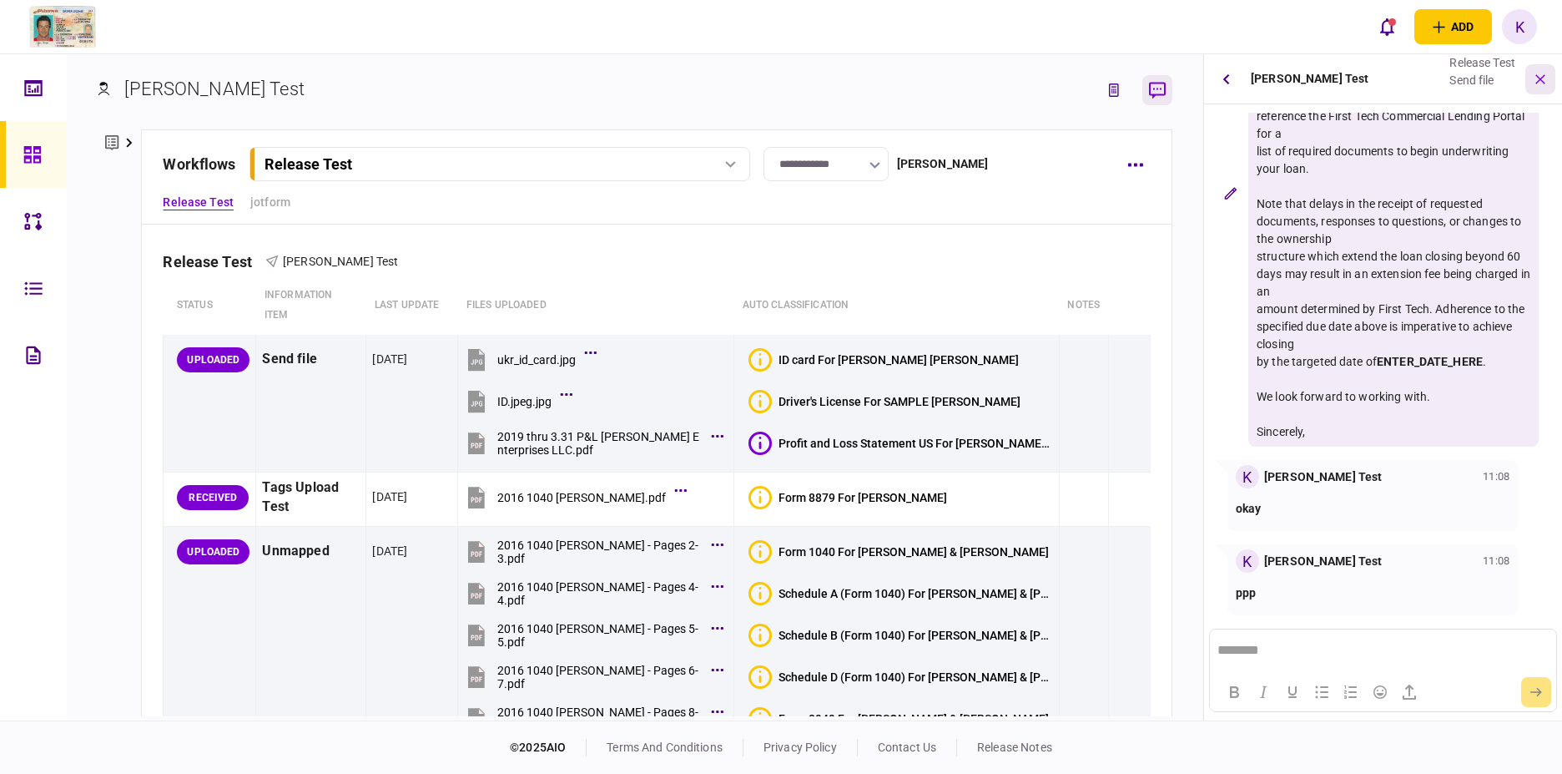
click at [942, 80] on icon "button" at bounding box center [1540, 78] width 19 height 19
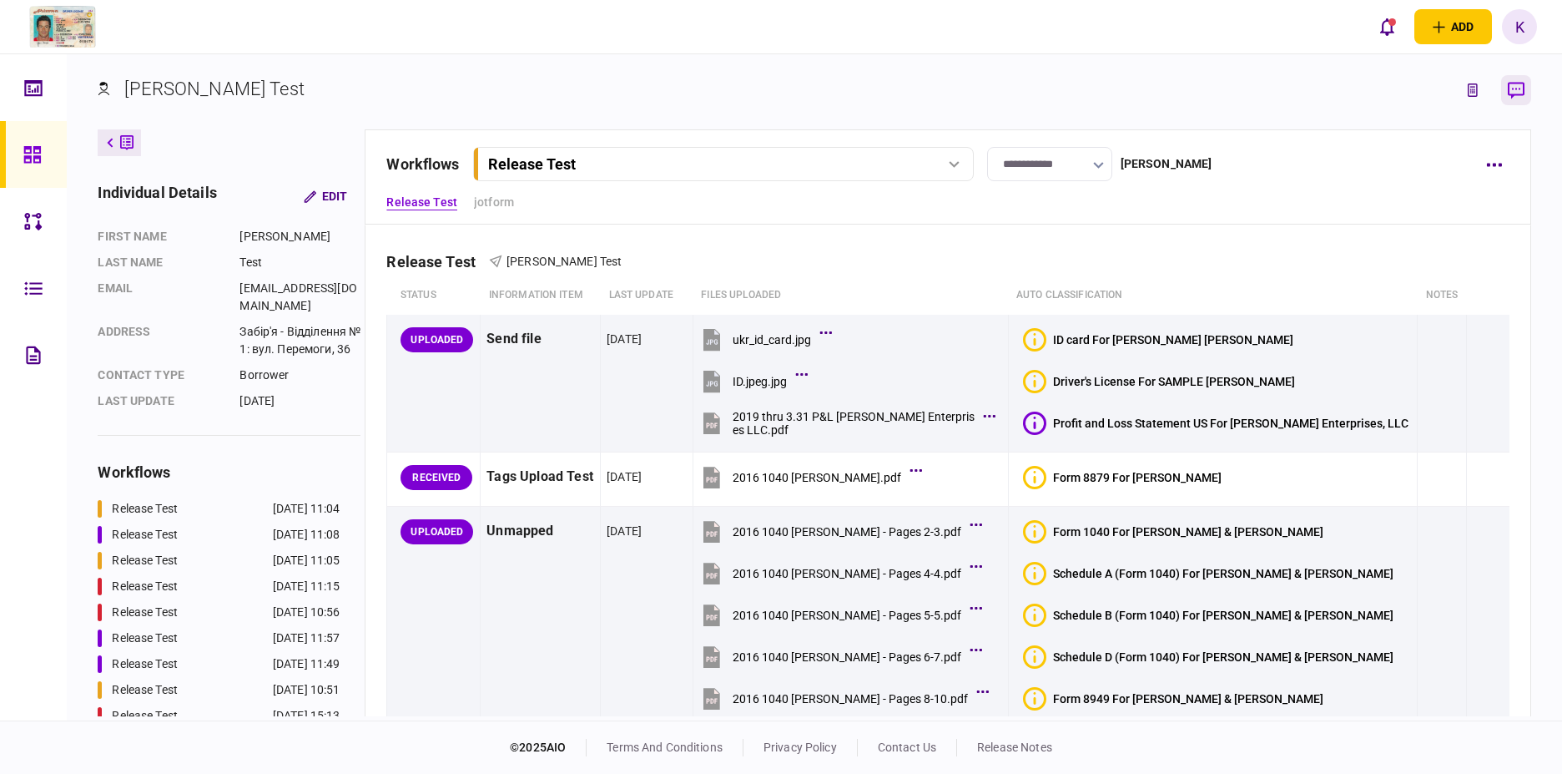
click at [942, 93] on icon "button" at bounding box center [1516, 90] width 17 height 17
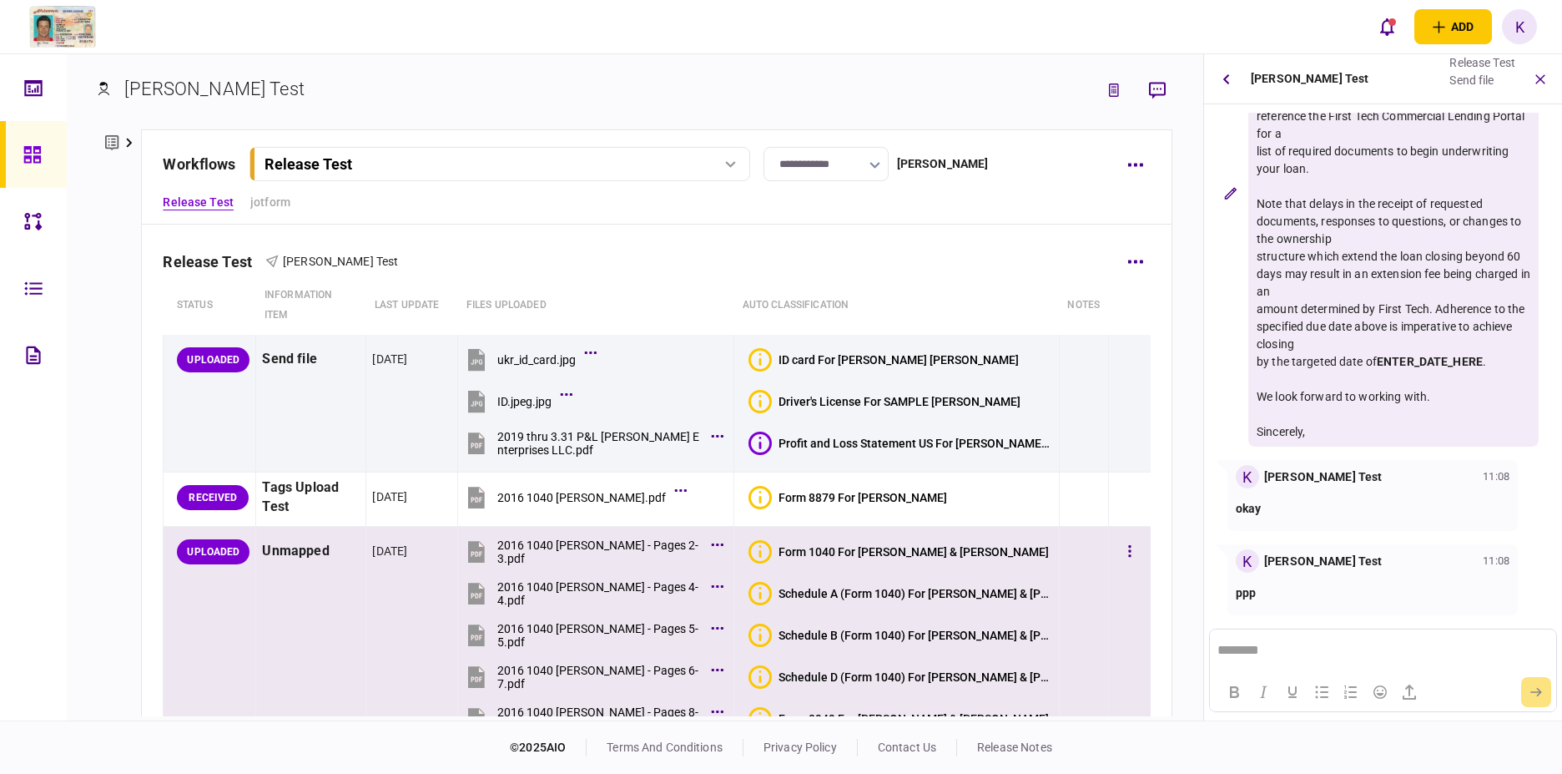
click at [888, 547] on div "Form 1040 For [PERSON_NAME] & [PERSON_NAME]" at bounding box center [914, 551] width 270 height 13
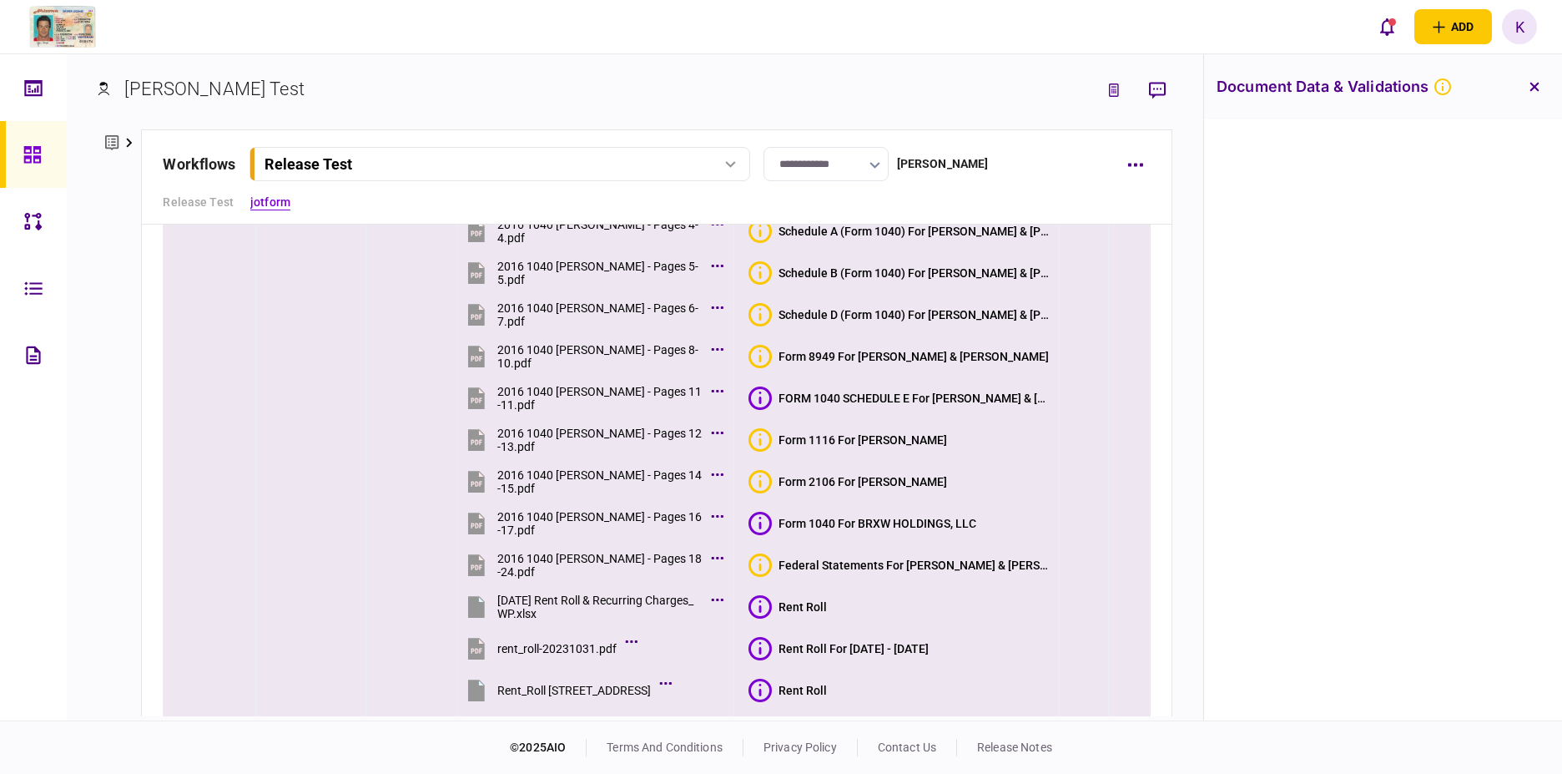
scroll to position [246, 0]
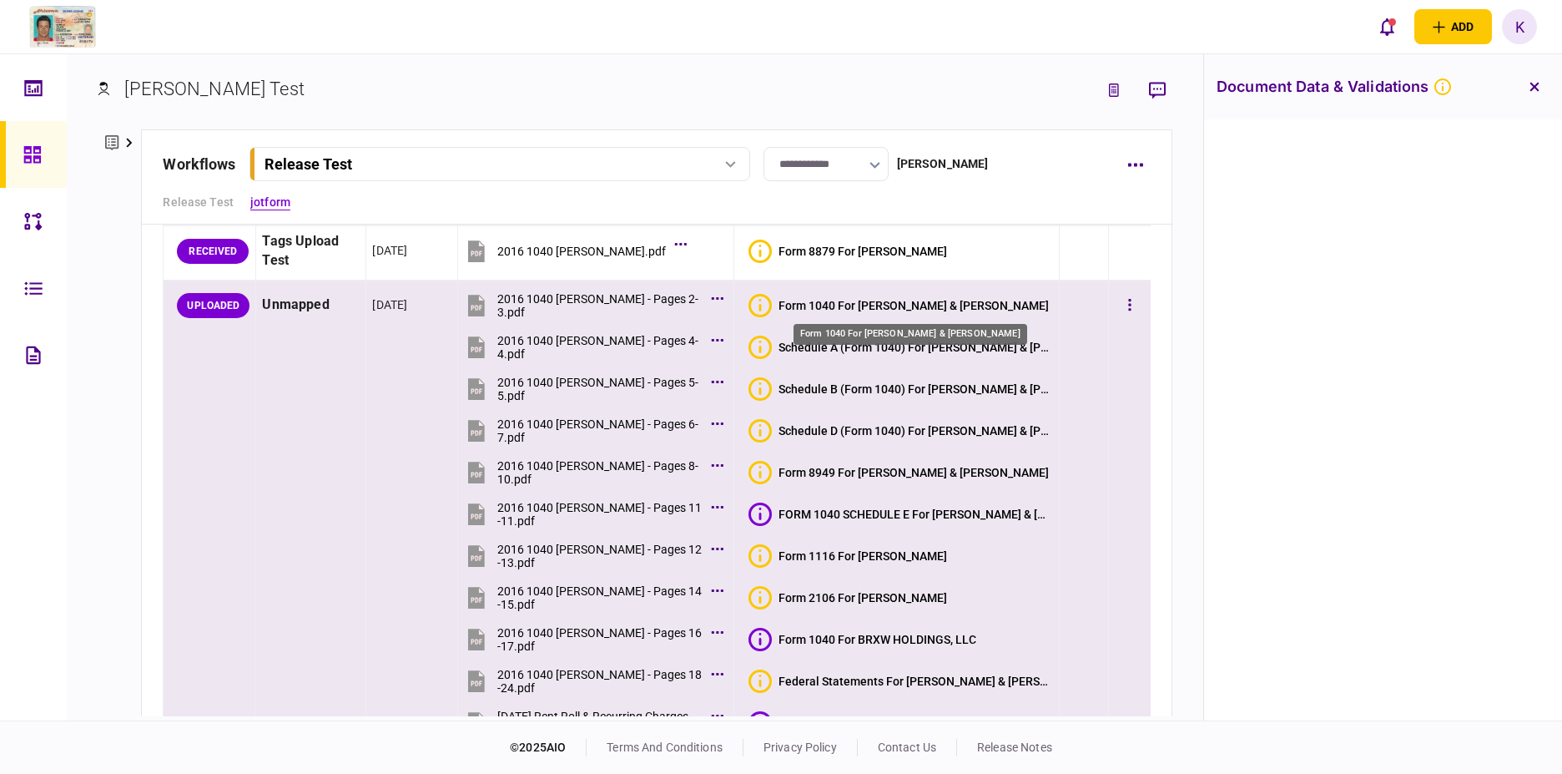
click at [896, 302] on div "Form 1040 For [PERSON_NAME] & [PERSON_NAME]" at bounding box center [914, 305] width 270 height 13
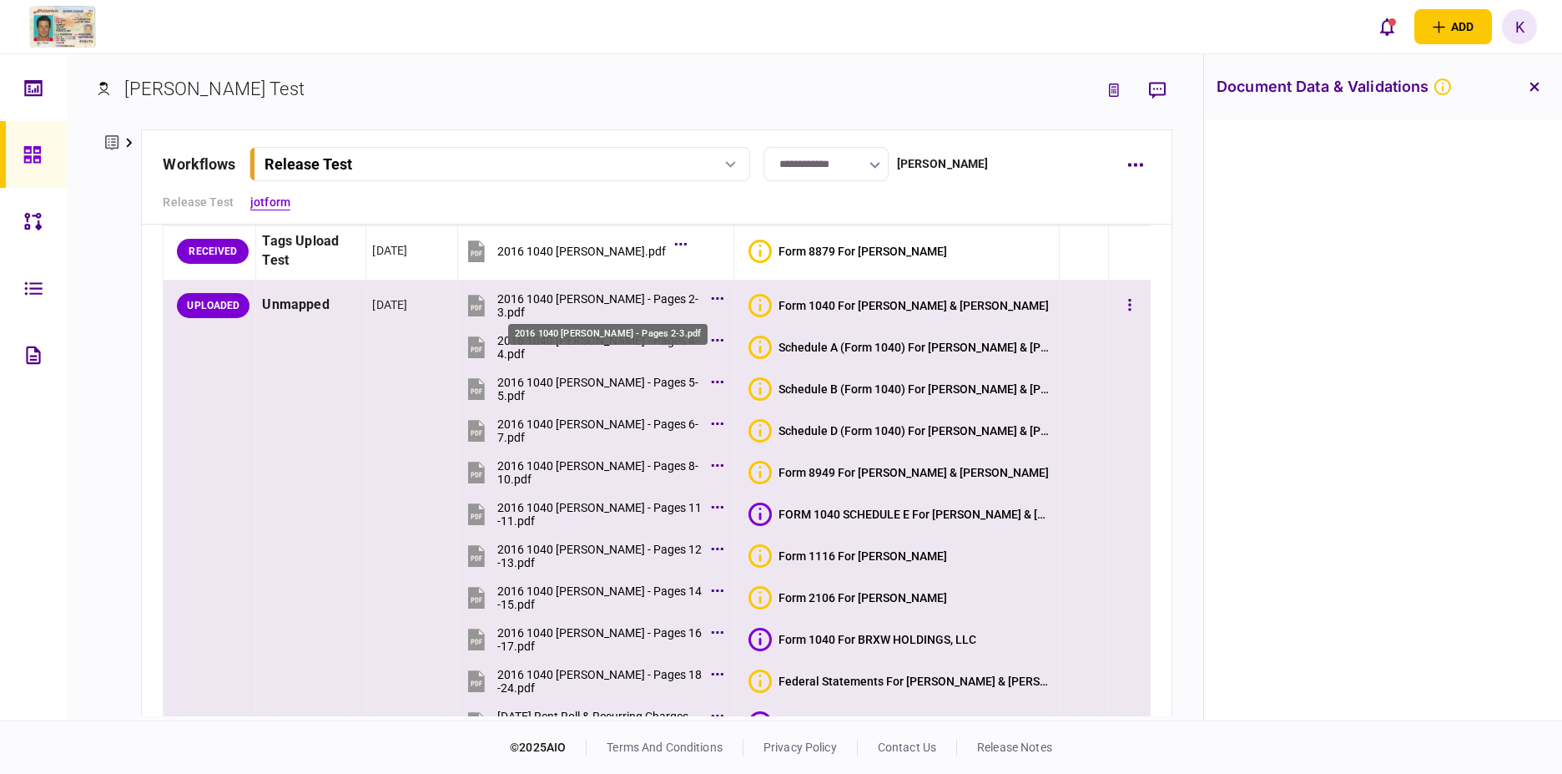
click at [668, 301] on div "2016 1040 [PERSON_NAME] - Pages 2-3.pdf" at bounding box center [599, 305] width 205 height 27
click at [811, 512] on div "FORM 1040 SCHEDULE E For [PERSON_NAME] & [PERSON_NAME]" at bounding box center [916, 513] width 275 height 13
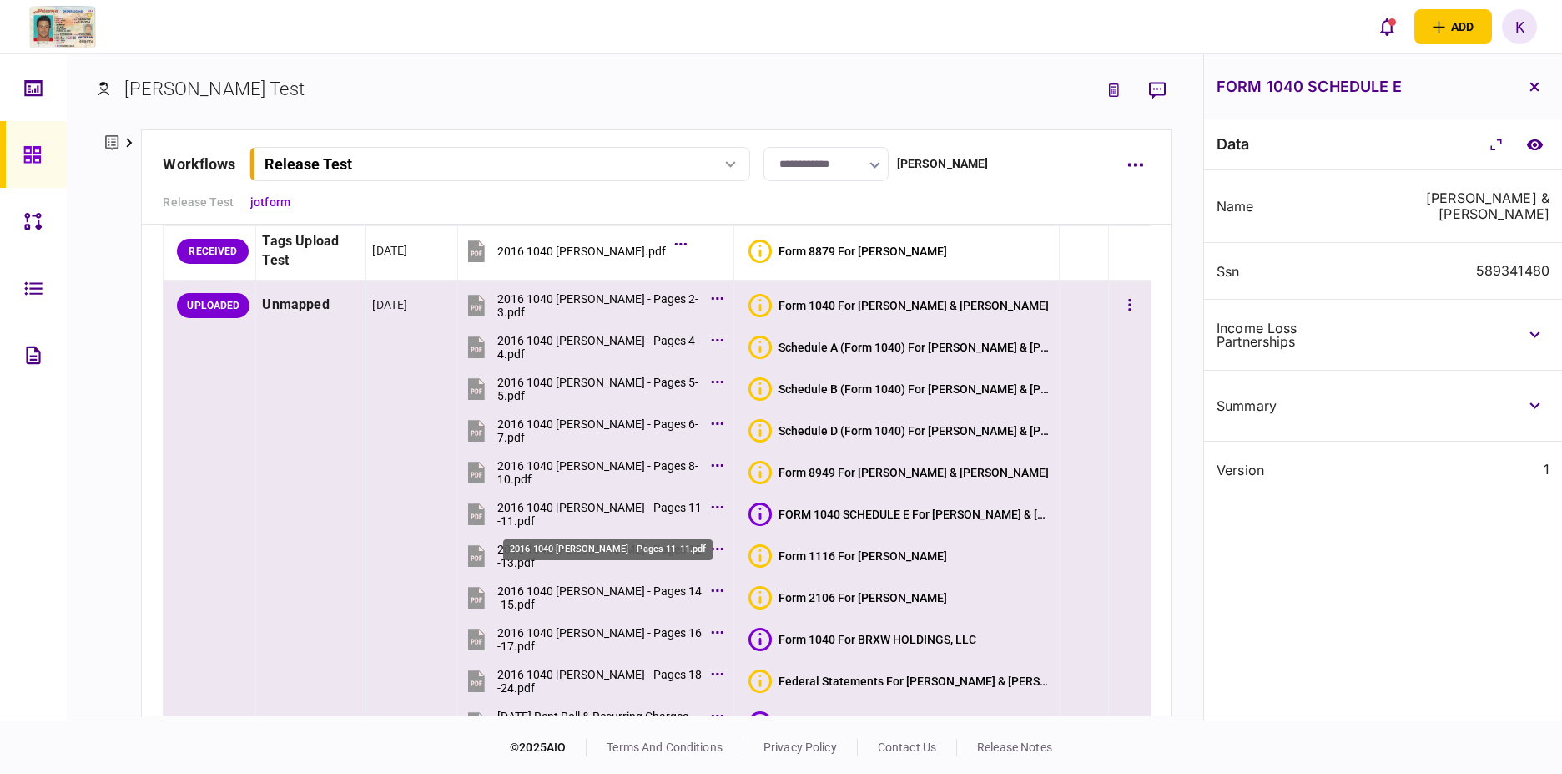
click at [647, 512] on div "2016 1040 [PERSON_NAME] - Pages 11-11.pdf" at bounding box center [599, 514] width 205 height 27
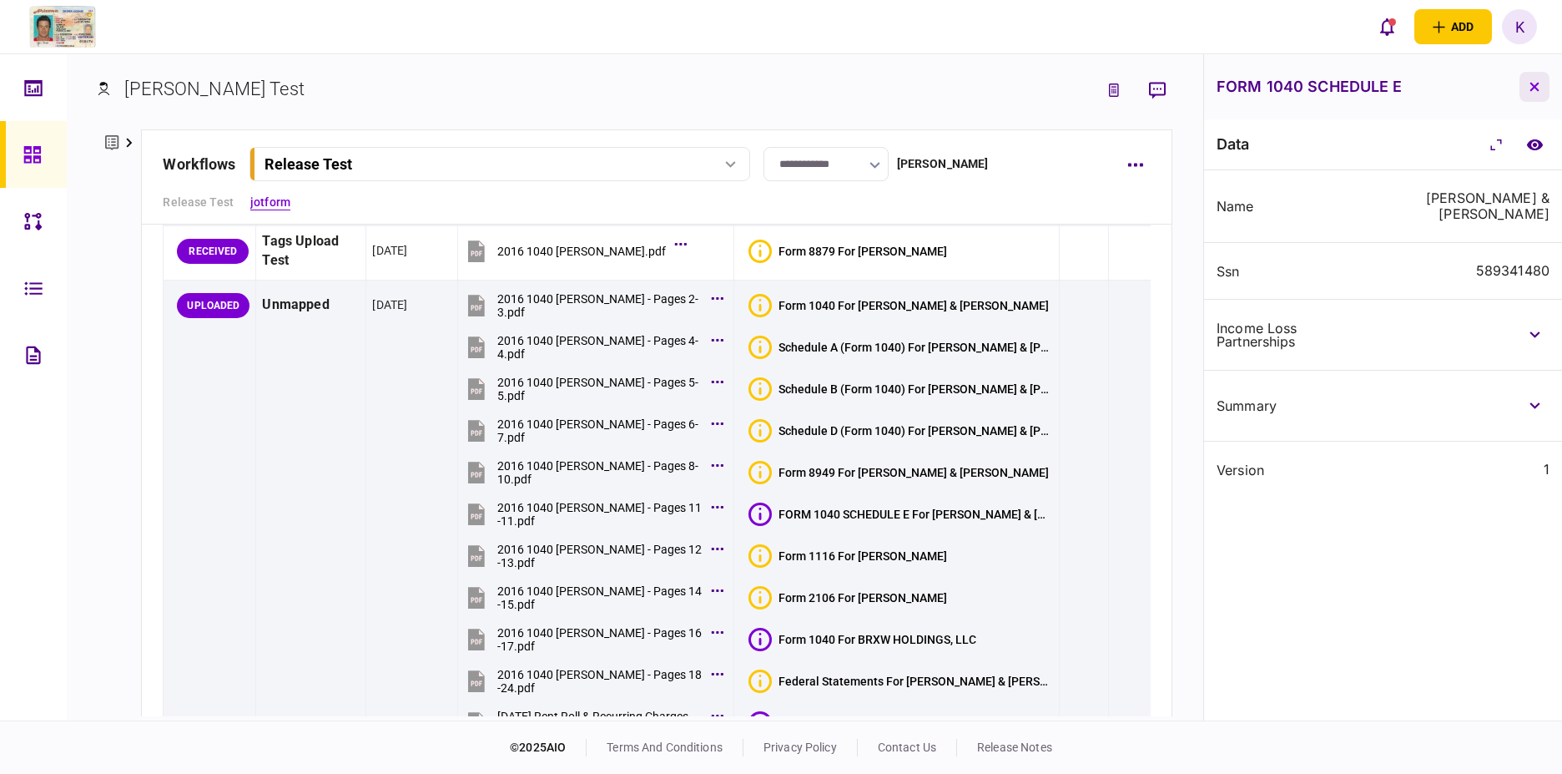
click at [942, 81] on button "button" at bounding box center [1535, 87] width 30 height 30
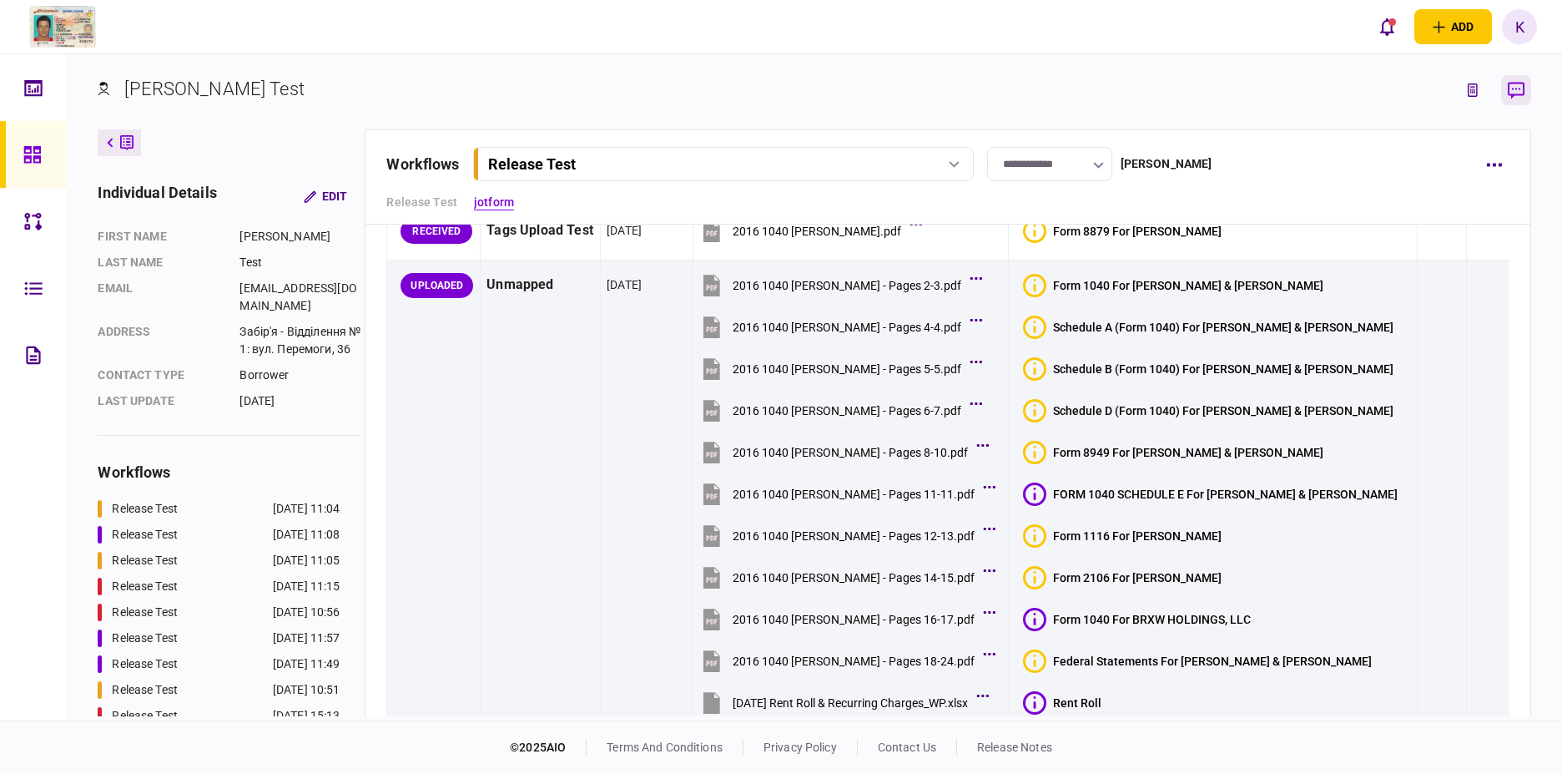
scroll to position [226, 0]
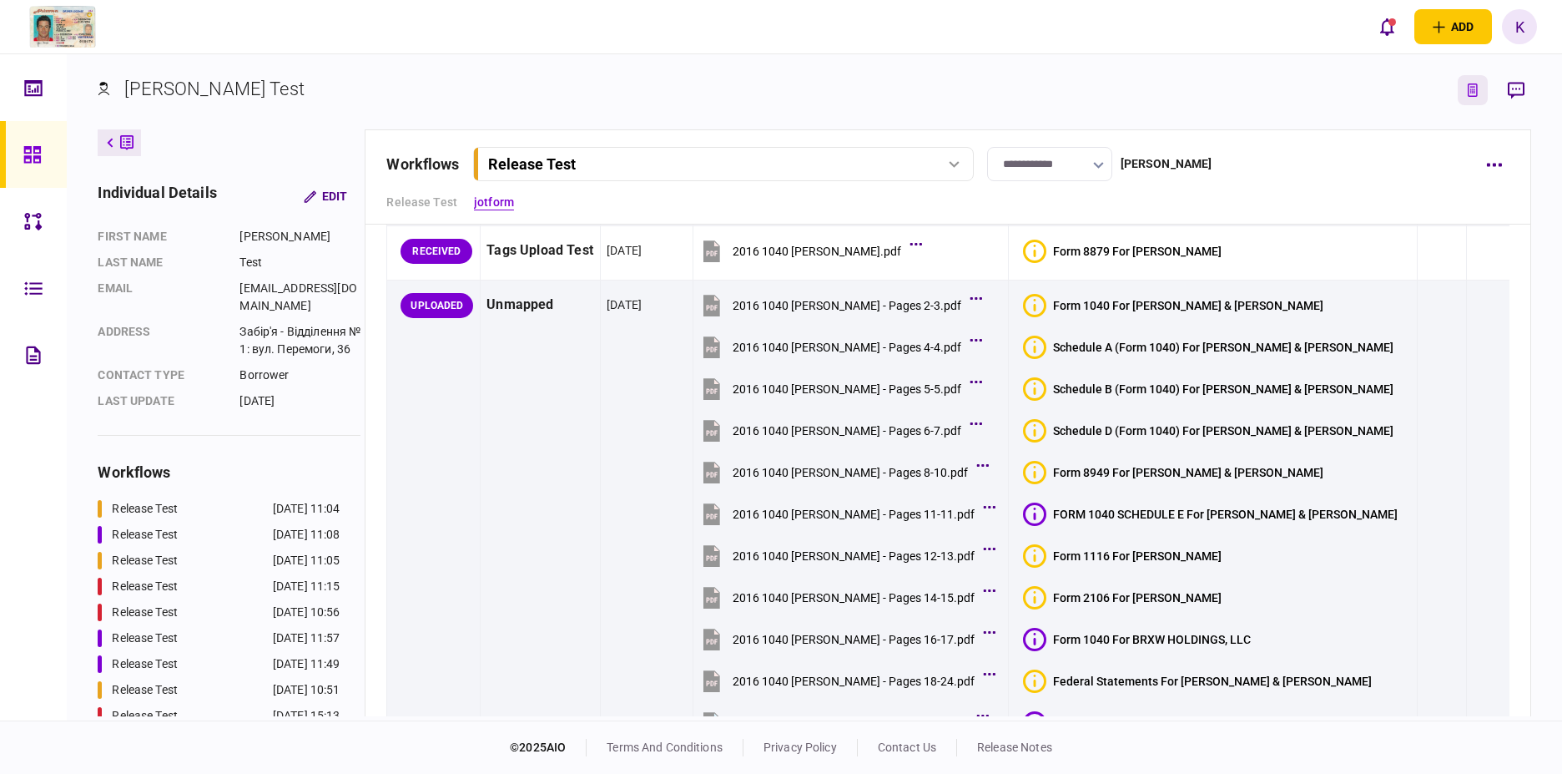
click at [942, 92] on icon "link to underwriting page" at bounding box center [1473, 89] width 10 height 13
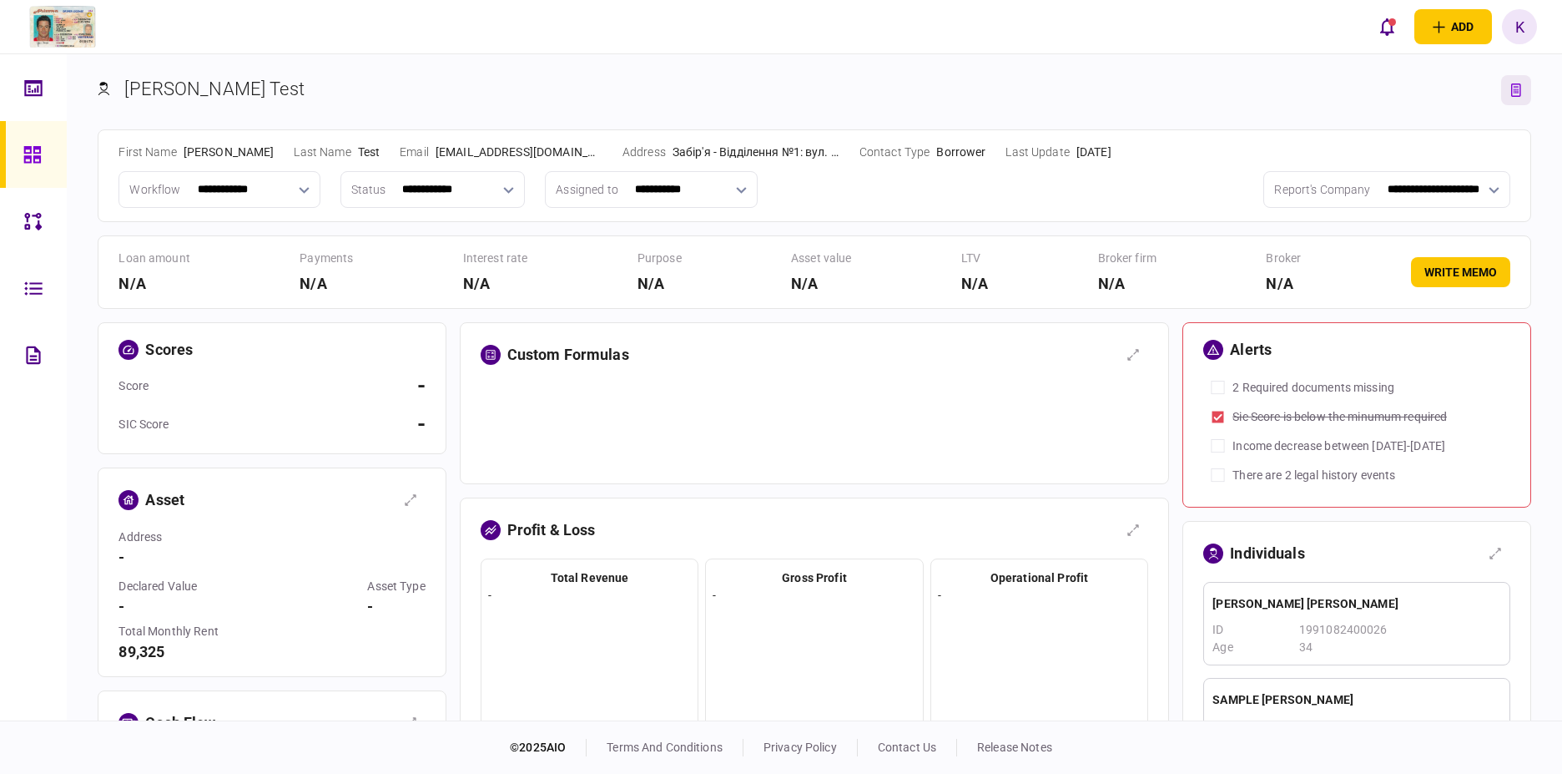
click at [34, 159] on icon at bounding box center [31, 154] width 17 height 17
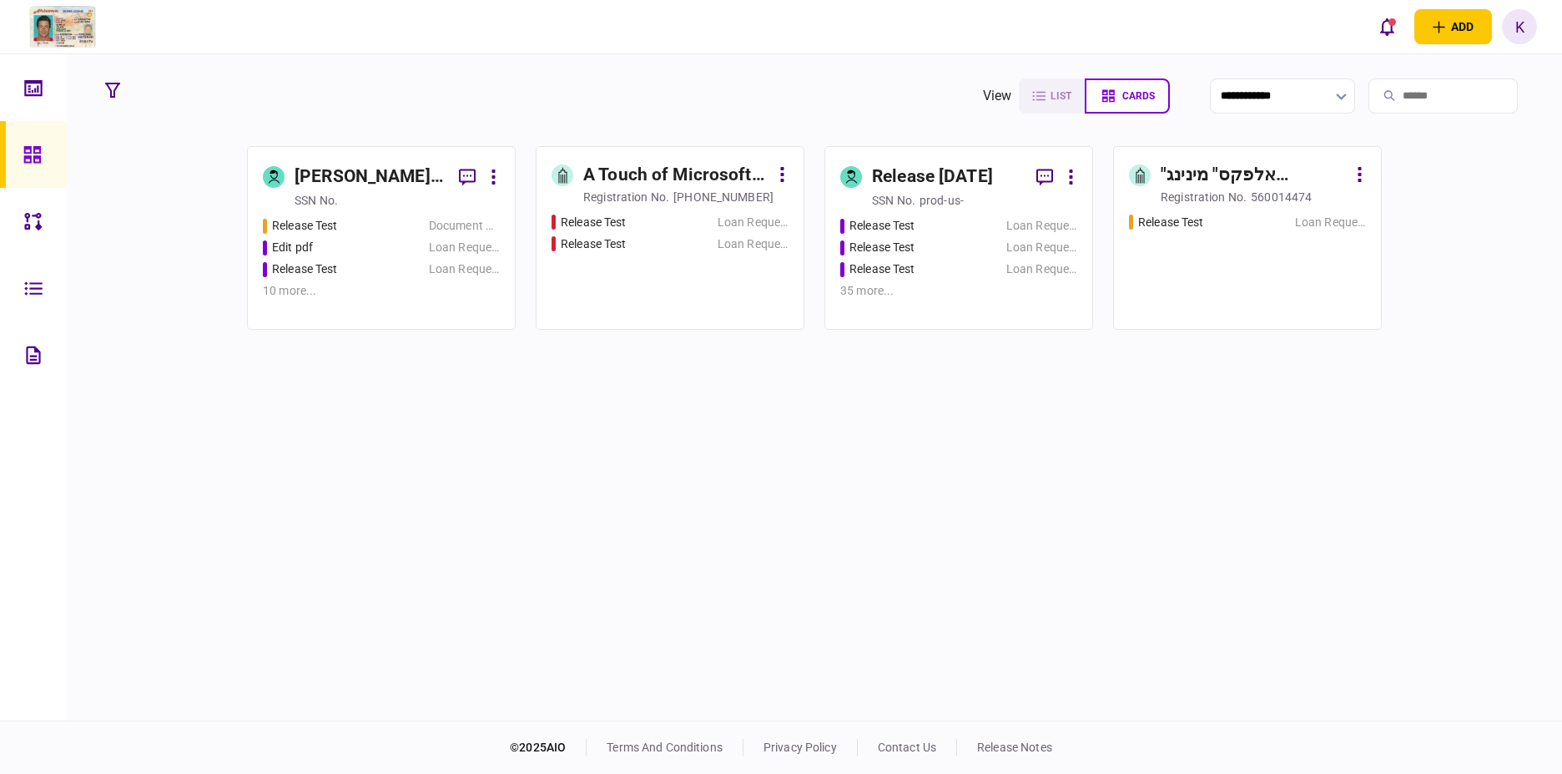
click at [484, 236] on div "Release Test Document Review Edit pdf Loan Request Release Test Loan Request 10…" at bounding box center [381, 265] width 237 height 97
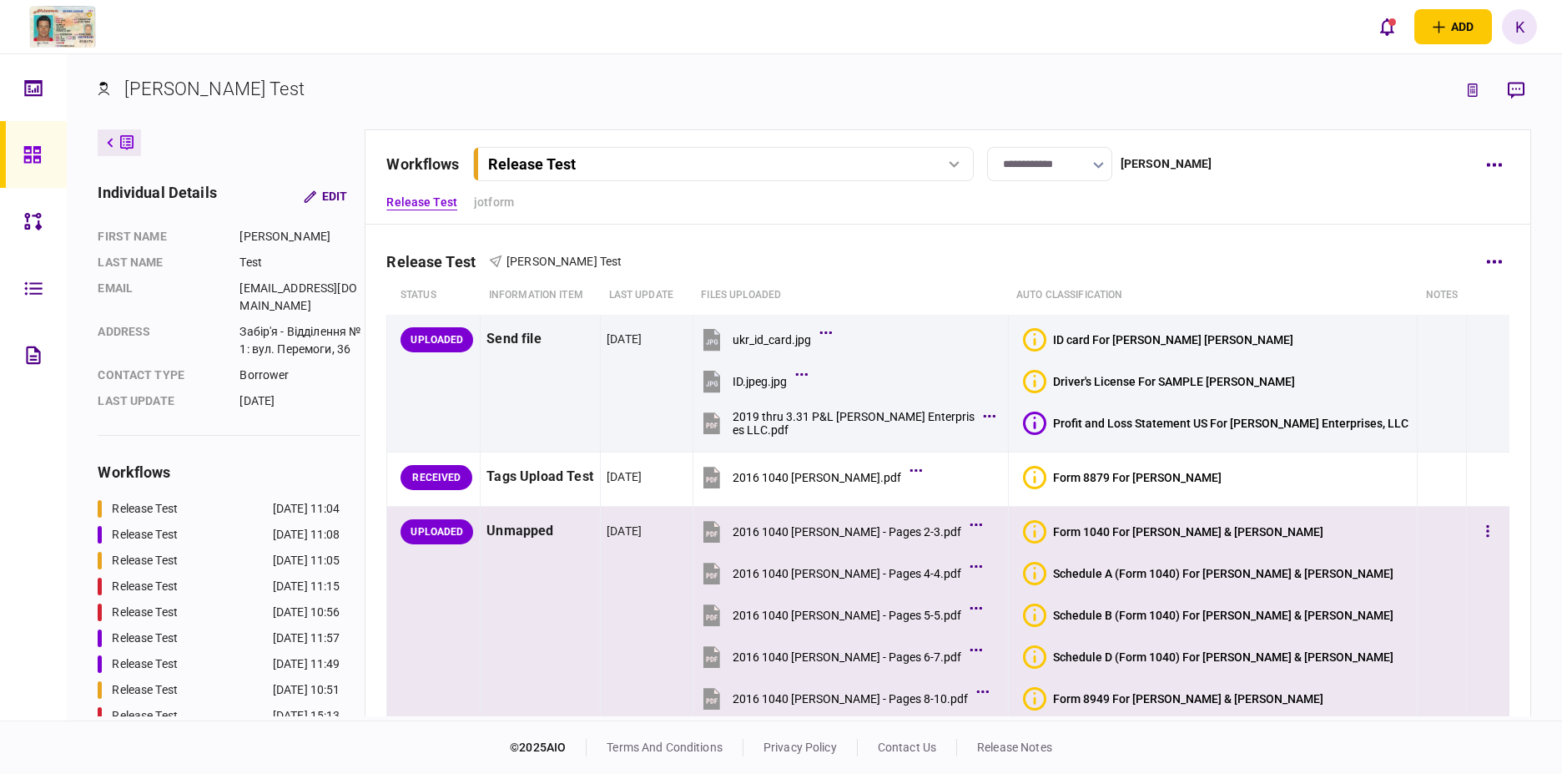
scroll to position [617, 0]
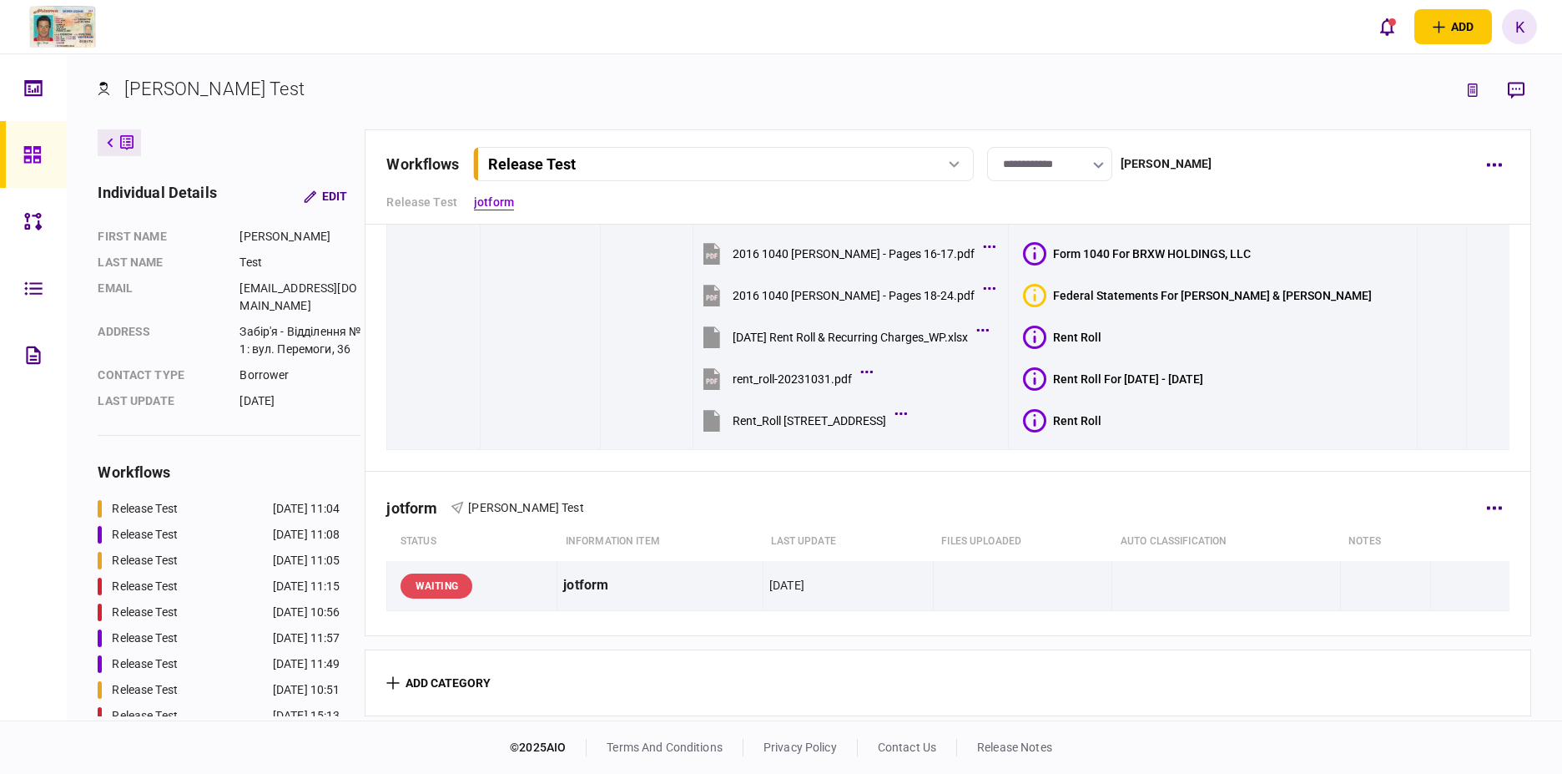
click at [942, 491] on div "jotform Kate Test" at bounding box center [947, 496] width 1122 height 51
